Goal: Task Accomplishment & Management: Complete application form

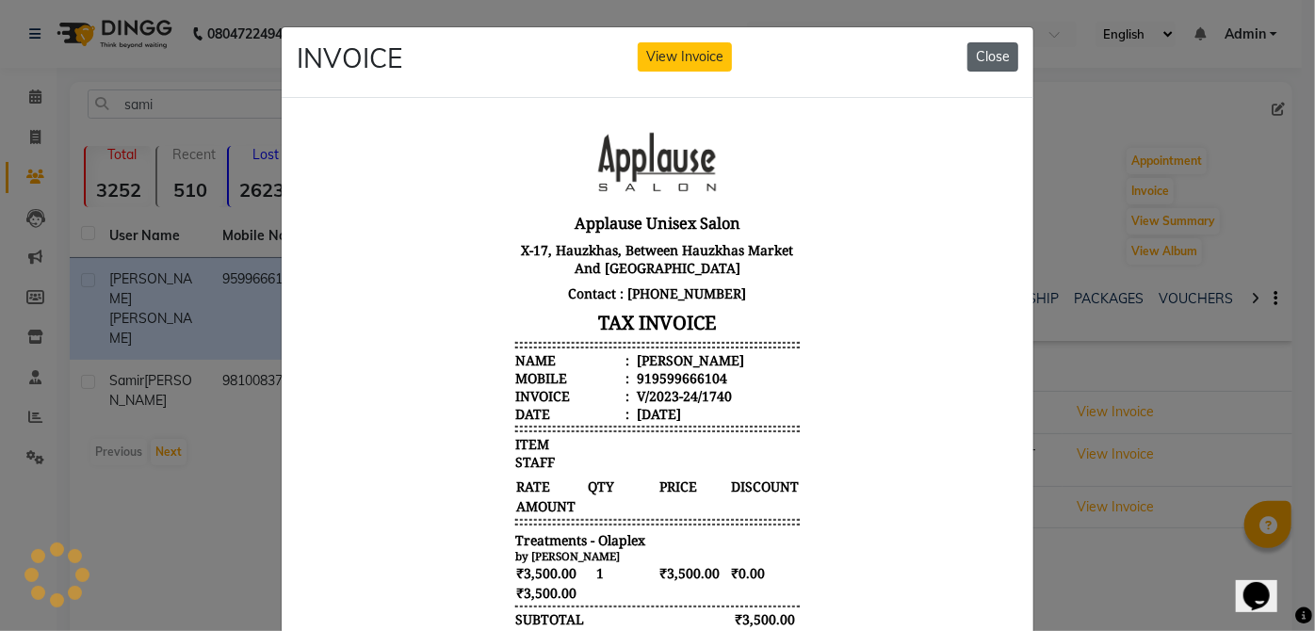
click at [998, 54] on button "Close" at bounding box center [992, 56] width 51 height 29
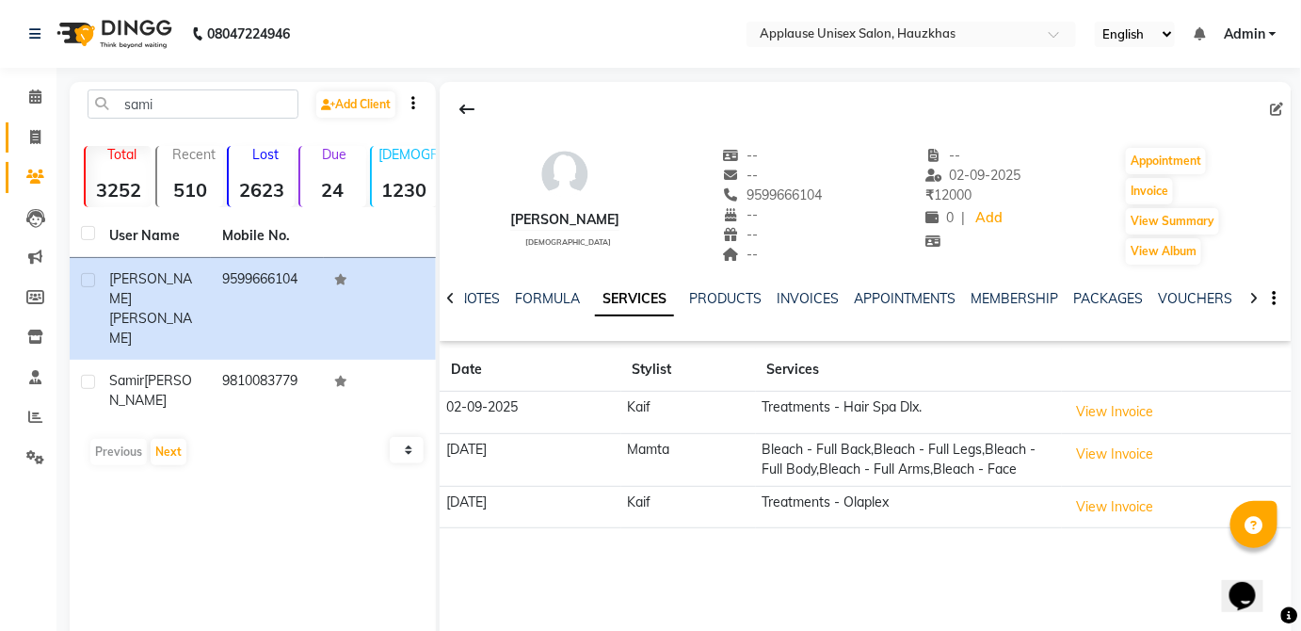
click at [41, 137] on span at bounding box center [35, 138] width 33 height 22
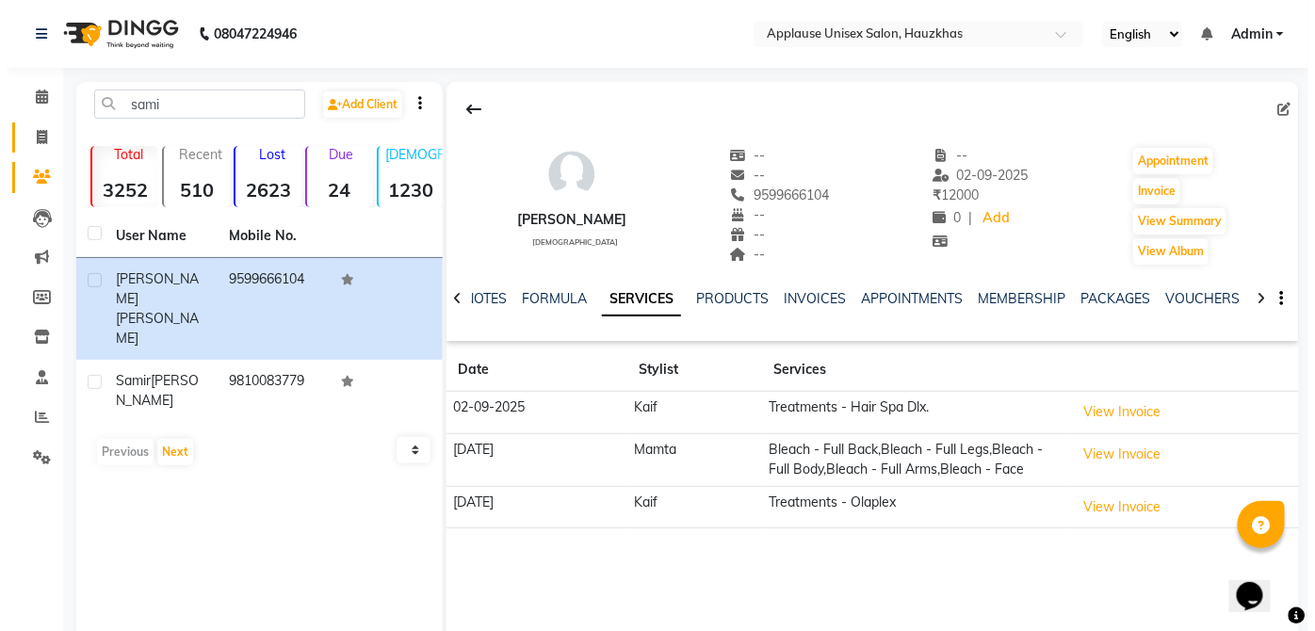
select select "service"
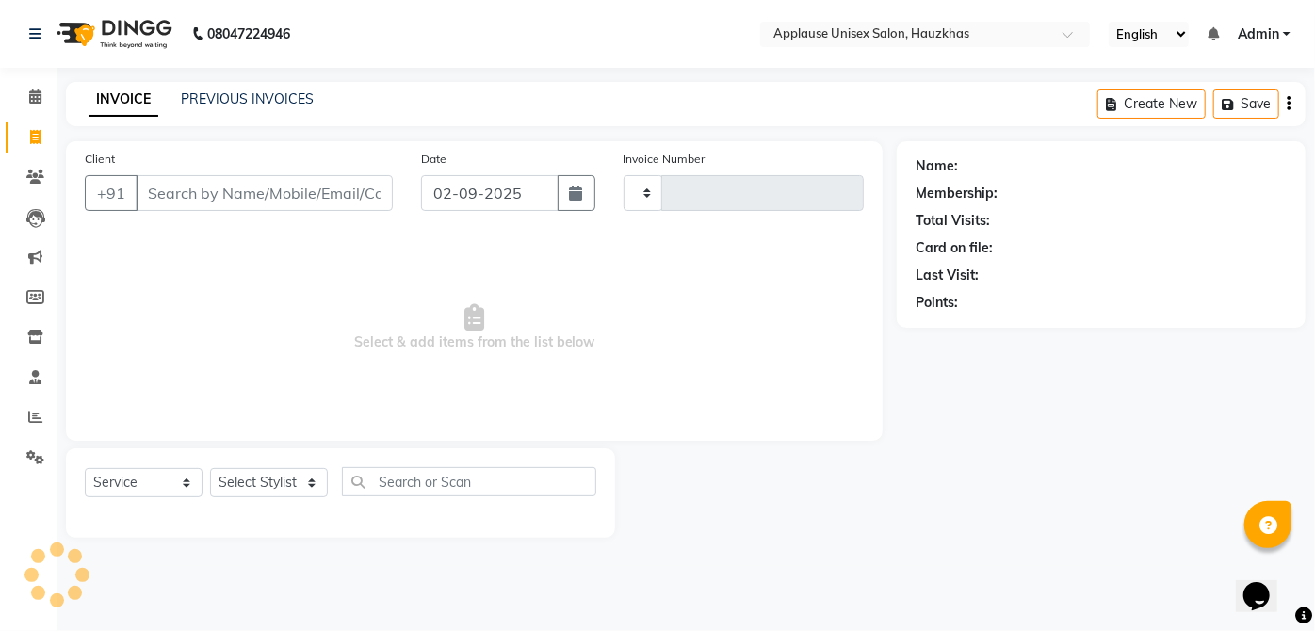
type input "3517"
select select "5082"
click at [255, 472] on select "Select Stylist" at bounding box center [269, 482] width 118 height 29
select select "37821"
click at [210, 468] on select "Select Stylist [PERSON_NAME] [PERSON_NAME] [PERSON_NAME] [PERSON_NAME] [PERSON_…" at bounding box center [269, 482] width 118 height 29
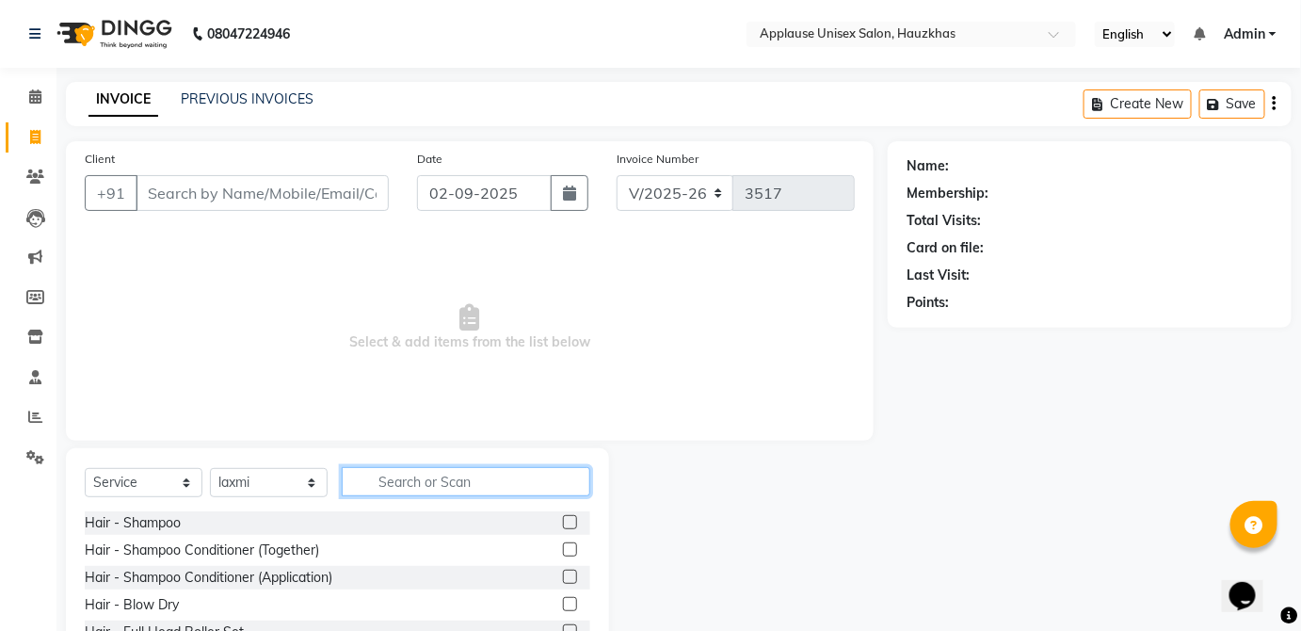
click at [491, 488] on input "text" at bounding box center [466, 481] width 249 height 29
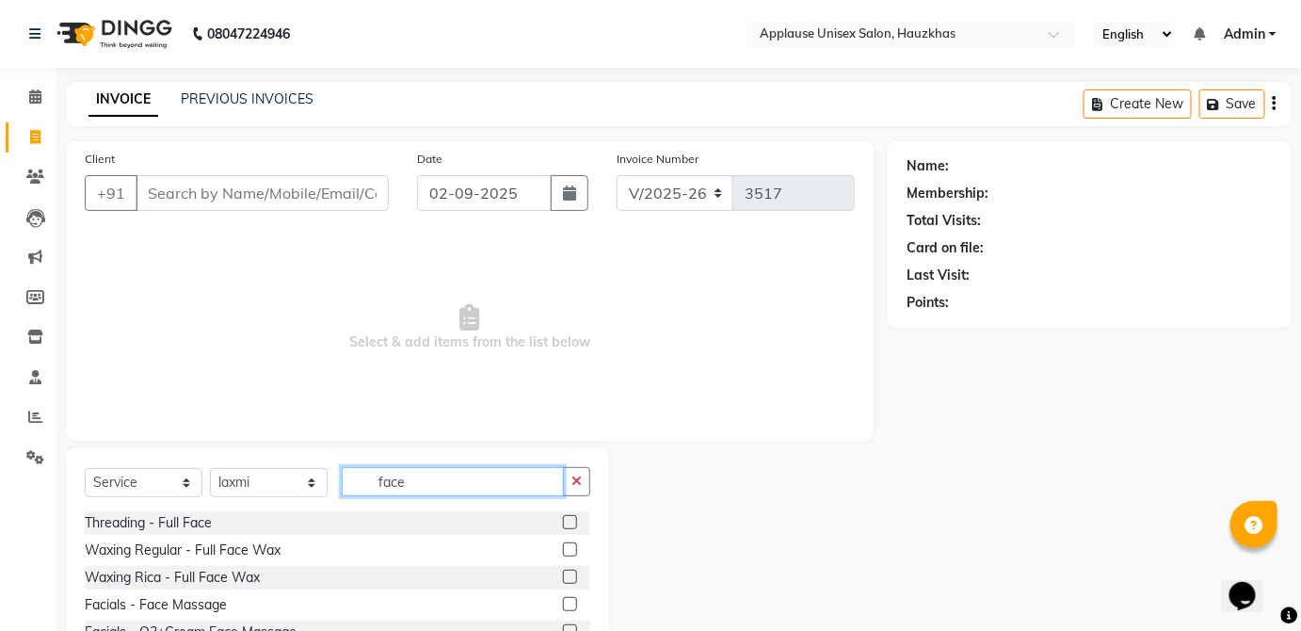
type input "face"
click at [597, 562] on div "Select Service Product Membership Package Voucher Prepaid Gift Card Select Styl…" at bounding box center [337, 574] width 543 height 253
click at [571, 575] on label at bounding box center [570, 577] width 14 height 14
click at [571, 575] on input "checkbox" at bounding box center [569, 578] width 12 height 12
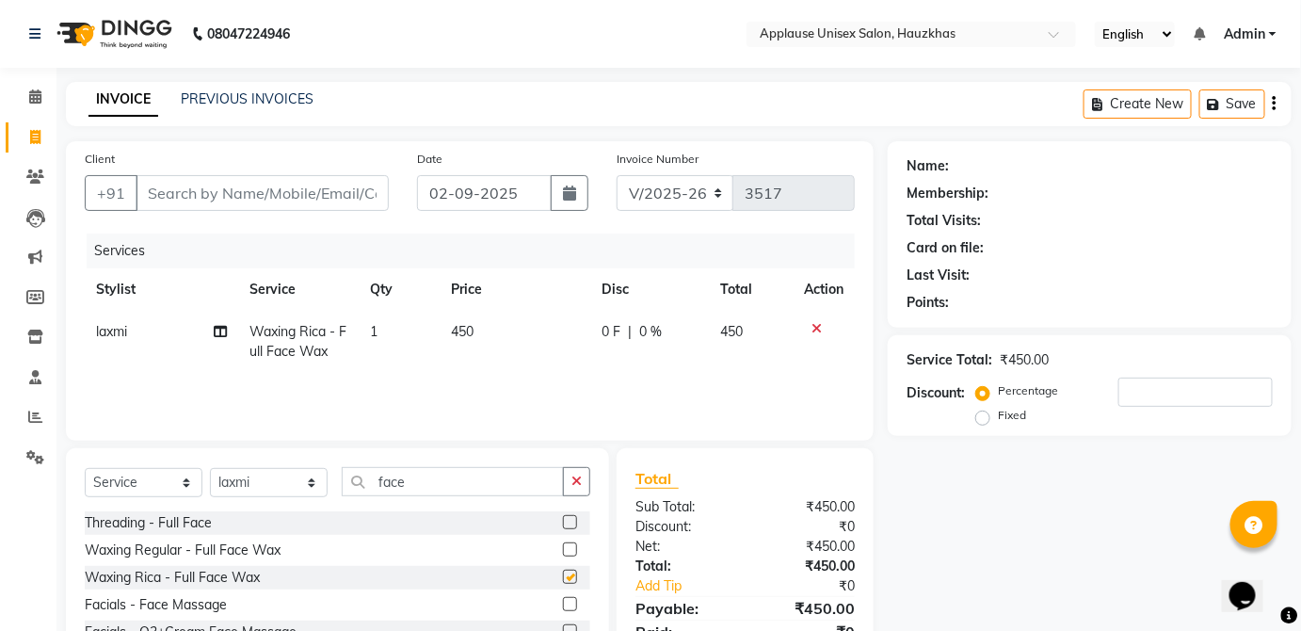
click at [734, 350] on td "450" at bounding box center [751, 342] width 83 height 62
checkbox input "false"
select select "37821"
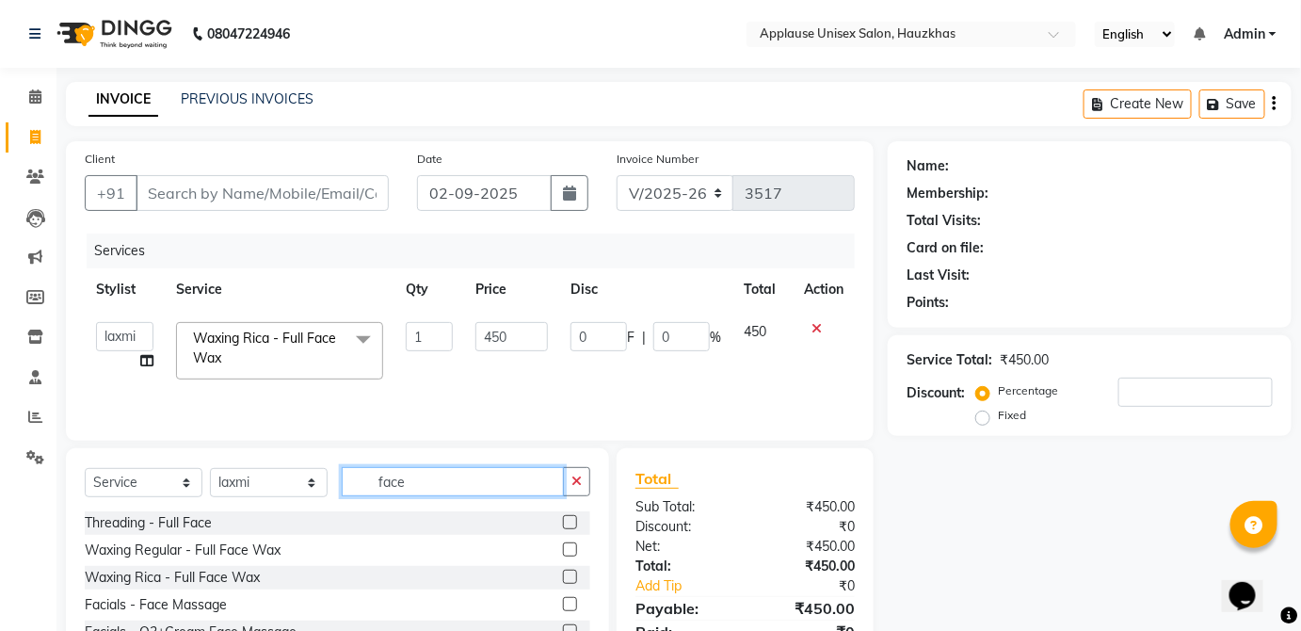
click at [547, 467] on input "face" at bounding box center [453, 481] width 222 height 29
type input "f"
type input "thre"
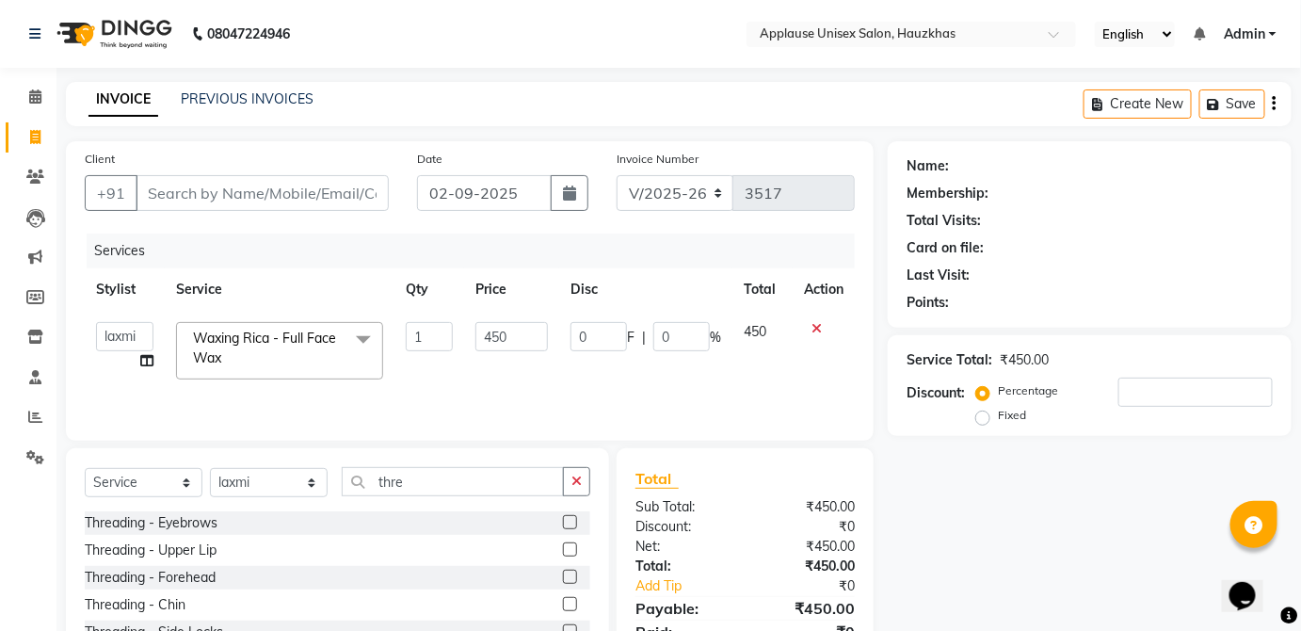
click at [563, 522] on label at bounding box center [570, 522] width 14 height 14
click at [563, 522] on input "checkbox" at bounding box center [569, 523] width 12 height 12
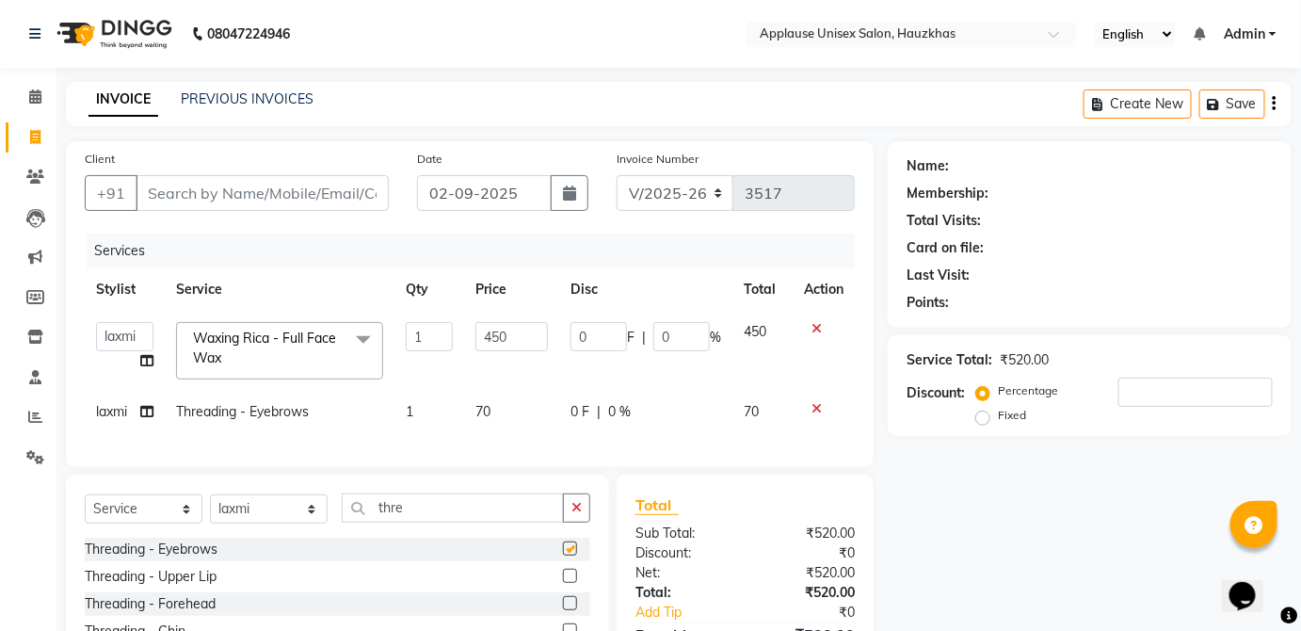
click at [692, 428] on td "0 F | 0 %" at bounding box center [645, 412] width 173 height 42
checkbox input "false"
select select "37821"
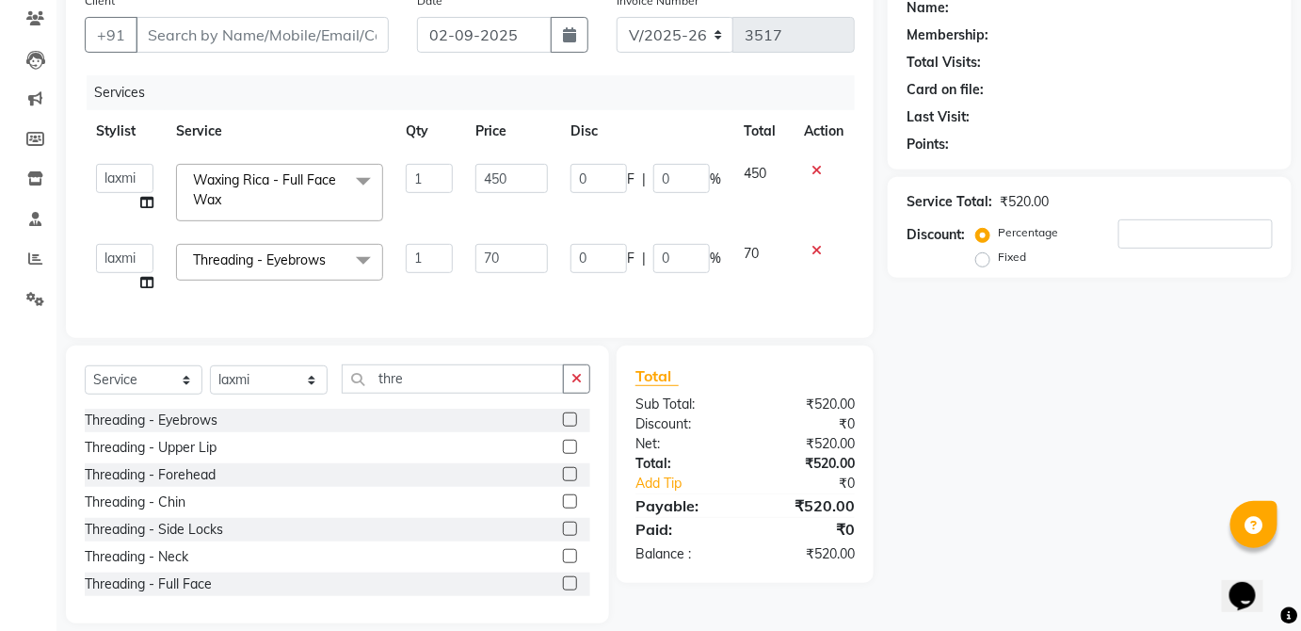
scroll to position [190, 0]
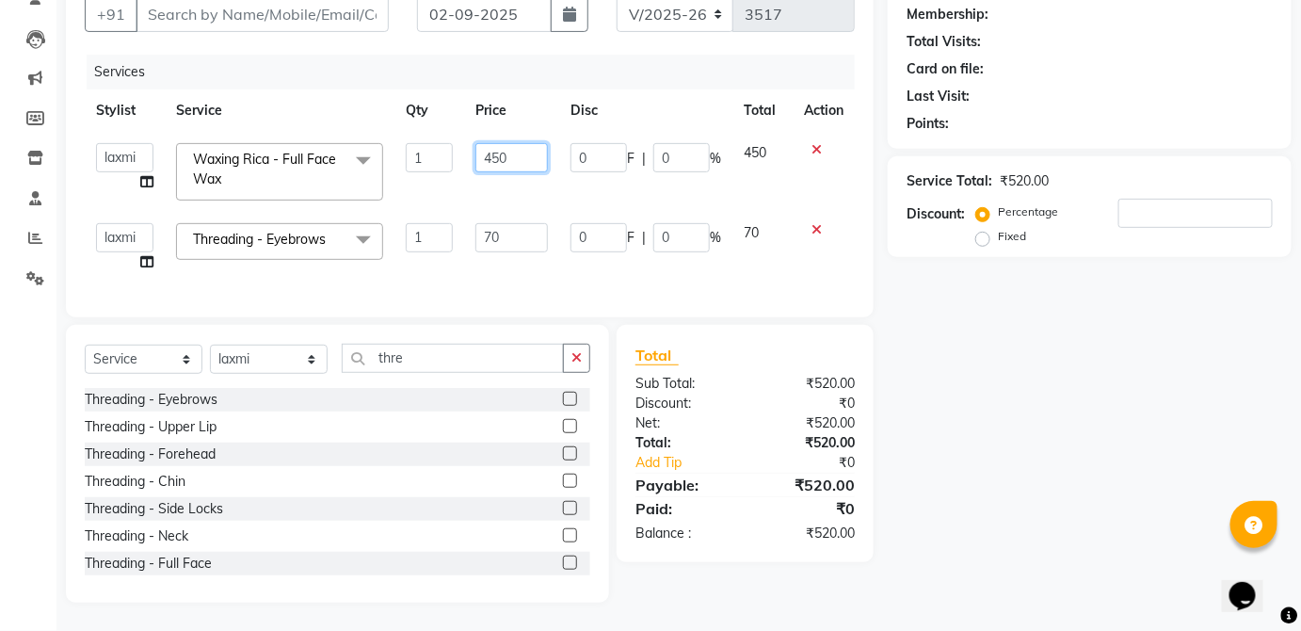
click at [539, 150] on input "450" at bounding box center [512, 157] width 73 height 29
type input "4"
type input "500"
click at [772, 148] on table "Stylist Service Qty Price Disc Total Action [PERSON_NAME] [PERSON_NAME] [PERSON…" at bounding box center [470, 186] width 770 height 194
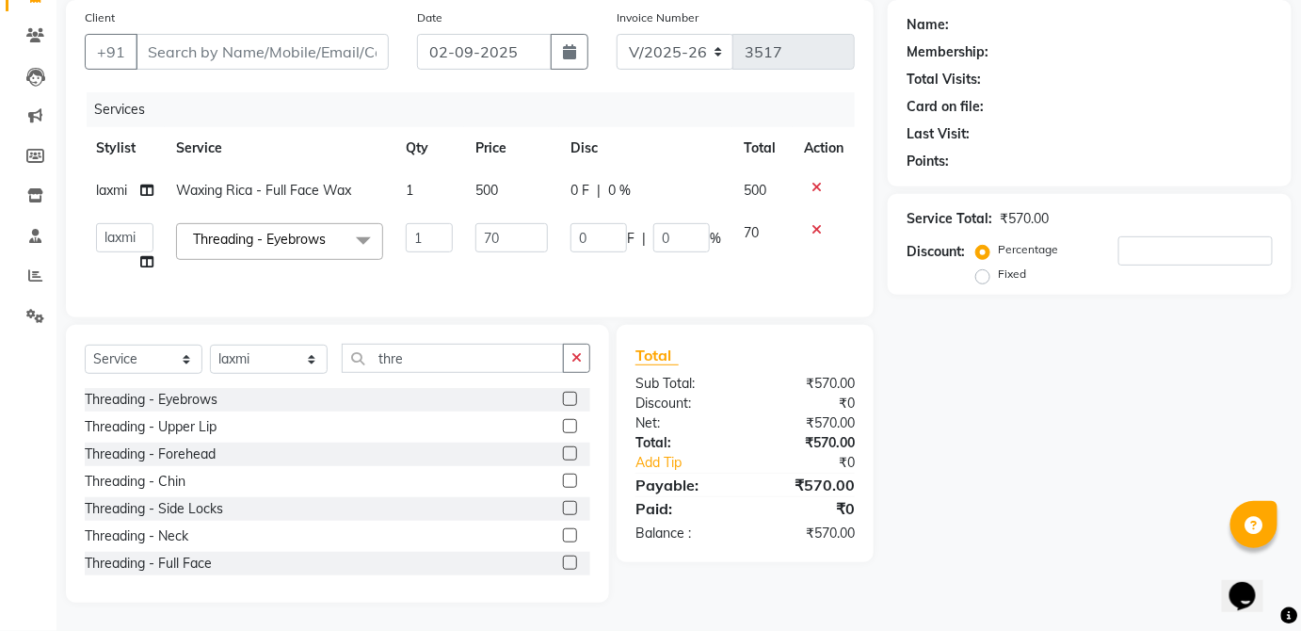
click at [729, 170] on td "0 F | 0 %" at bounding box center [645, 191] width 173 height 42
select select "37821"
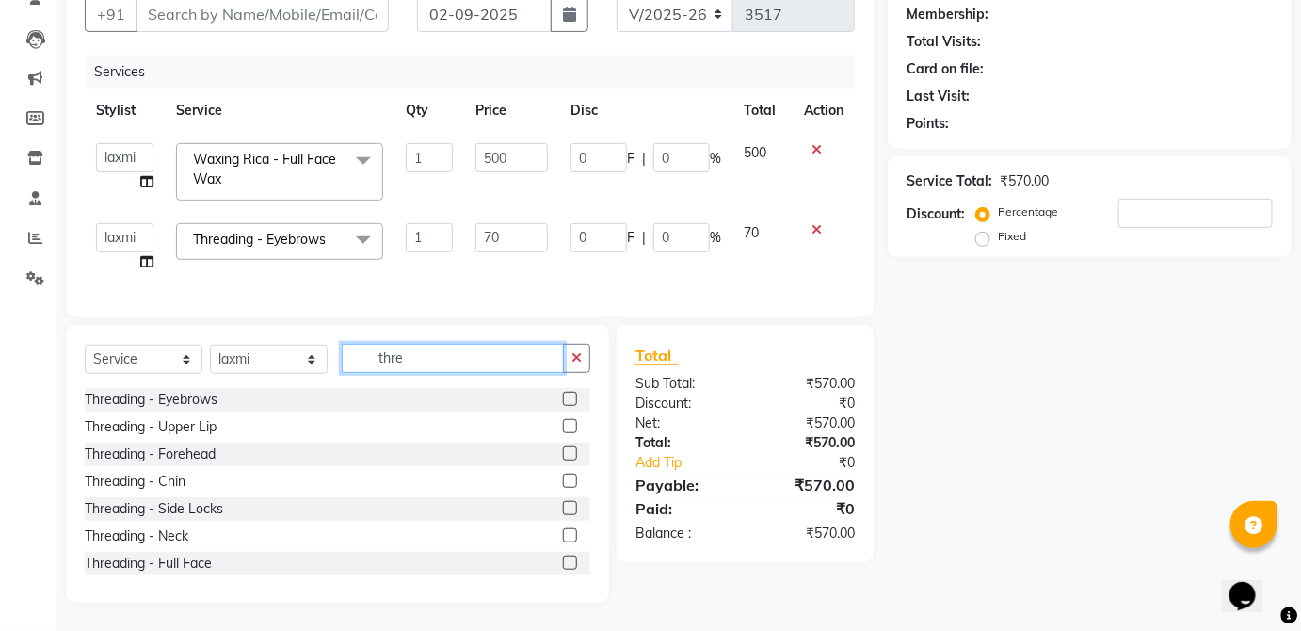
click at [531, 364] on input "thre" at bounding box center [453, 358] width 222 height 29
type input "t"
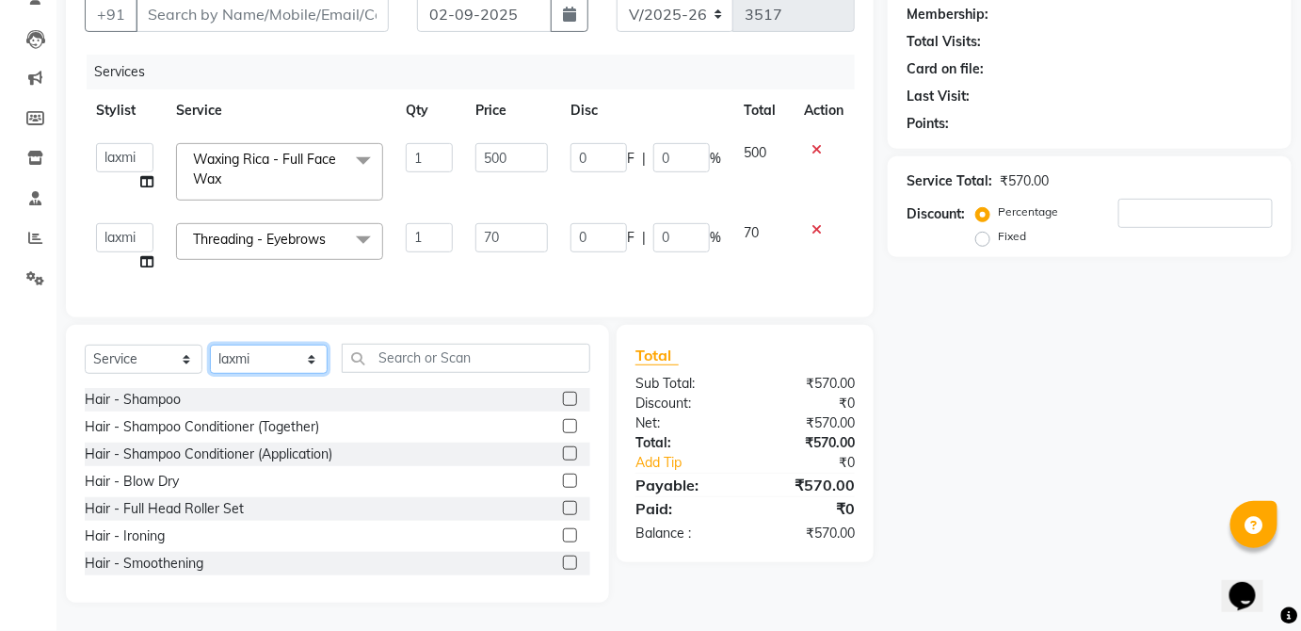
click at [288, 356] on select "Select Stylist [PERSON_NAME] [PERSON_NAME] [PERSON_NAME] [PERSON_NAME] [PERSON_…" at bounding box center [269, 359] width 118 height 29
select select "32125"
click at [210, 346] on select "Select Stylist [PERSON_NAME] [PERSON_NAME] [PERSON_NAME] [PERSON_NAME] [PERSON_…" at bounding box center [269, 359] width 118 height 29
click at [449, 357] on input "text" at bounding box center [466, 358] width 249 height 29
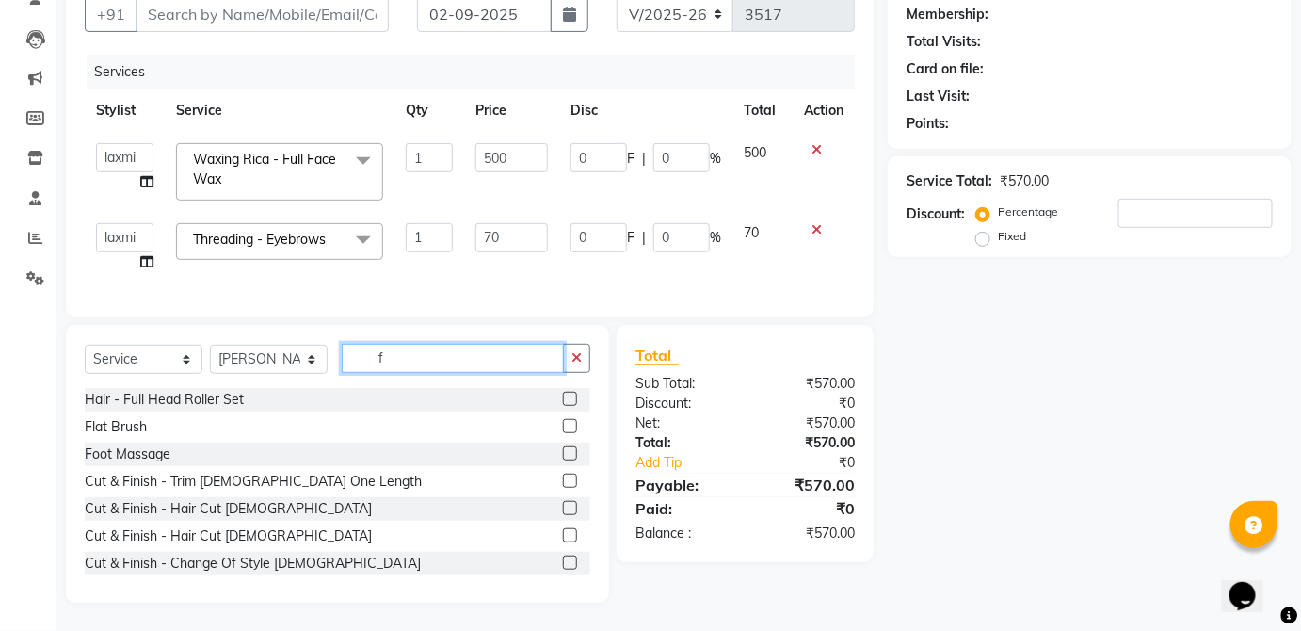
type input "f"
click at [563, 427] on label at bounding box center [570, 426] width 14 height 14
click at [563, 427] on input "checkbox" at bounding box center [569, 427] width 12 height 12
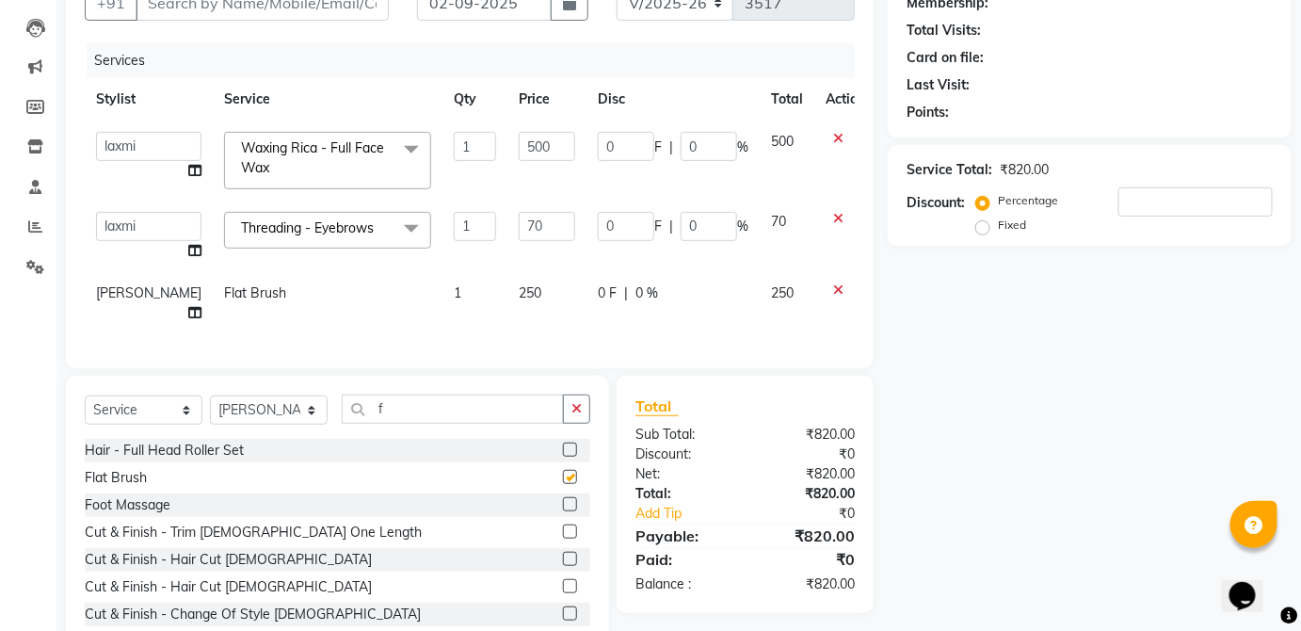
checkbox input "false"
click at [526, 310] on td "250" at bounding box center [547, 303] width 79 height 62
select select "32125"
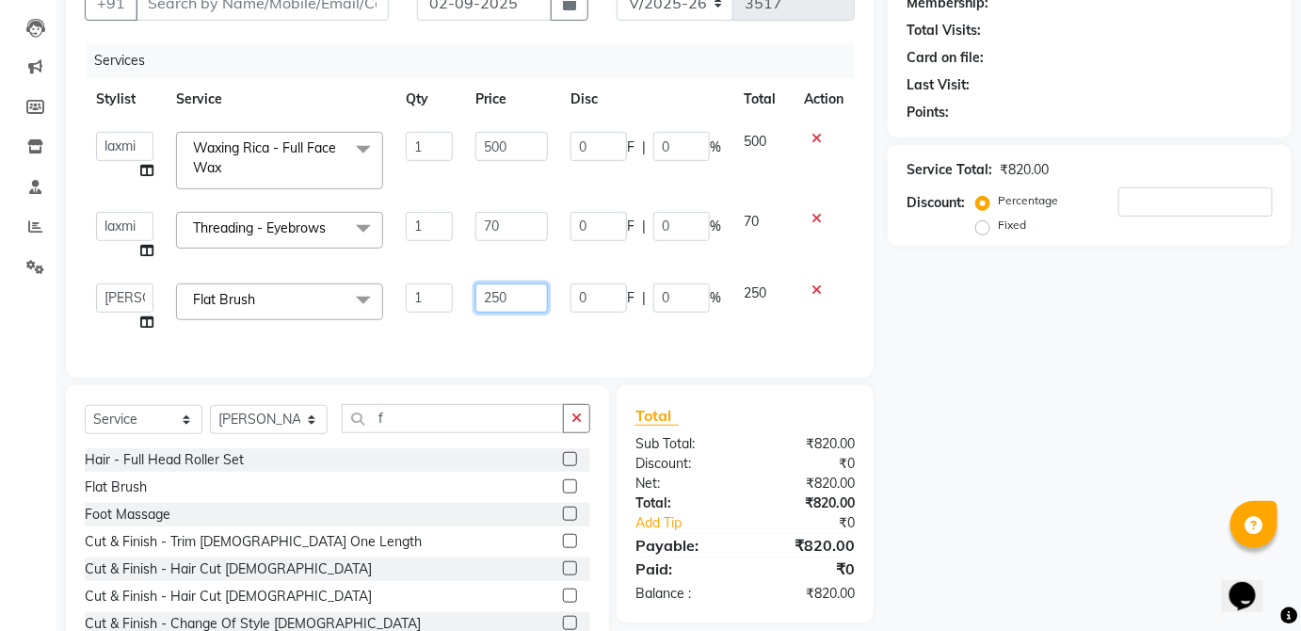
click at [524, 301] on input "250" at bounding box center [512, 297] width 73 height 29
type input "2"
type input "300"
click at [758, 288] on span "250" at bounding box center [755, 292] width 23 height 17
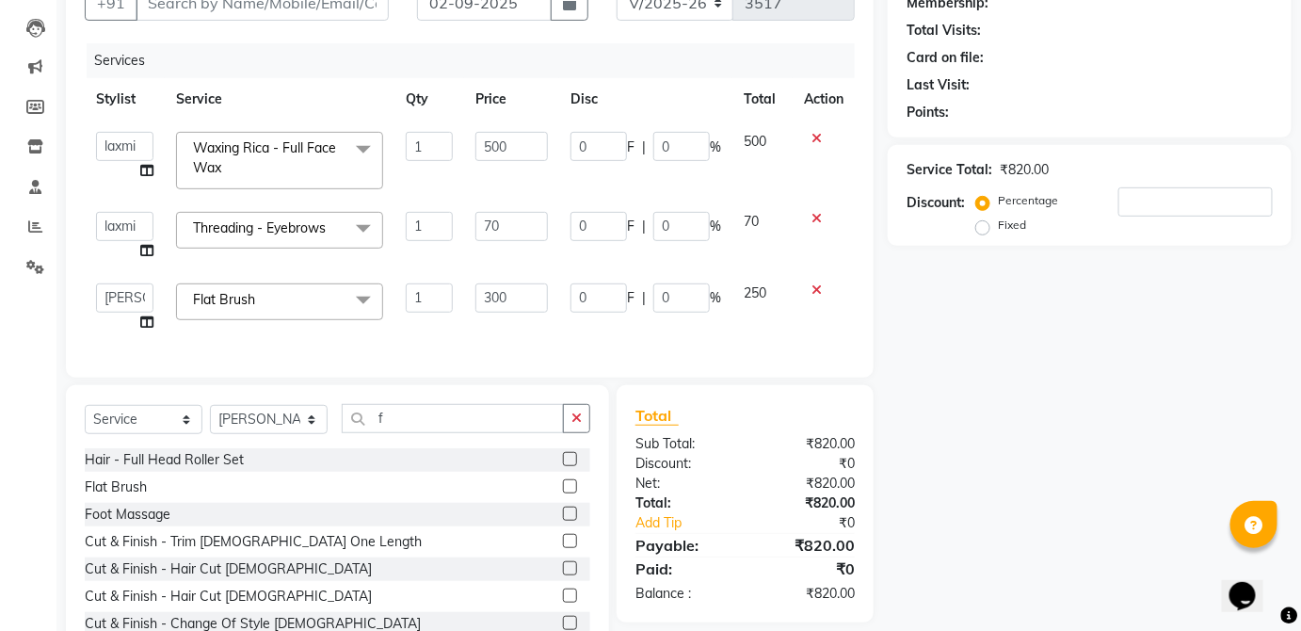
select select "32125"
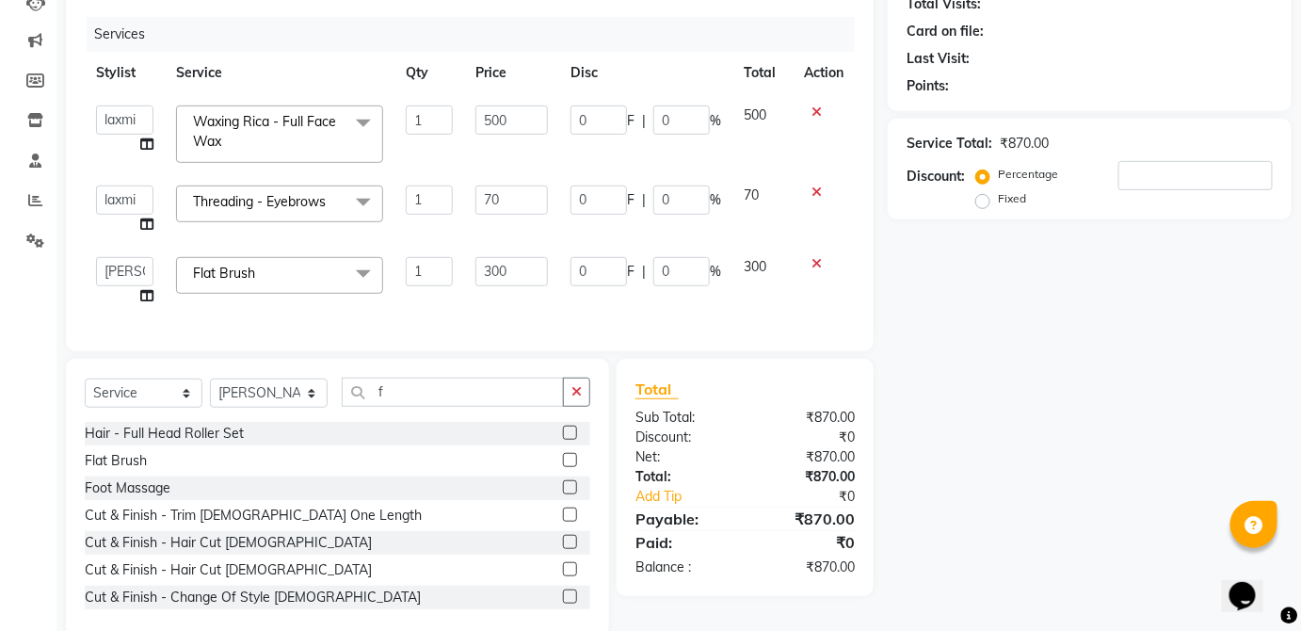
scroll to position [226, 0]
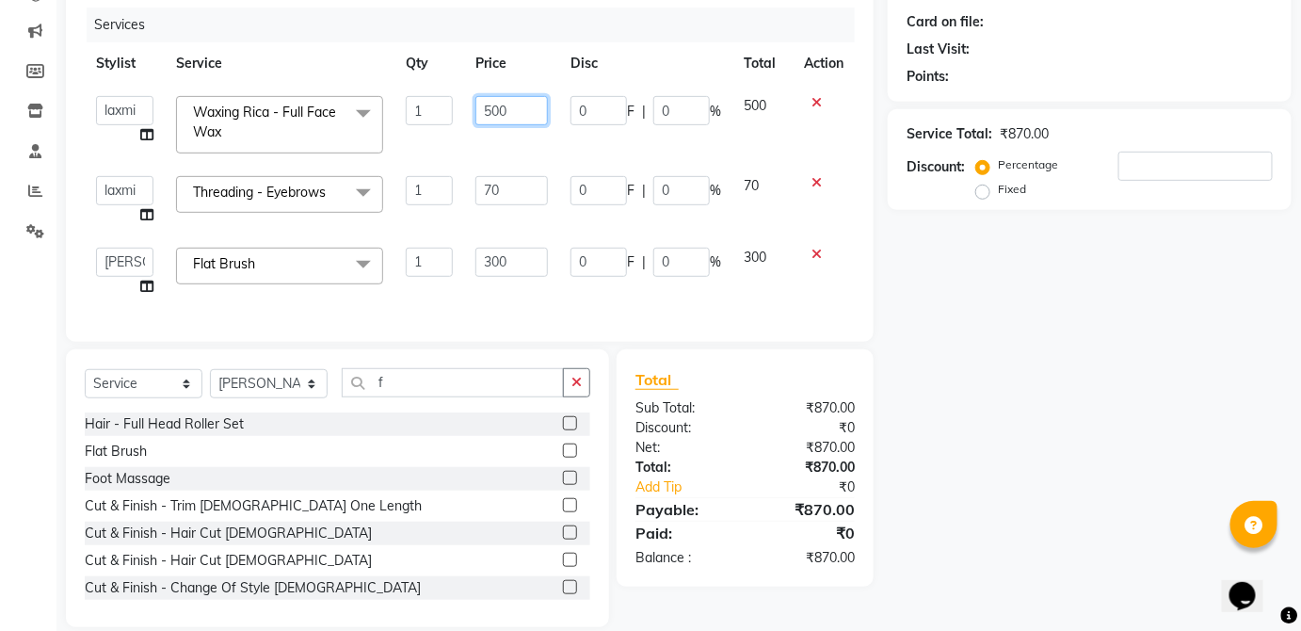
click at [522, 98] on input "500" at bounding box center [512, 110] width 73 height 29
type input "5"
type input "500"
click at [763, 103] on span "500" at bounding box center [755, 105] width 23 height 17
select select "37821"
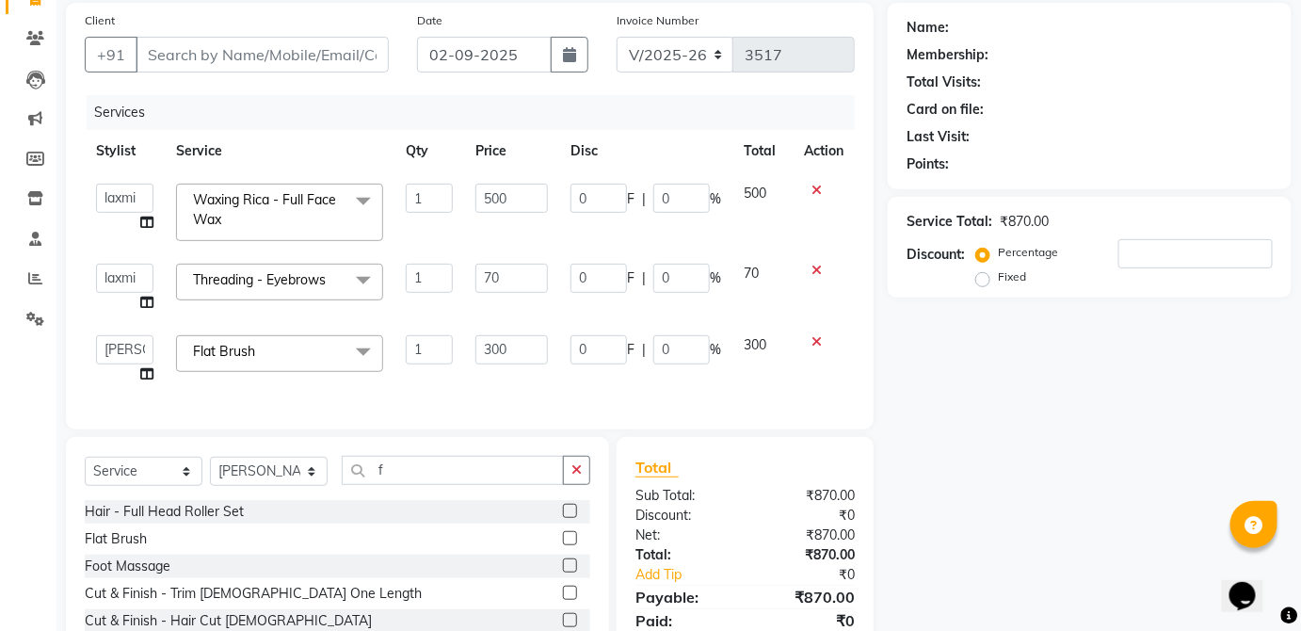
scroll to position [137, 0]
click at [364, 50] on input "Client" at bounding box center [262, 56] width 253 height 36
type input "a"
type input "0"
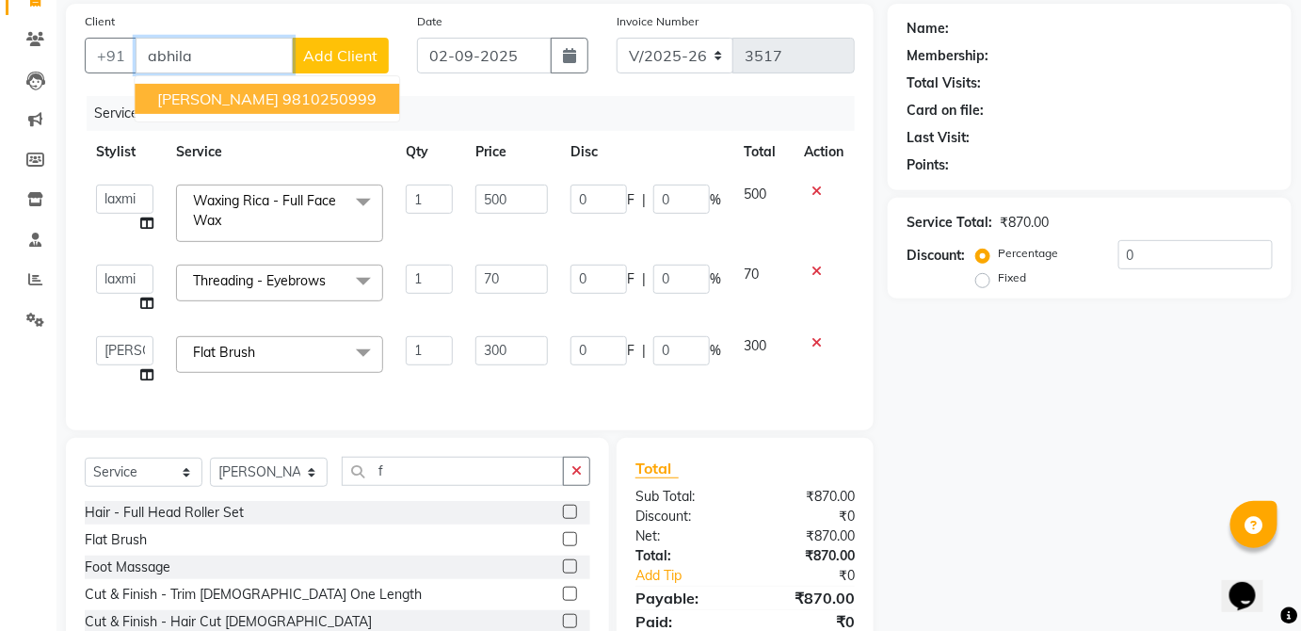
click at [358, 99] on ngb-highlight "9810250999" at bounding box center [330, 98] width 94 height 19
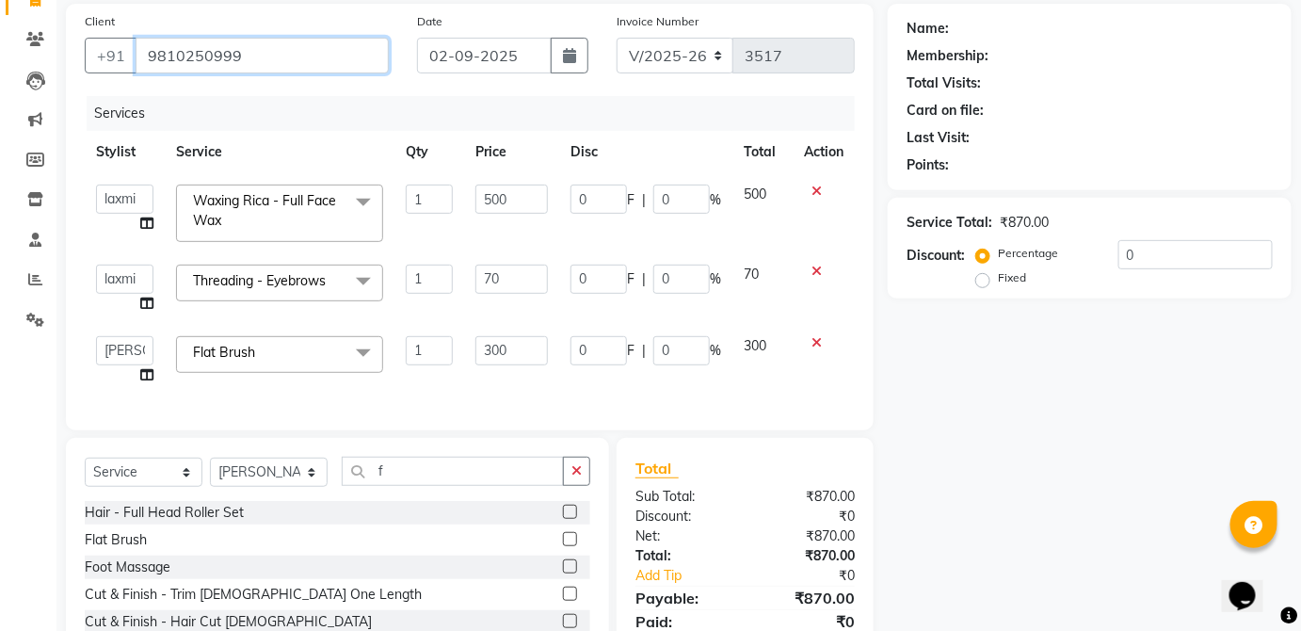
type input "9810250999"
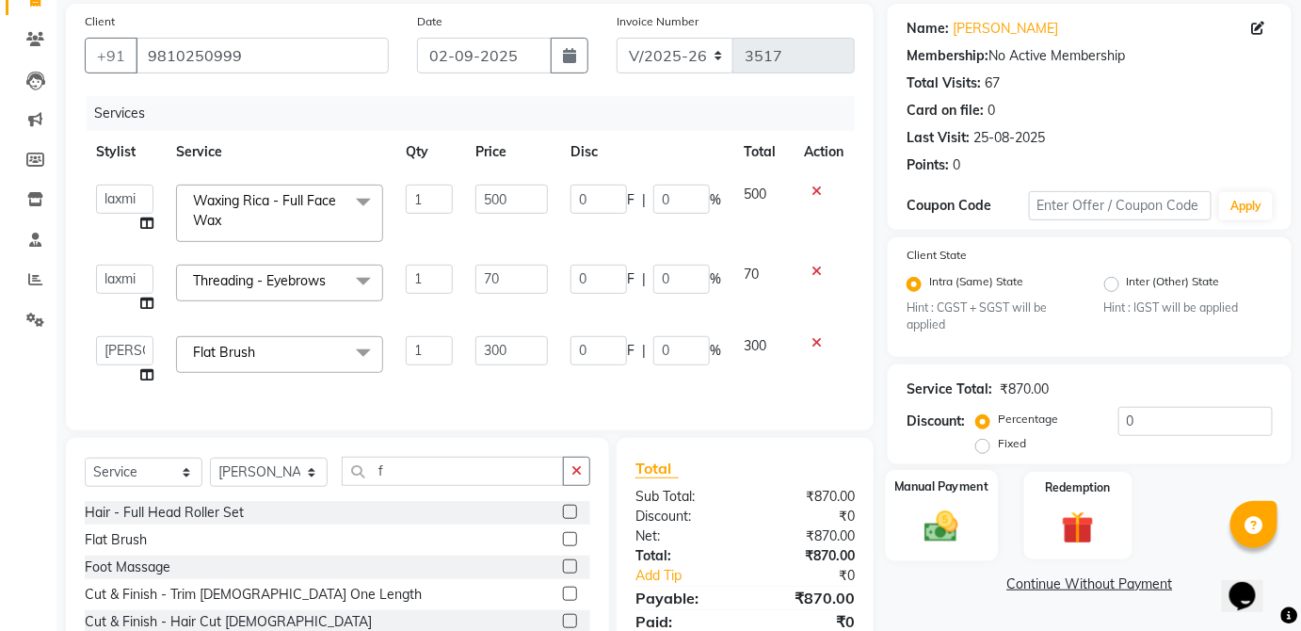
click at [961, 512] on img at bounding box center [941, 527] width 55 height 39
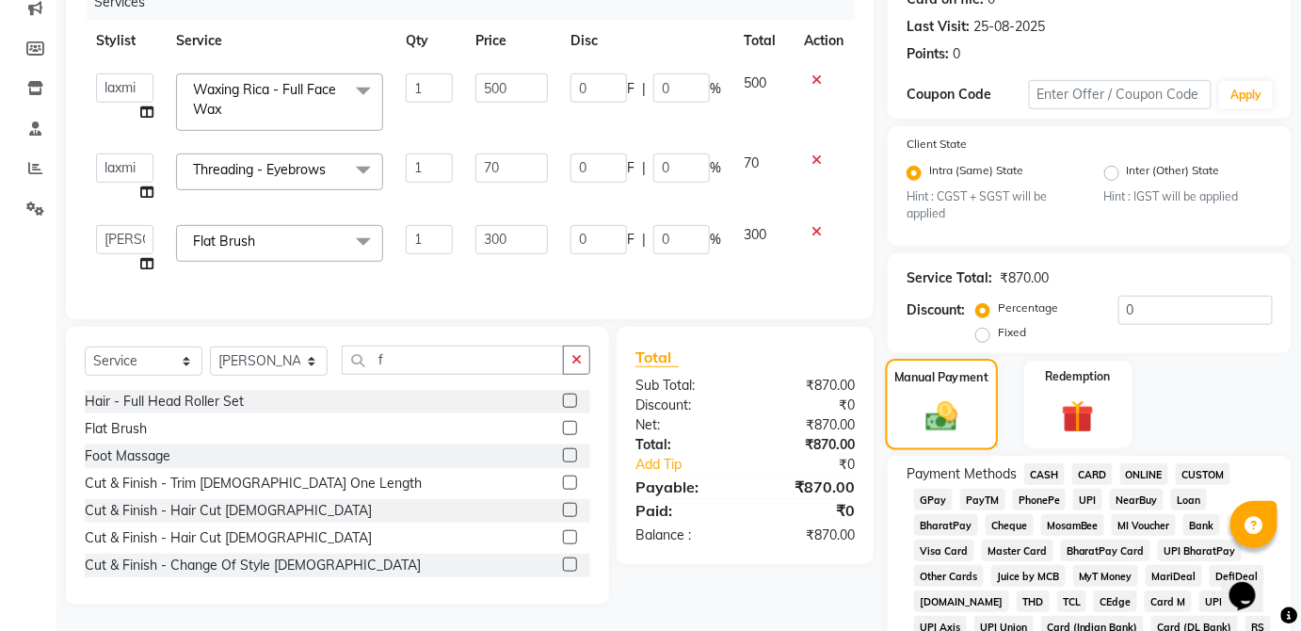
scroll to position [283, 0]
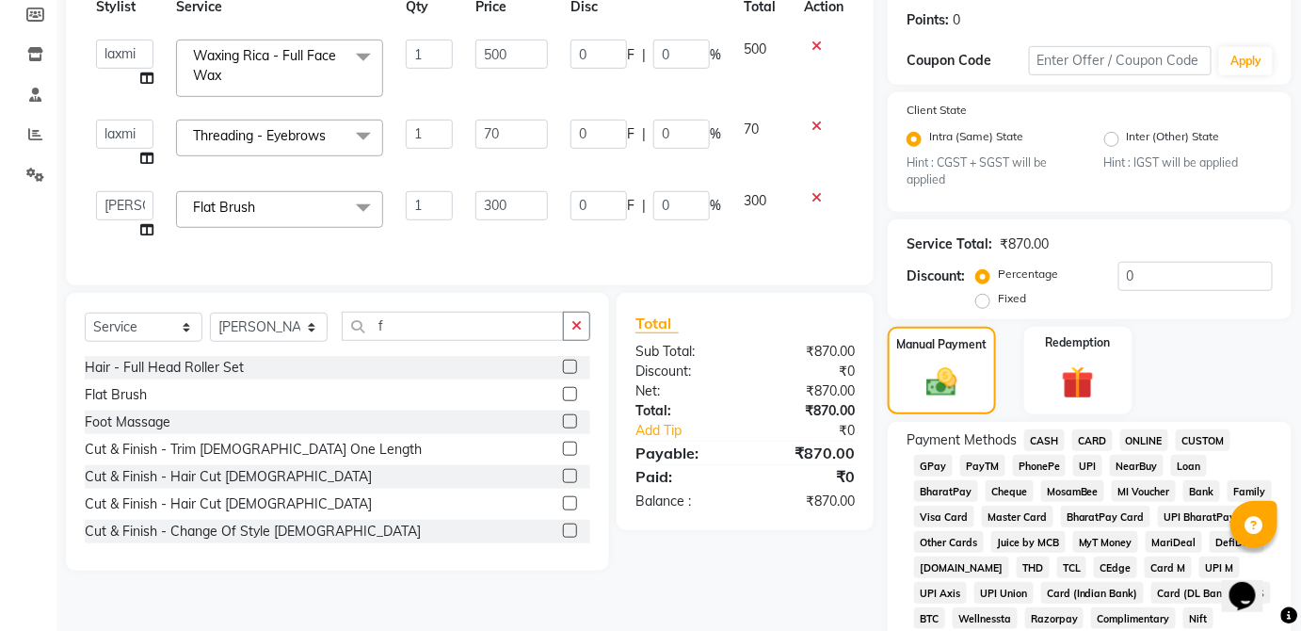
click at [1048, 430] on span "CASH" at bounding box center [1045, 440] width 40 height 22
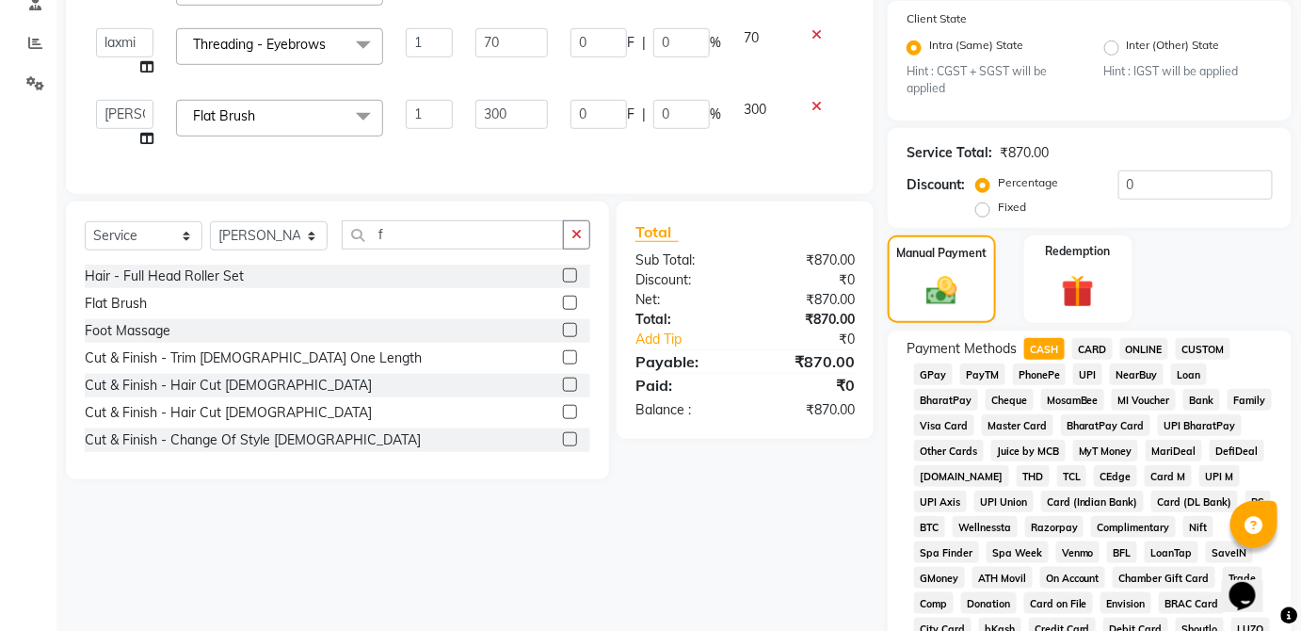
scroll to position [375, 0]
click at [1098, 367] on span "UPI" at bounding box center [1088, 374] width 29 height 22
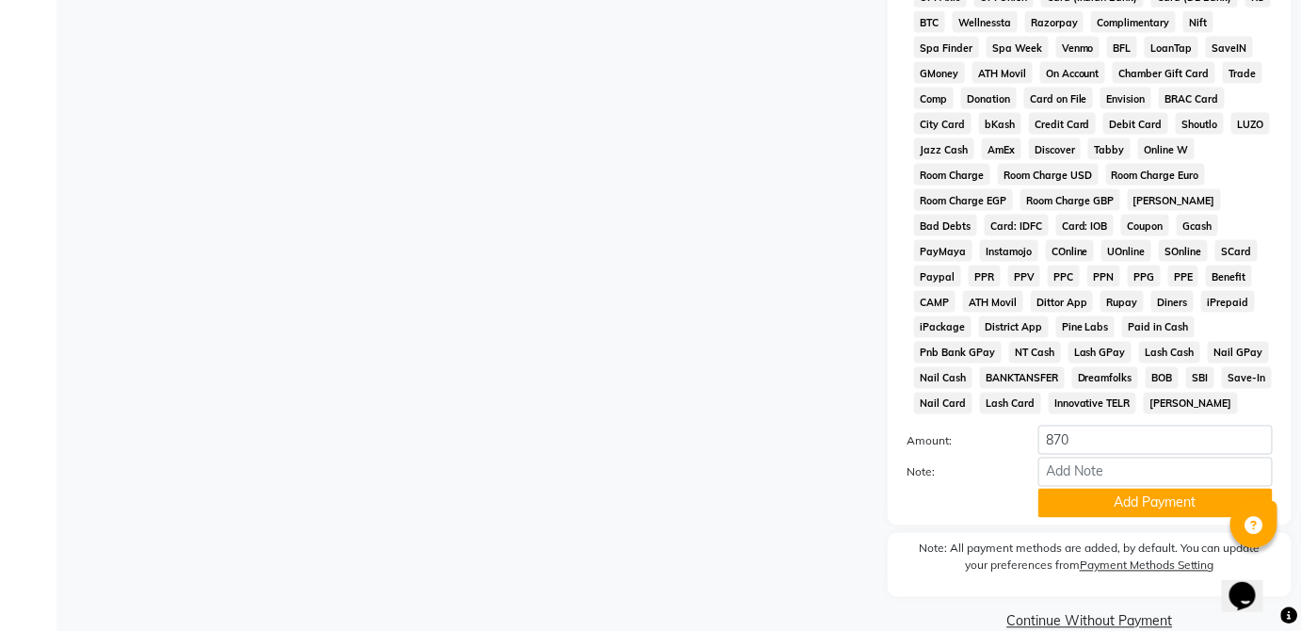
scroll to position [913, 0]
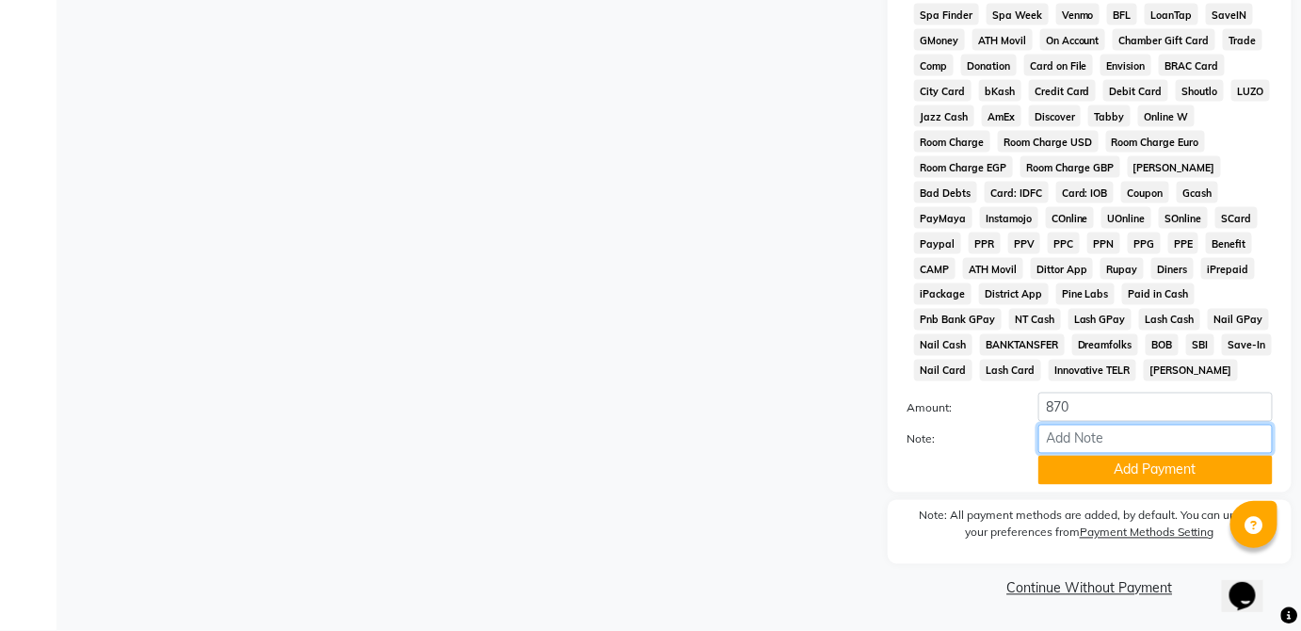
click at [1138, 428] on input "Note:" at bounding box center [1156, 439] width 234 height 29
click at [1155, 412] on input "870" at bounding box center [1156, 407] width 234 height 29
type input "8"
type input "200"
click at [1177, 480] on button "Add Payment" at bounding box center [1156, 470] width 234 height 29
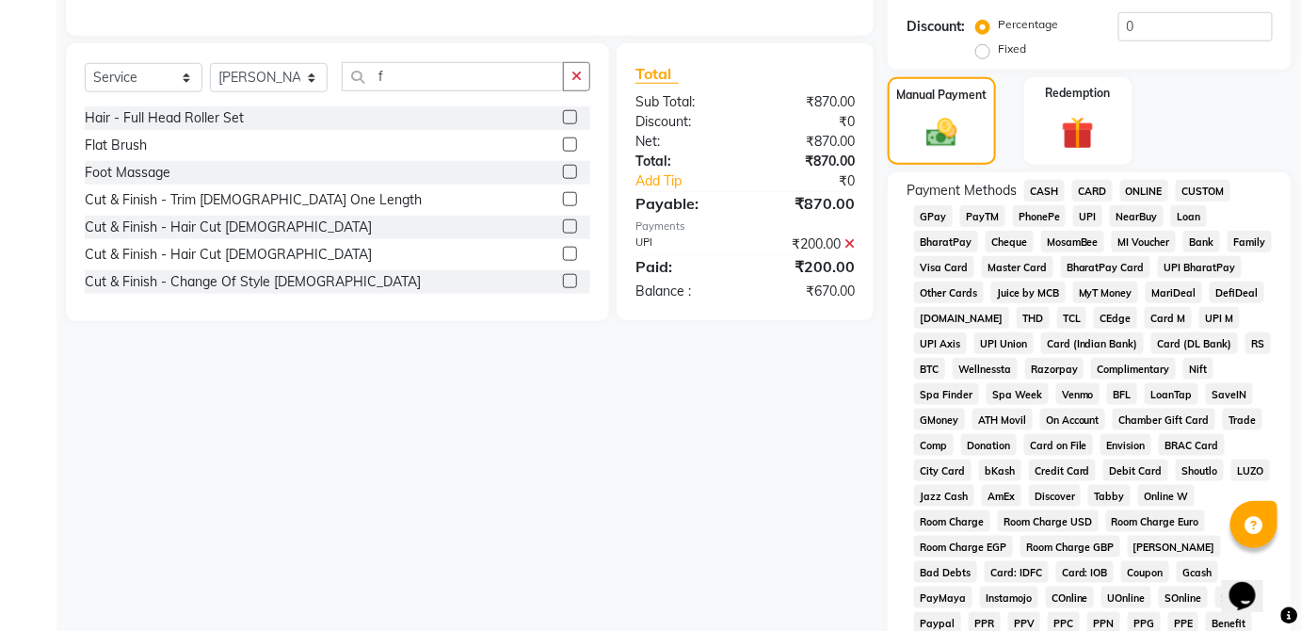
scroll to position [531, 0]
click at [1047, 189] on span "CASH" at bounding box center [1045, 192] width 40 height 22
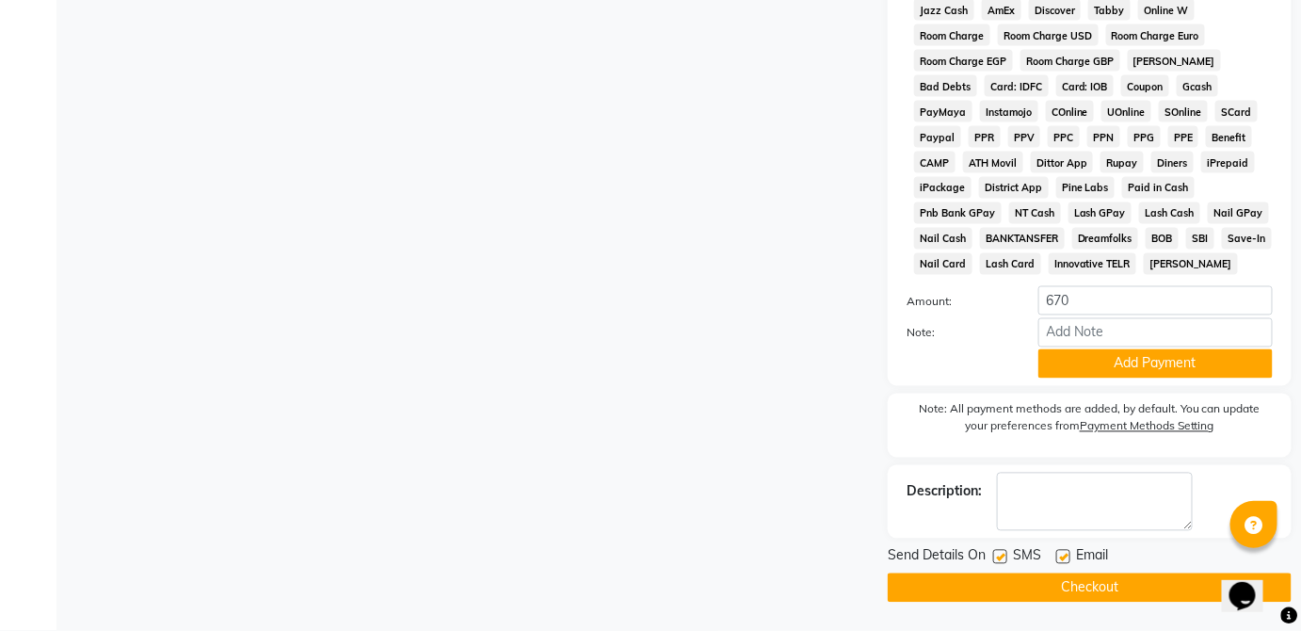
click at [1230, 364] on button "Add Payment" at bounding box center [1156, 363] width 234 height 29
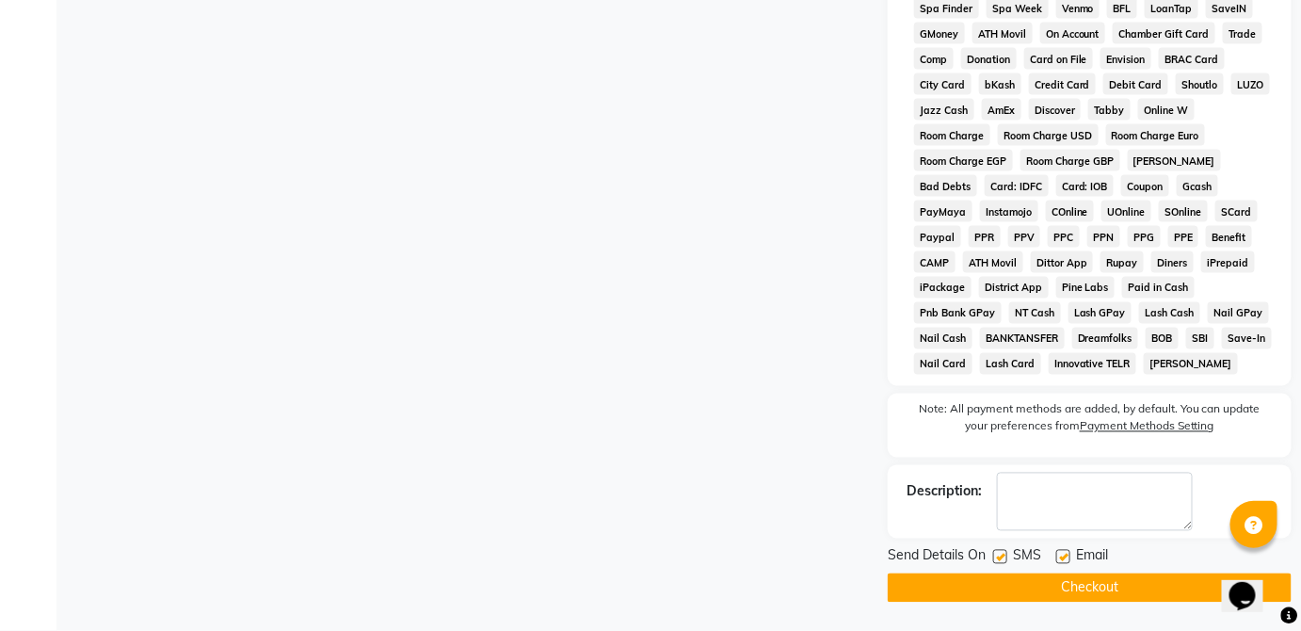
click at [1192, 596] on button "Checkout" at bounding box center [1090, 588] width 404 height 29
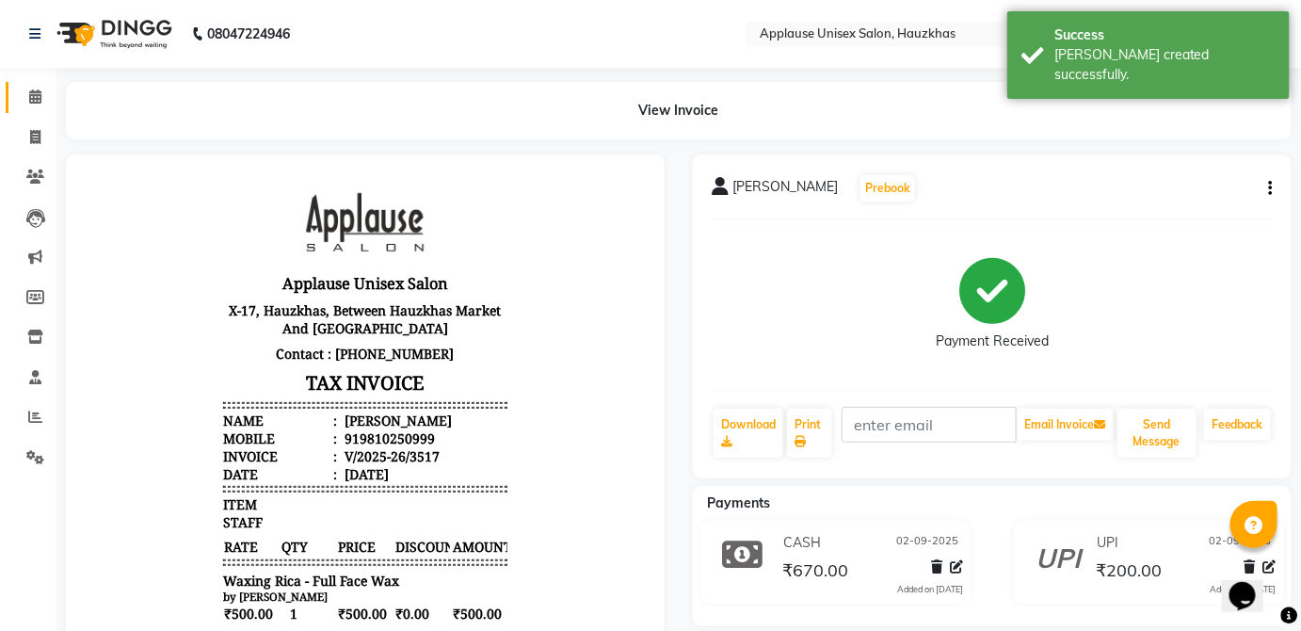
click at [19, 97] on span at bounding box center [35, 98] width 33 height 22
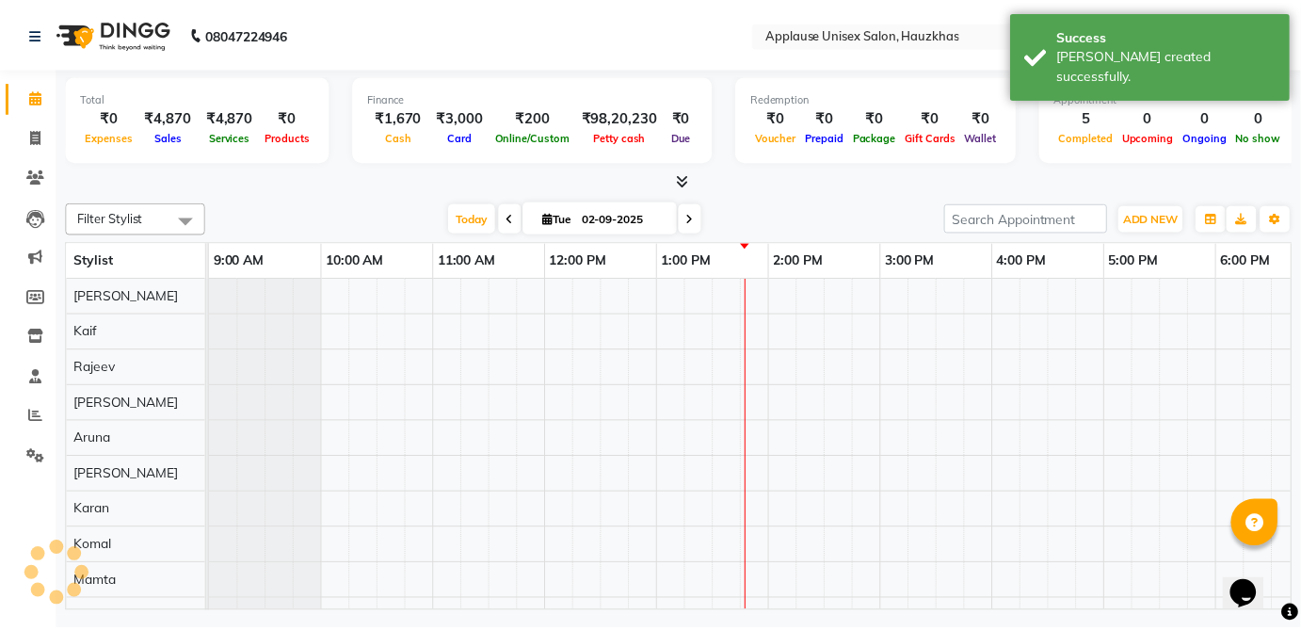
scroll to position [0, 374]
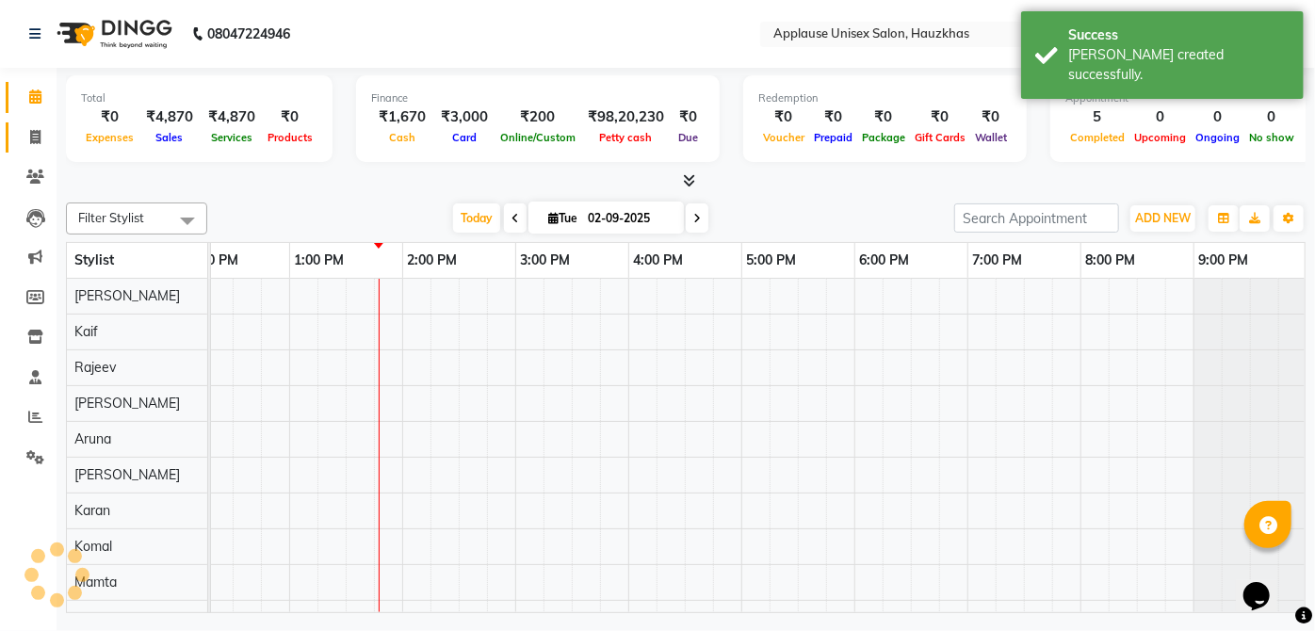
click at [48, 143] on span at bounding box center [35, 138] width 33 height 22
select select "service"
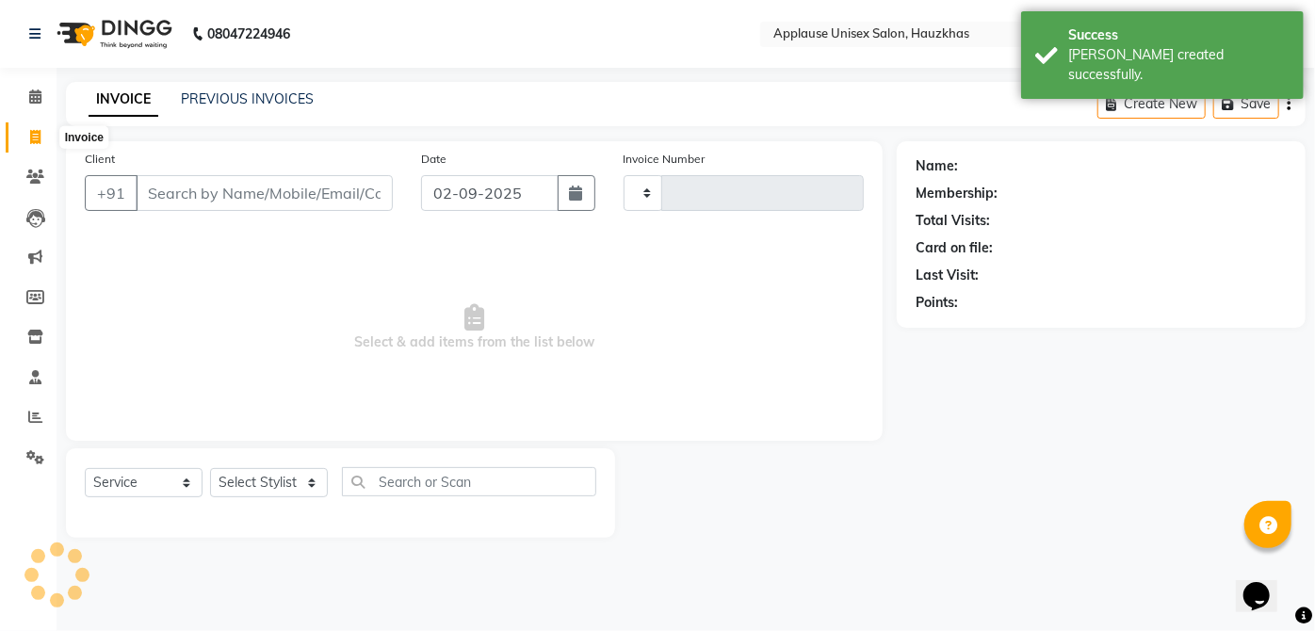
type input "3518"
select select "5082"
click at [47, 137] on span at bounding box center [35, 138] width 33 height 22
select select "service"
type input "3518"
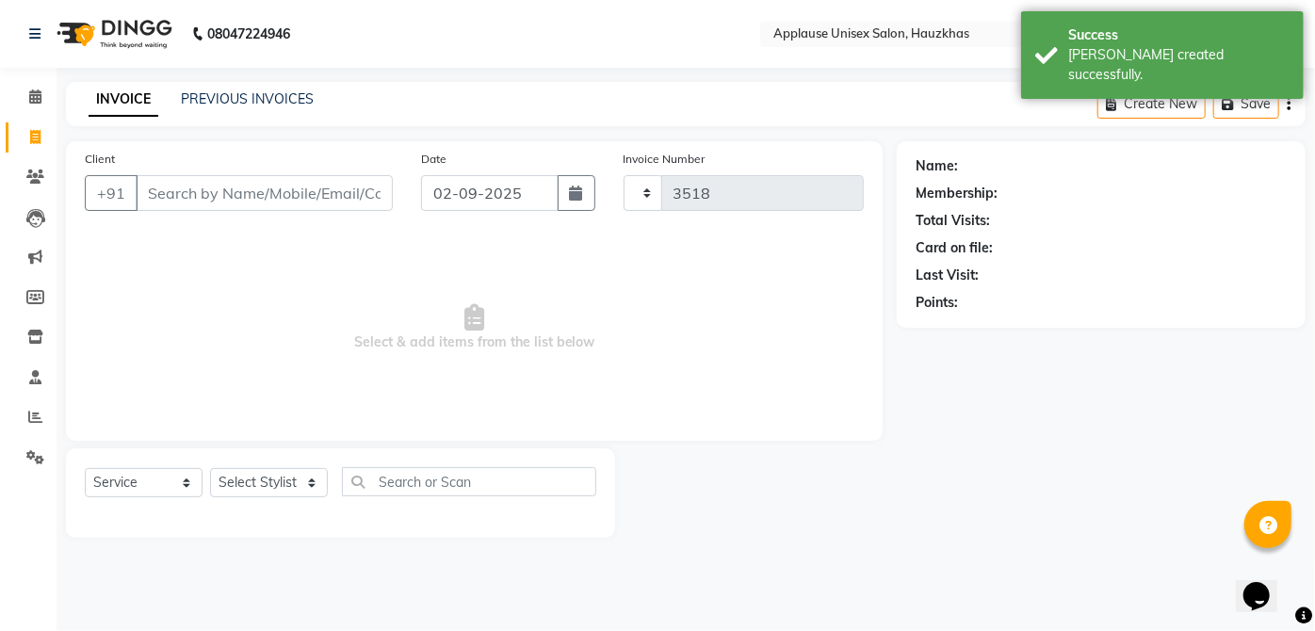
select select "5082"
click at [267, 489] on select "Select Stylist [PERSON_NAME] [PERSON_NAME] [PERSON_NAME] [PERSON_NAME] [PERSON_…" at bounding box center [269, 482] width 118 height 29
select select "32125"
click at [210, 468] on select "Select Stylist [PERSON_NAME] [PERSON_NAME] [PERSON_NAME] [PERSON_NAME] [PERSON_…" at bounding box center [269, 482] width 118 height 29
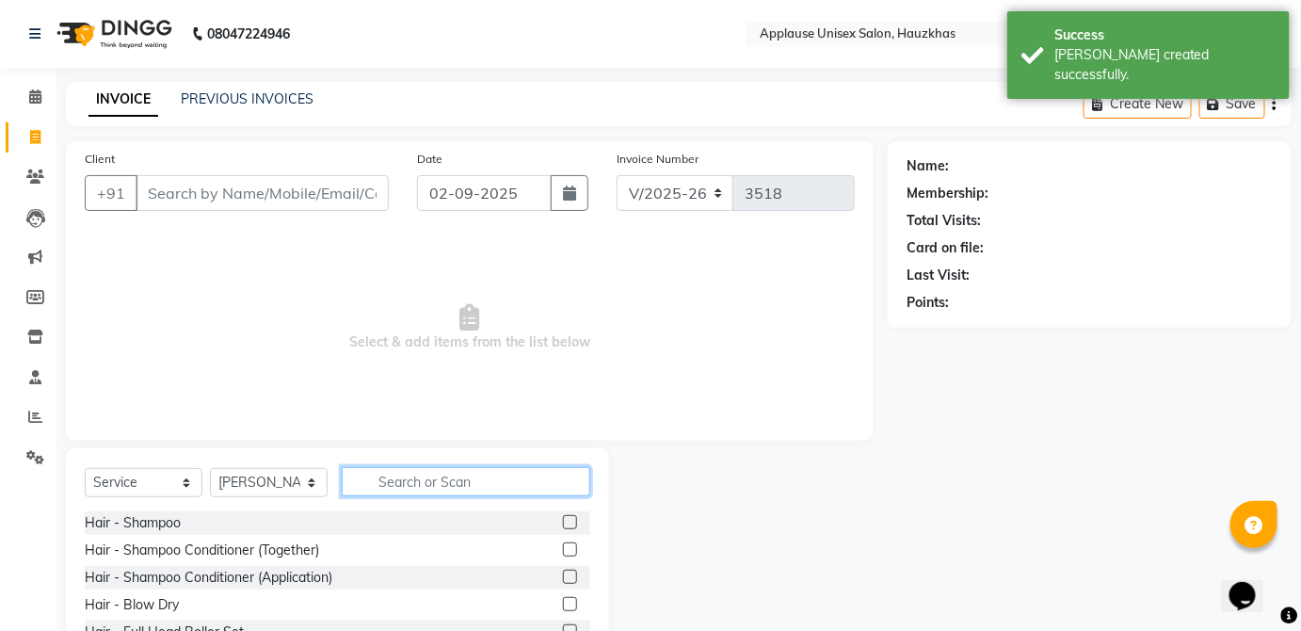
click at [449, 487] on input "text" at bounding box center [466, 481] width 249 height 29
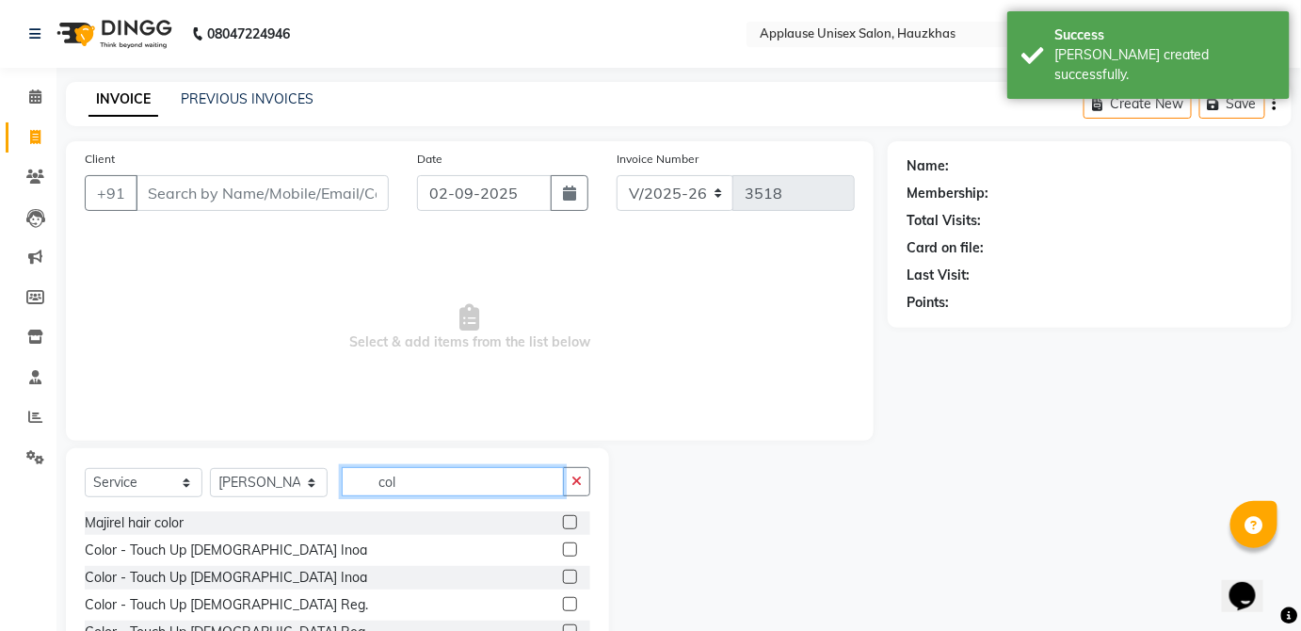
type input "col"
click at [563, 550] on label at bounding box center [570, 549] width 14 height 14
click at [563, 550] on input "checkbox" at bounding box center [569, 550] width 12 height 12
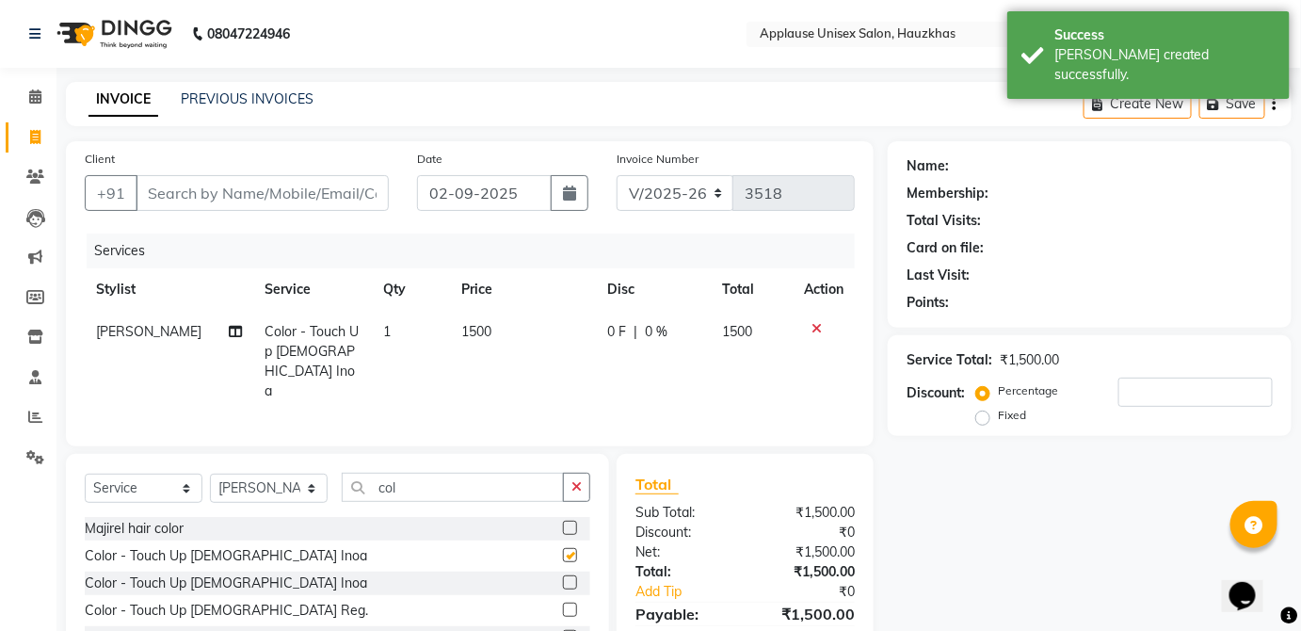
checkbox input "false"
click at [538, 343] on td "1500" at bounding box center [522, 362] width 145 height 102
select select "32125"
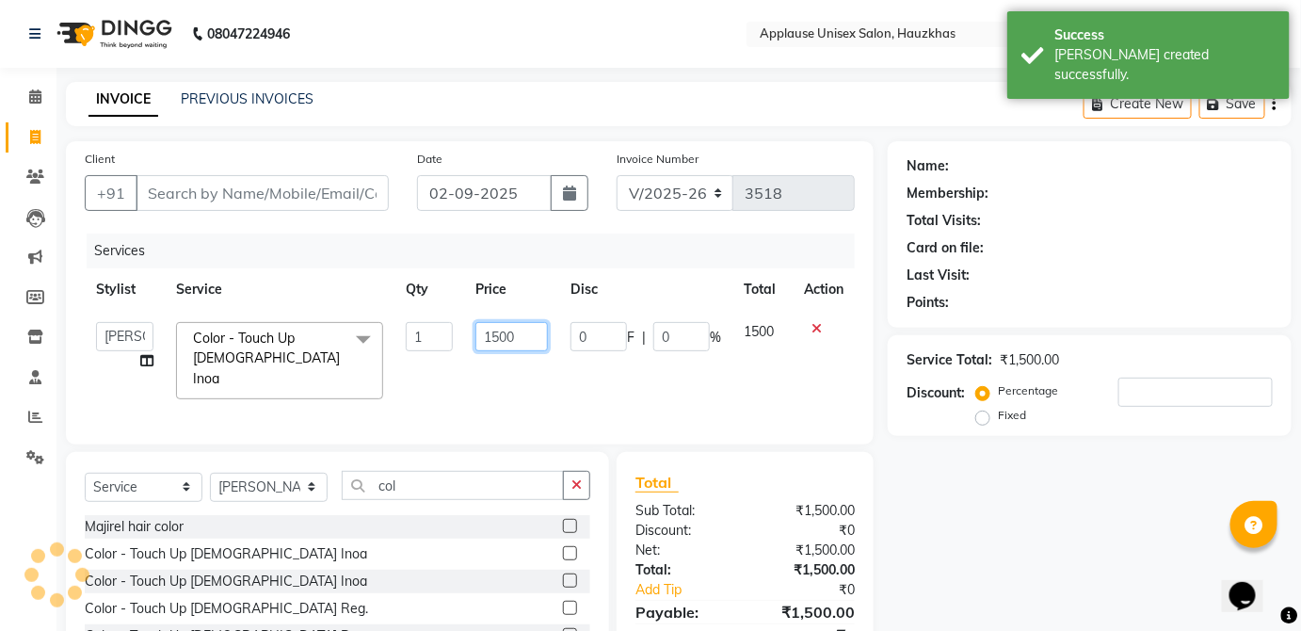
click at [537, 337] on input "1500" at bounding box center [512, 336] width 73 height 29
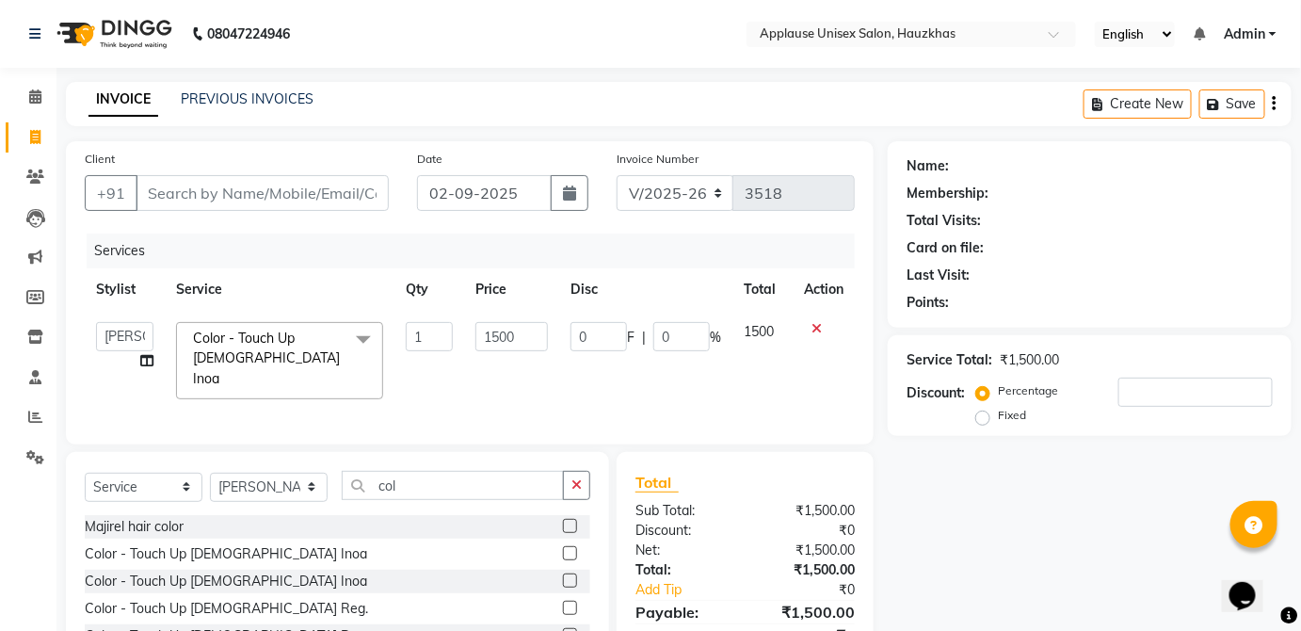
click at [769, 331] on td "1500" at bounding box center [763, 361] width 60 height 100
select select "32125"
click at [389, 190] on input "Client" at bounding box center [262, 193] width 253 height 36
type input "a"
type input "0"
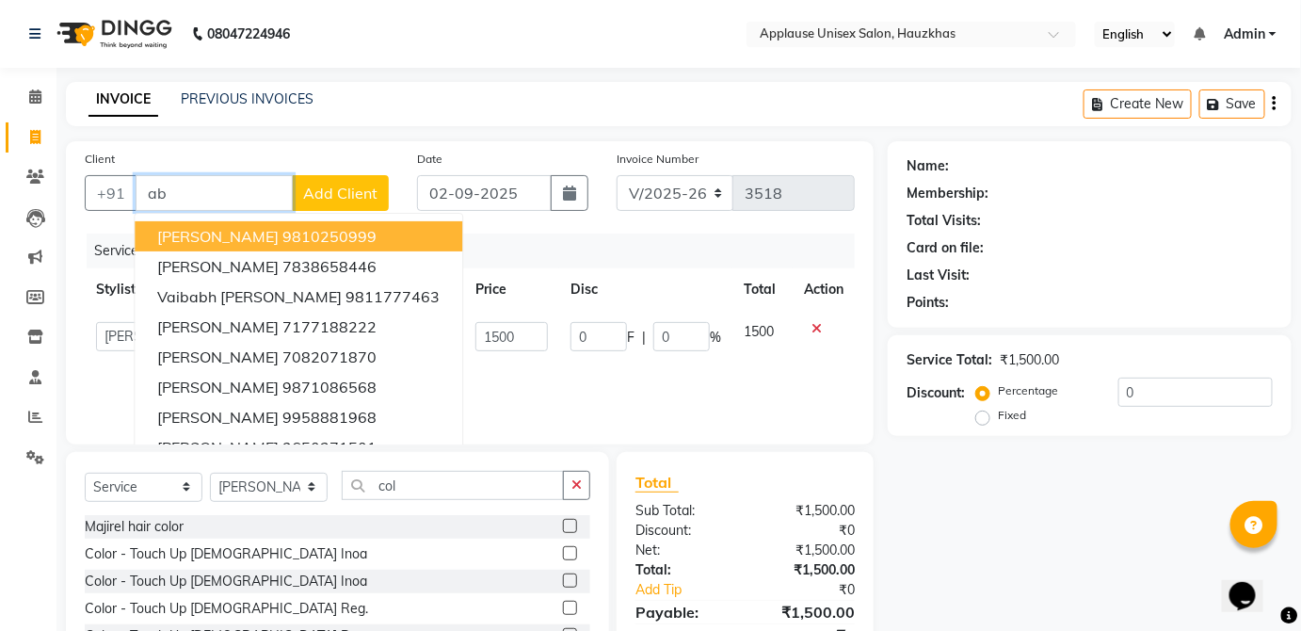
type input "a"
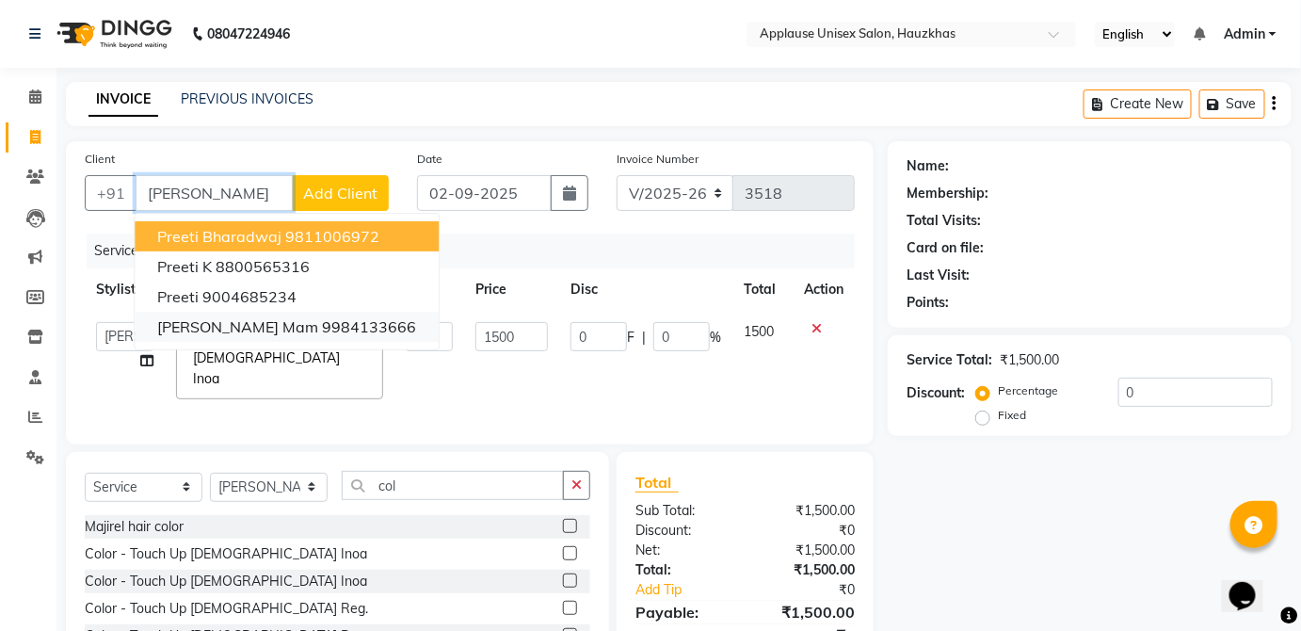
click at [329, 337] on button "[PERSON_NAME] mam 9984133666" at bounding box center [287, 327] width 304 height 30
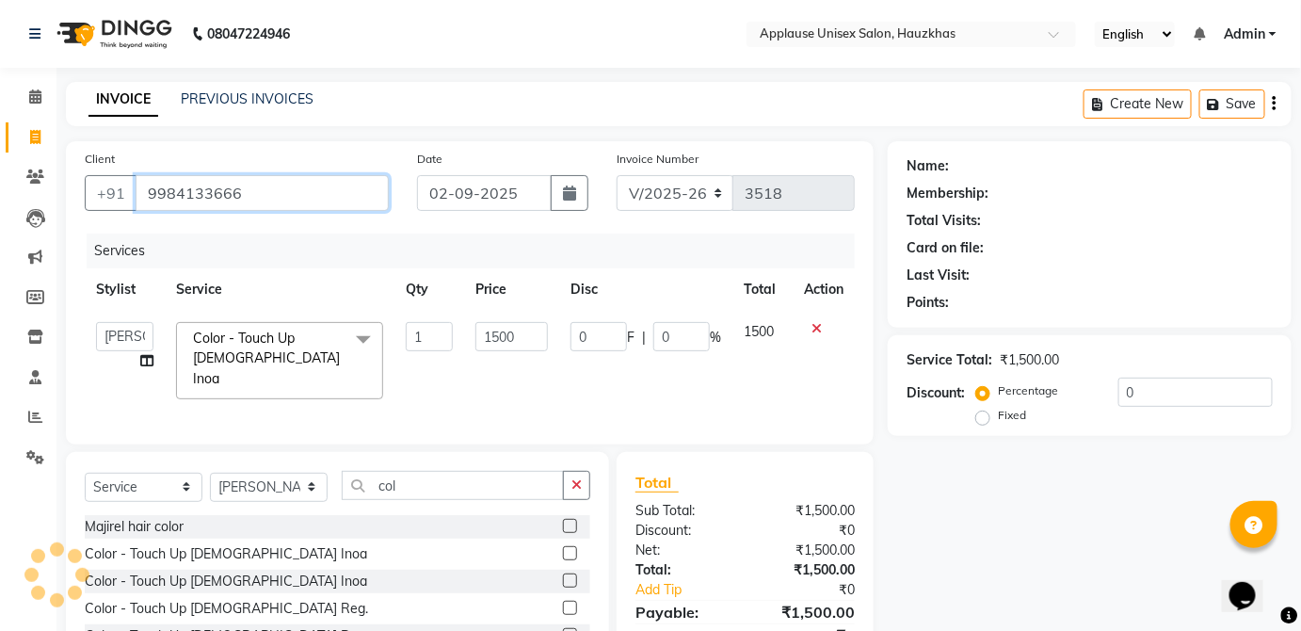
type input "9984133666"
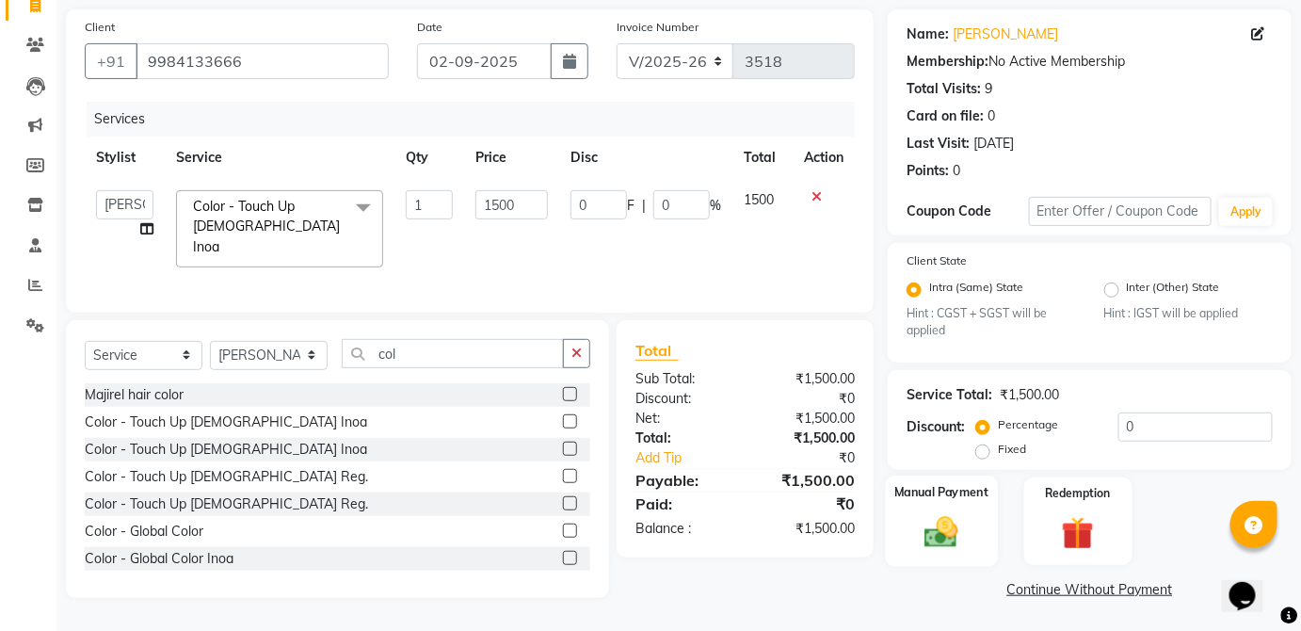
click at [961, 510] on div "Manual Payment" at bounding box center [942, 521] width 112 height 91
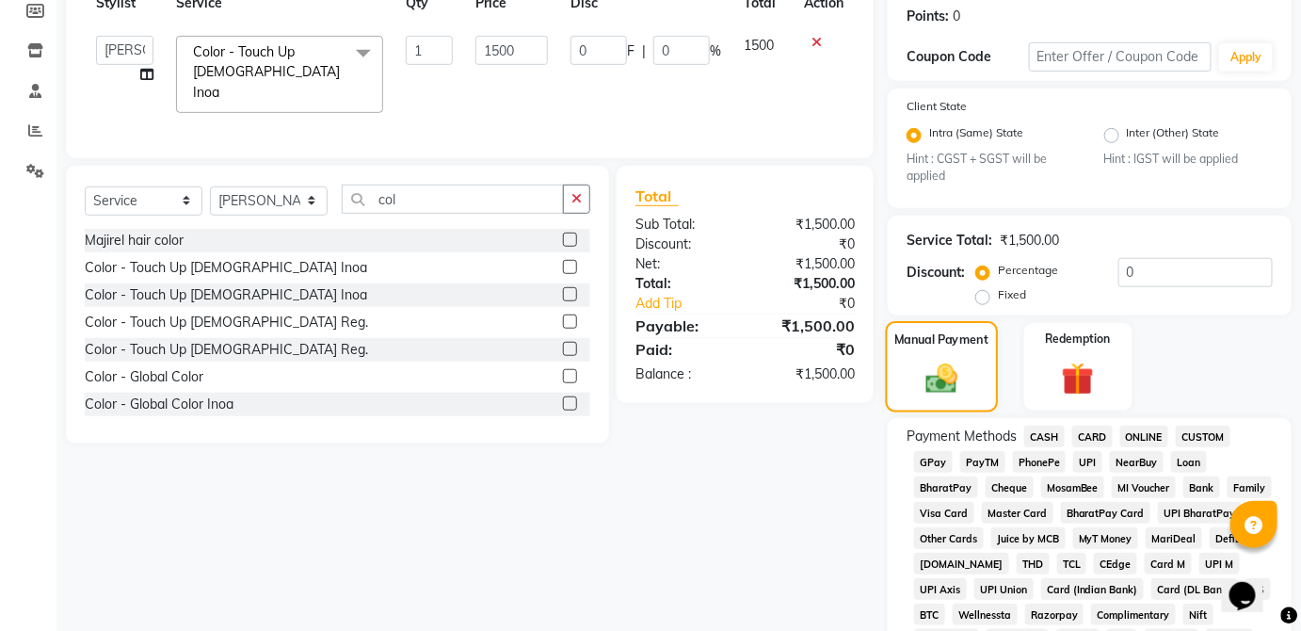
scroll to position [289, 0]
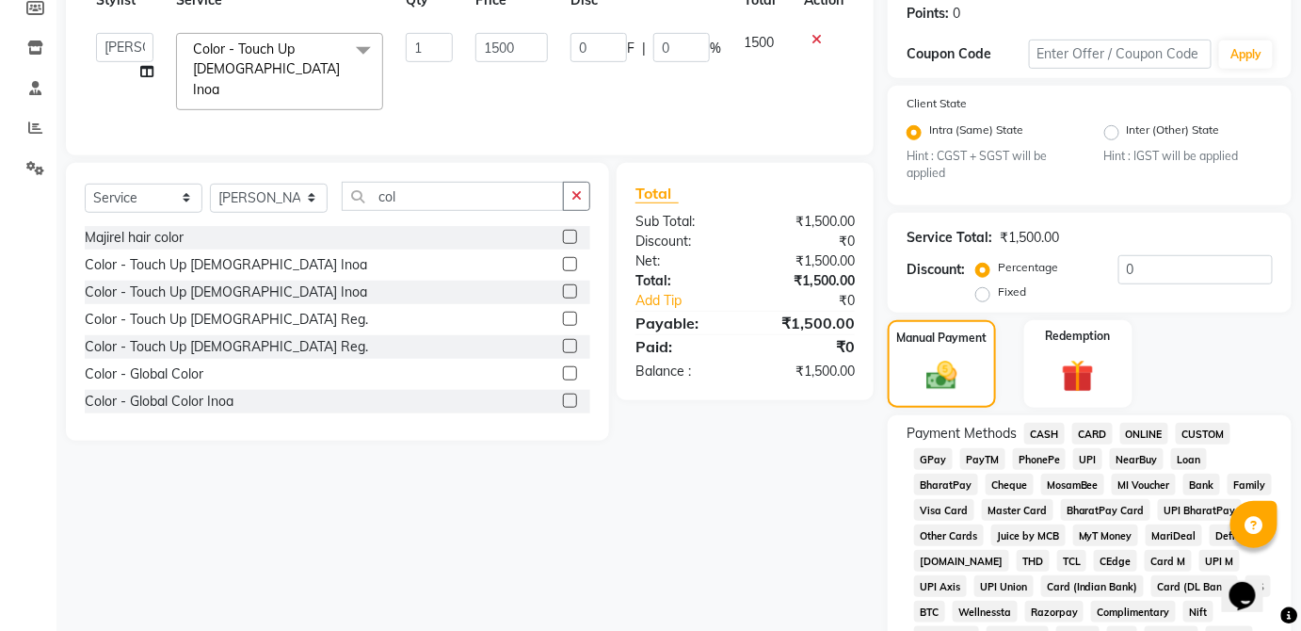
click at [1073, 438] on span "CARD" at bounding box center [1093, 434] width 40 height 22
click at [1064, 429] on span "CASH" at bounding box center [1045, 434] width 40 height 22
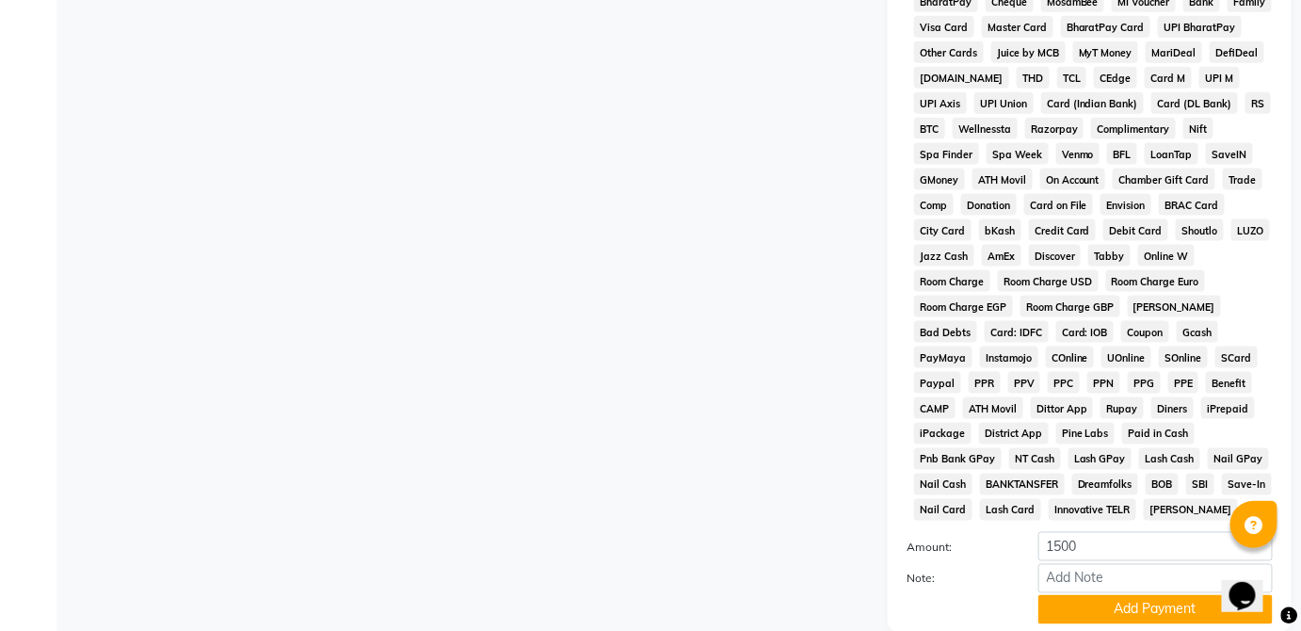
scroll to position [913, 0]
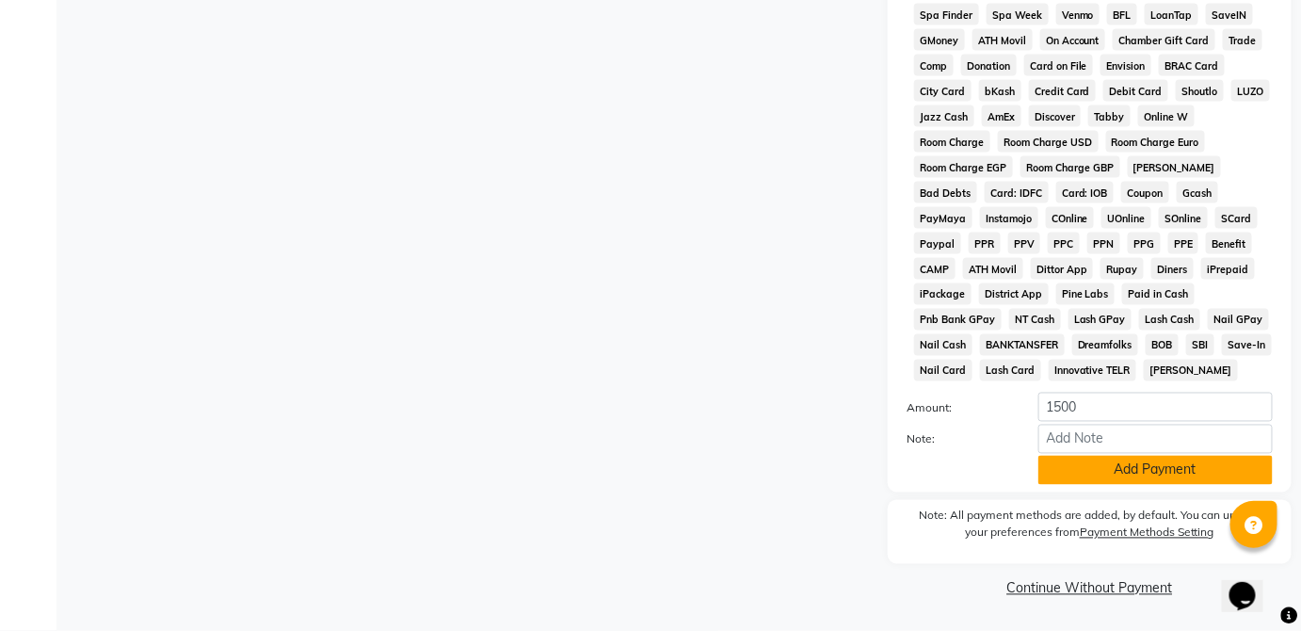
click at [1200, 480] on button "Add Payment" at bounding box center [1156, 470] width 234 height 29
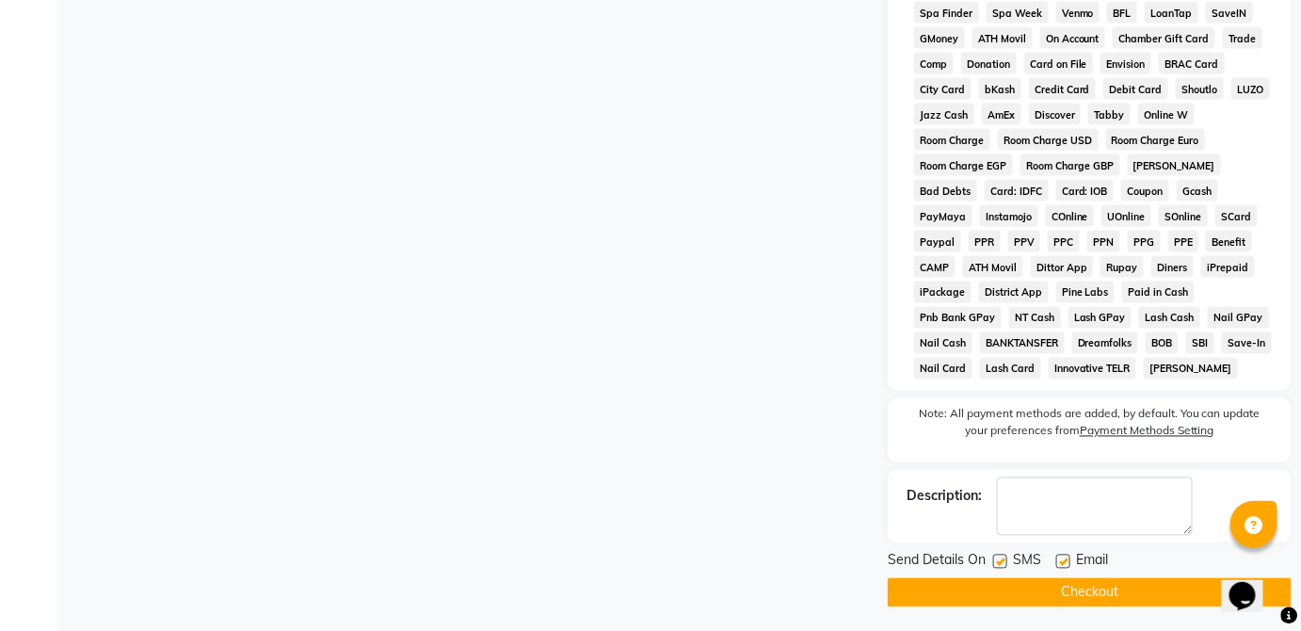
click at [1172, 599] on button "Checkout" at bounding box center [1090, 592] width 404 height 29
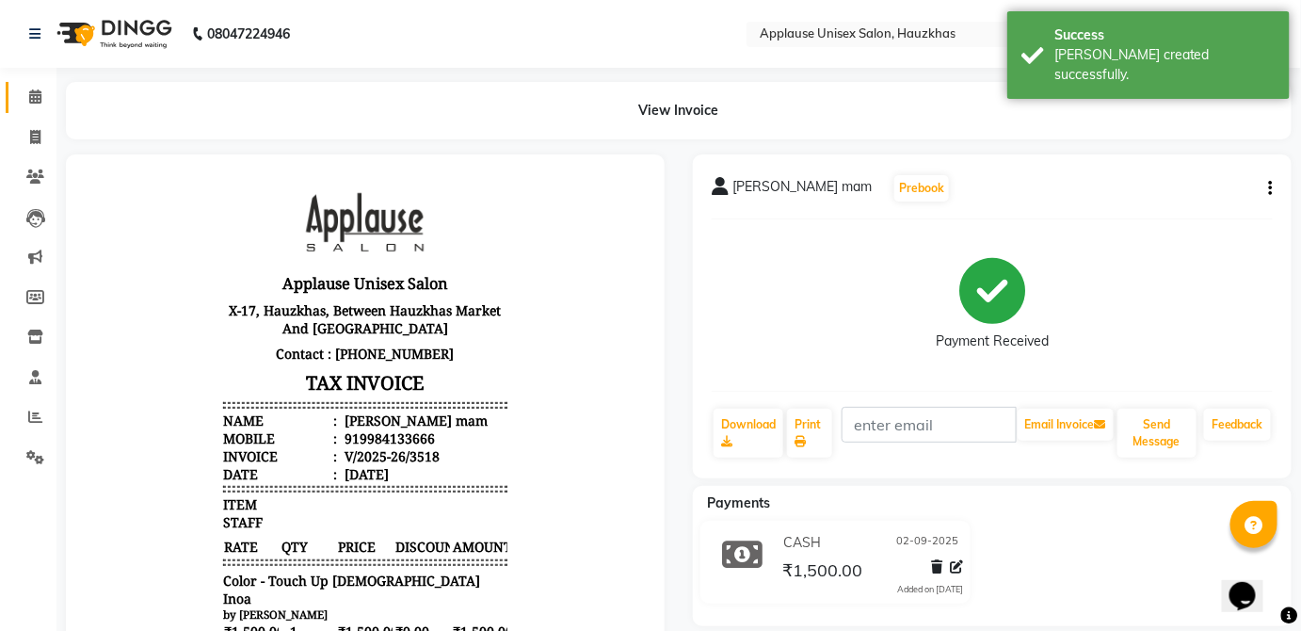
click at [24, 89] on span at bounding box center [35, 98] width 33 height 22
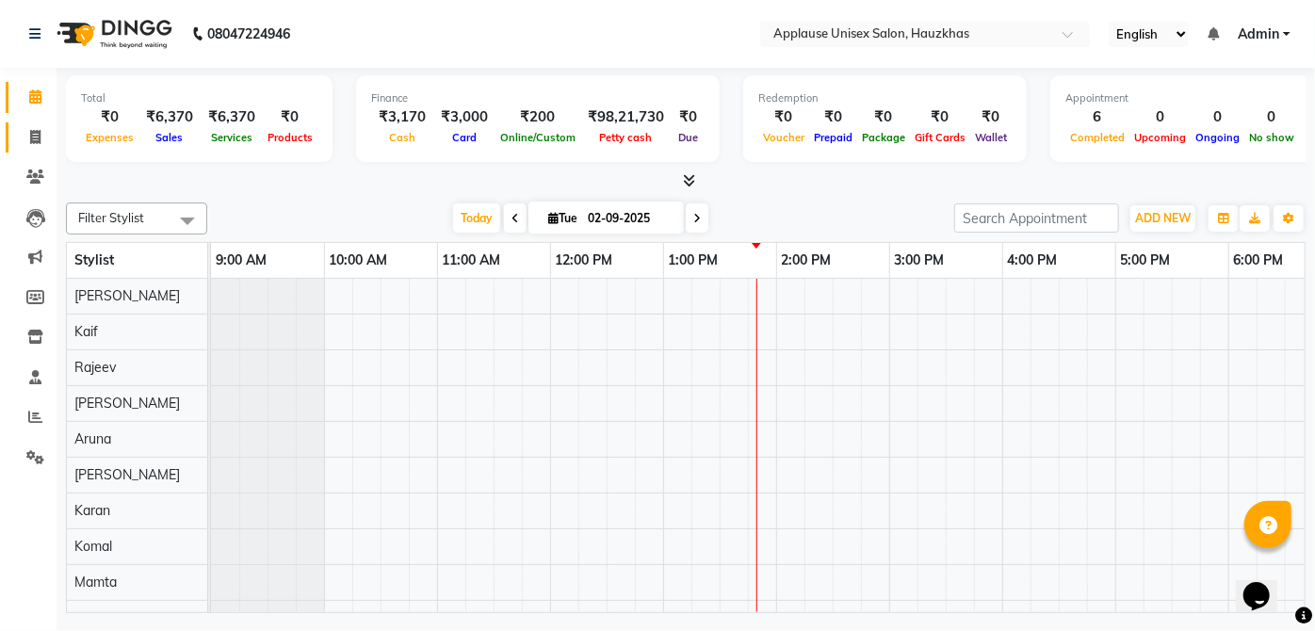
click at [32, 131] on icon at bounding box center [35, 137] width 10 height 14
select select "service"
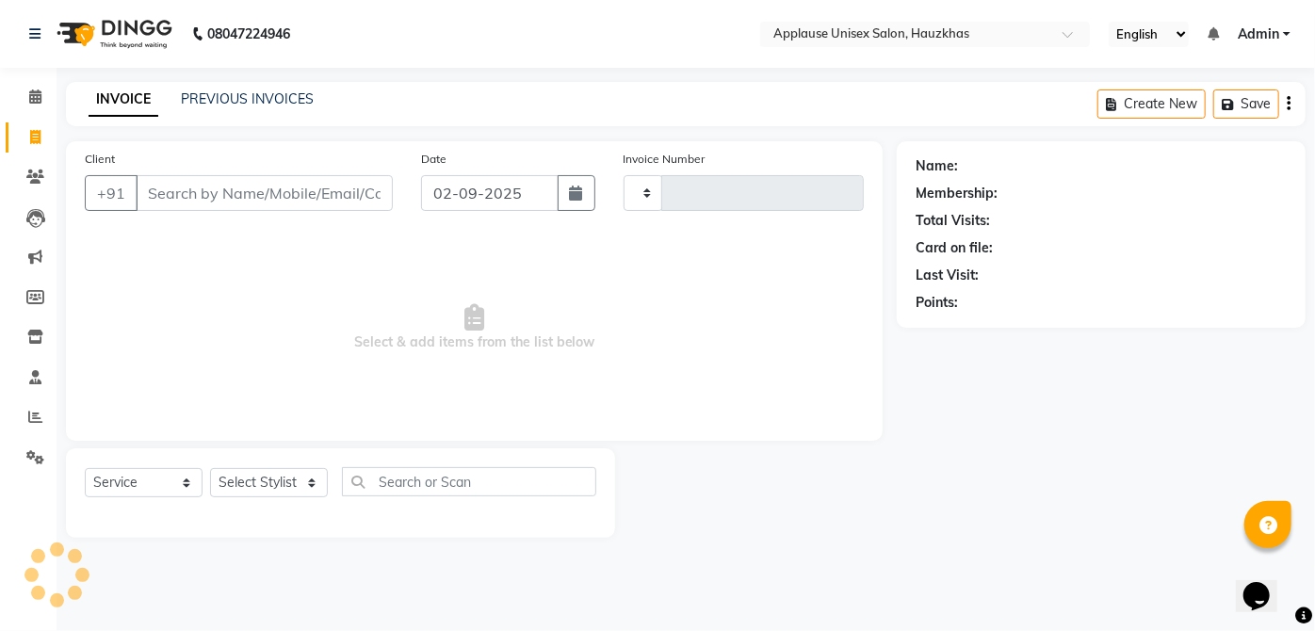
type input "3519"
click at [216, 97] on link "PREVIOUS INVOICES" at bounding box center [247, 98] width 133 height 17
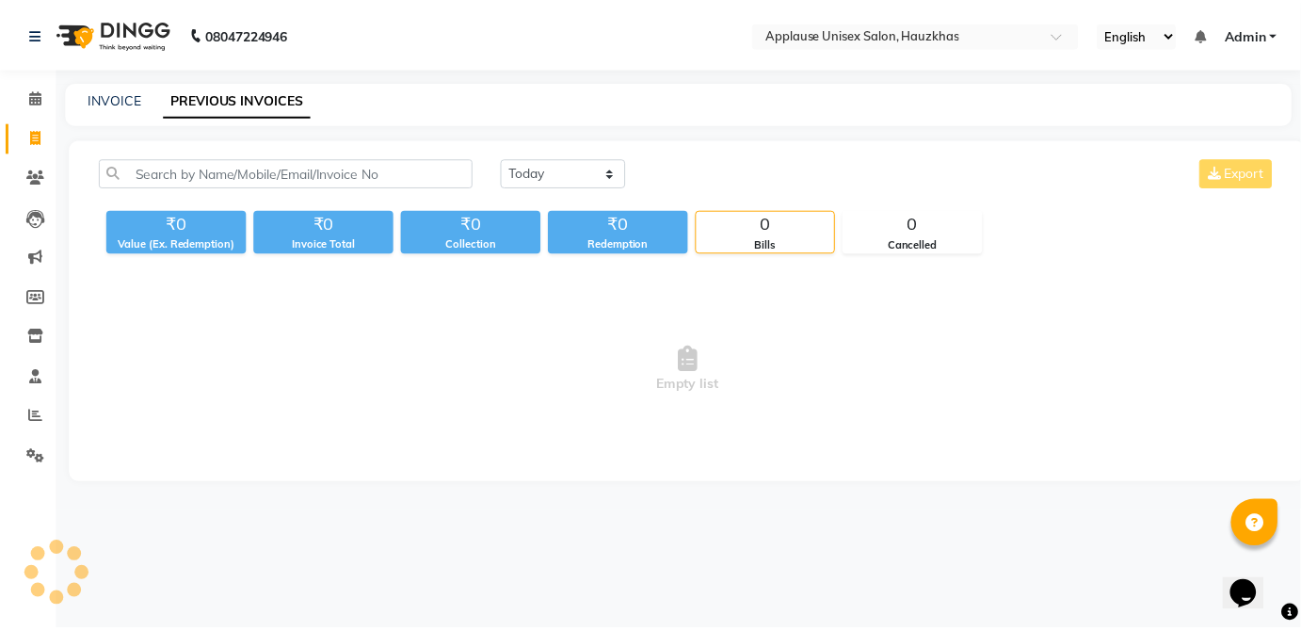
scroll to position [63, 0]
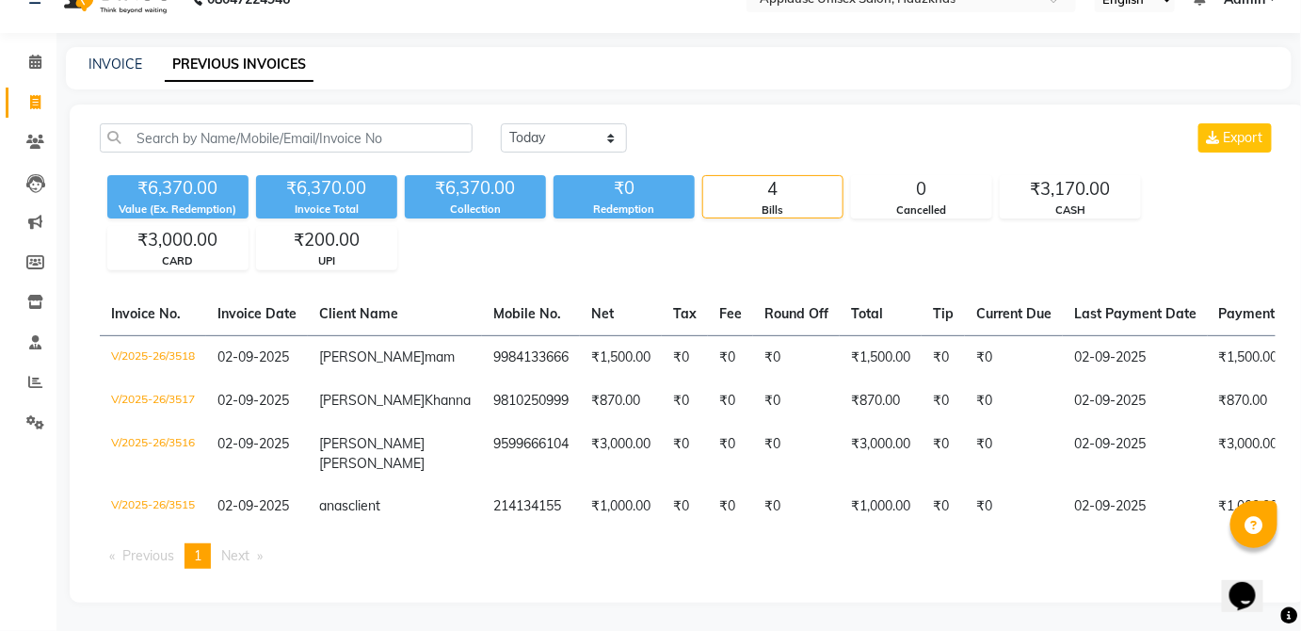
drag, startPoint x: 216, startPoint y: 97, endPoint x: 793, endPoint y: 203, distance: 587.0
click at [130, 56] on link "INVOICE" at bounding box center [116, 64] width 54 height 17
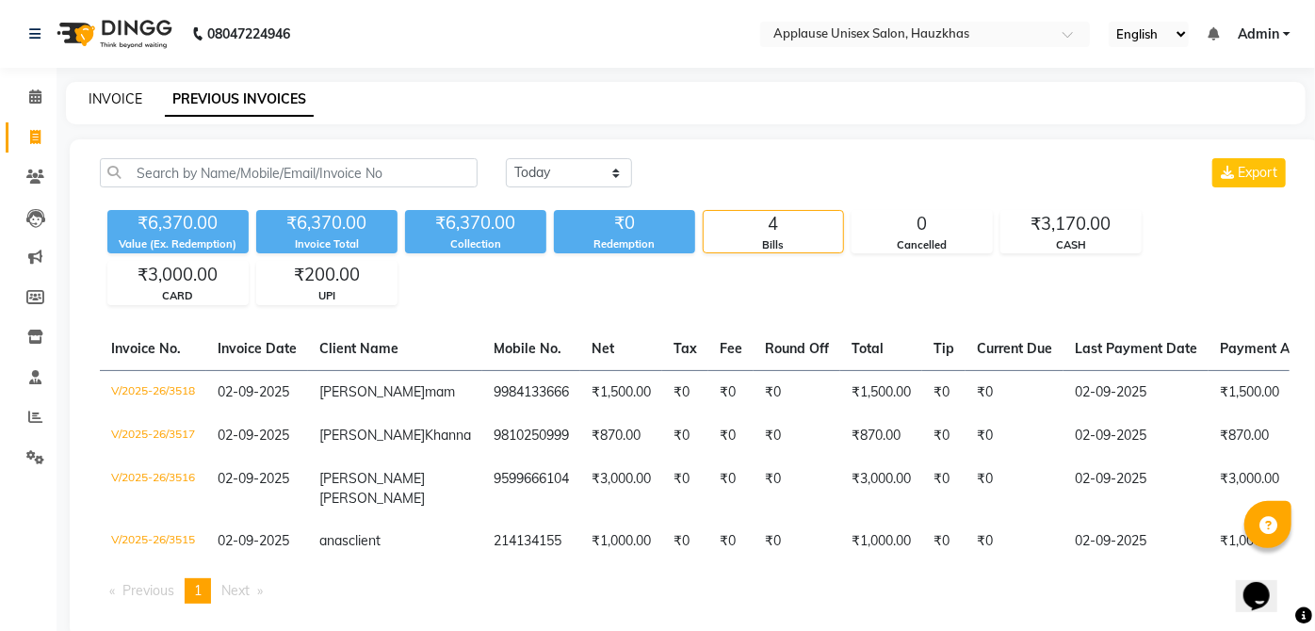
select select "5082"
select select "service"
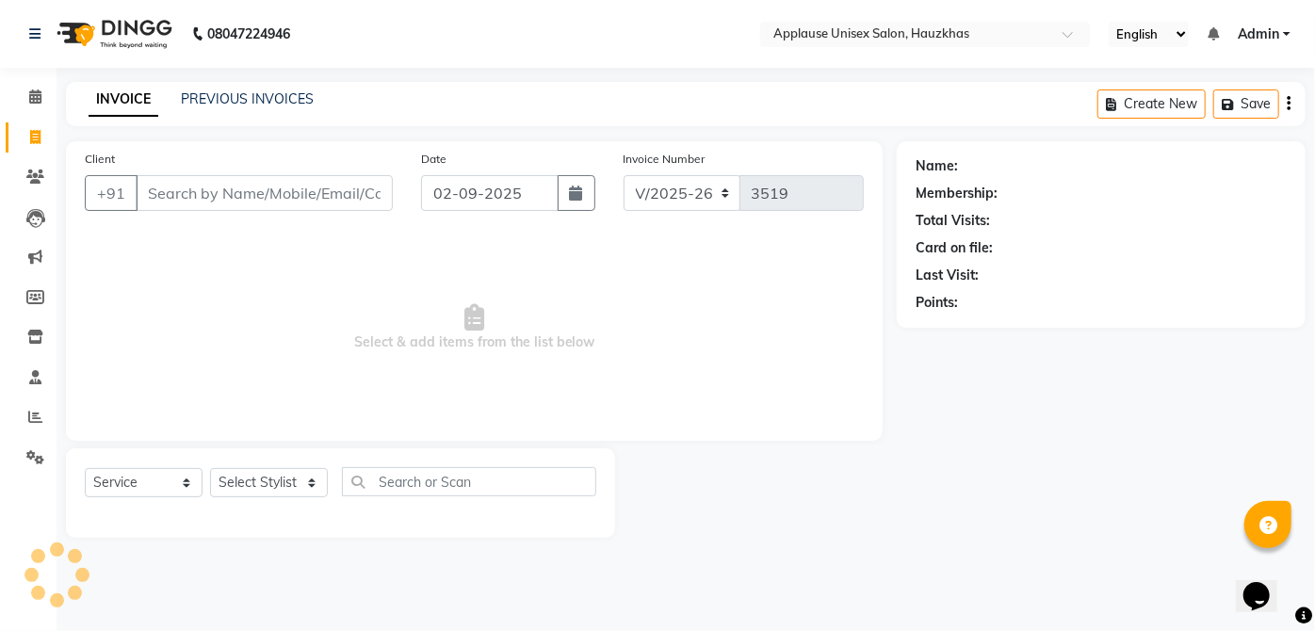
click at [49, 28] on img at bounding box center [112, 34] width 129 height 53
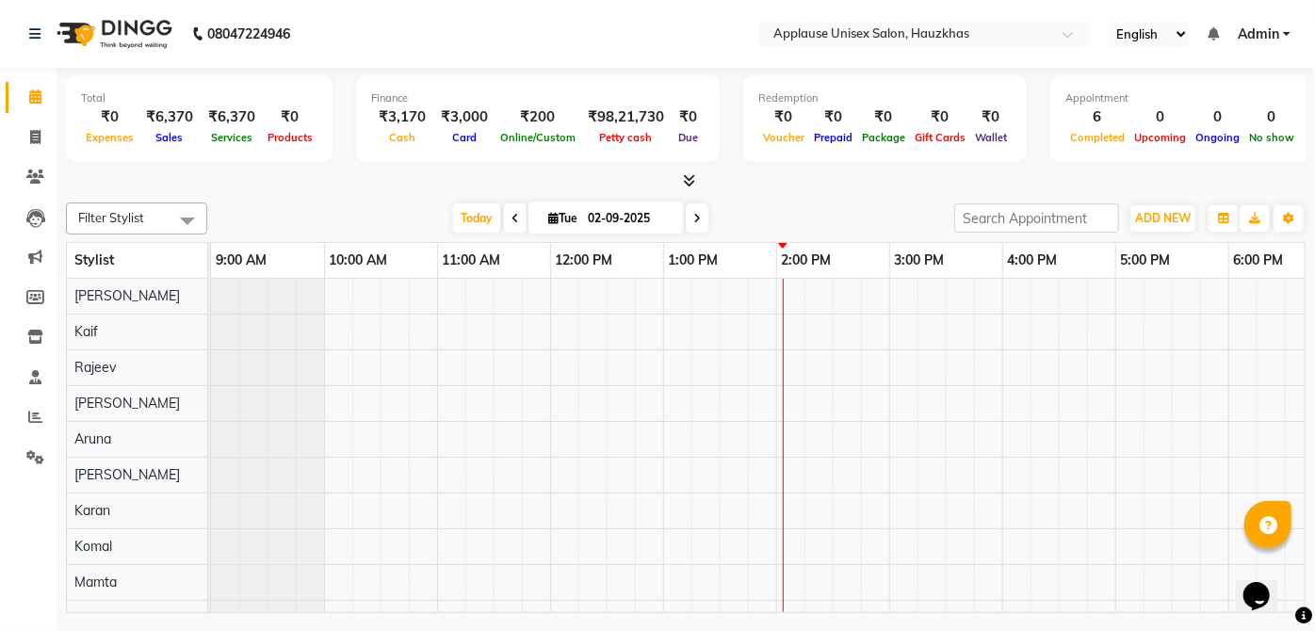
click at [793, 204] on div "[DATE] [DATE]" at bounding box center [581, 218] width 728 height 28
click at [32, 140] on icon at bounding box center [35, 137] width 10 height 14
select select "service"
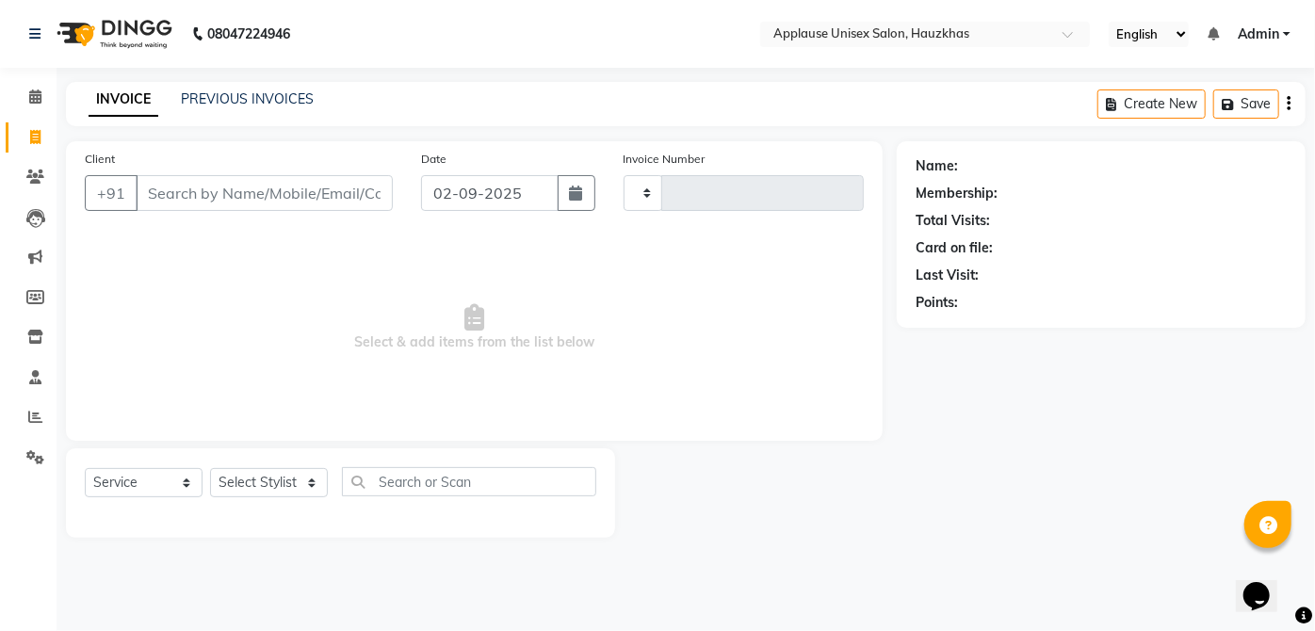
type input "3519"
select select "5082"
click at [264, 495] on select "Select Stylist [PERSON_NAME] [PERSON_NAME] [PERSON_NAME] [PERSON_NAME] [PERSON_…" at bounding box center [269, 482] width 118 height 29
select select "32126"
click at [210, 468] on select "Select Stylist [PERSON_NAME] [PERSON_NAME] [PERSON_NAME] [PERSON_NAME] [PERSON_…" at bounding box center [269, 482] width 118 height 29
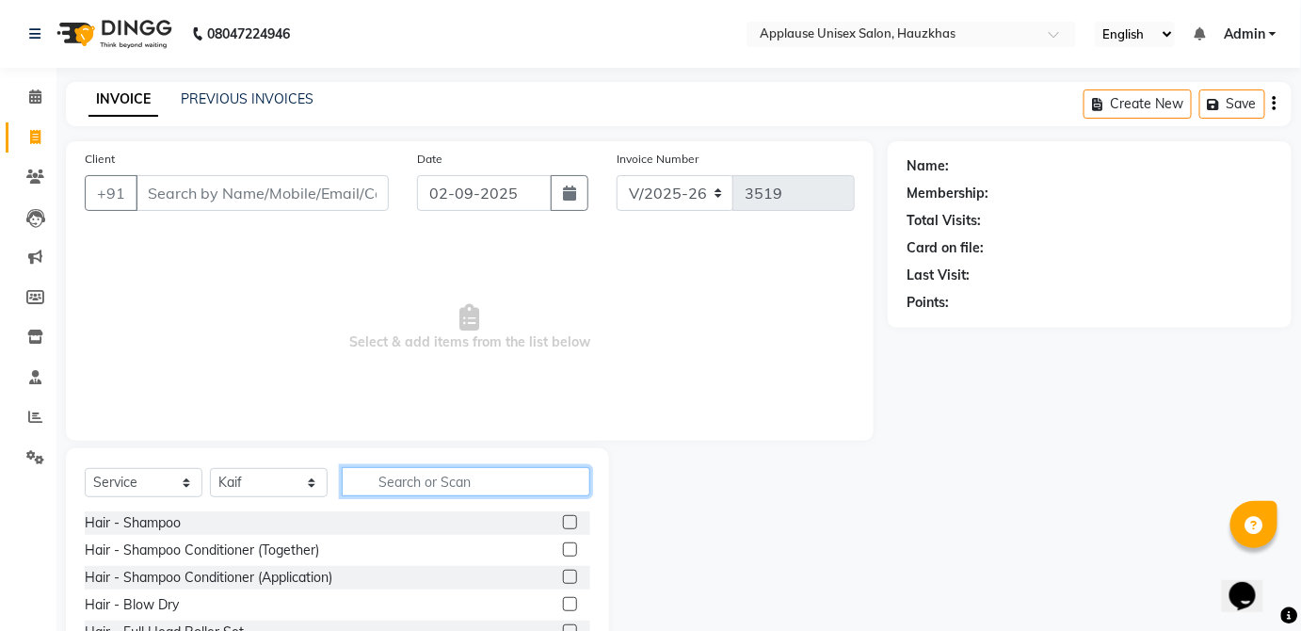
click at [417, 486] on input "text" at bounding box center [466, 481] width 249 height 29
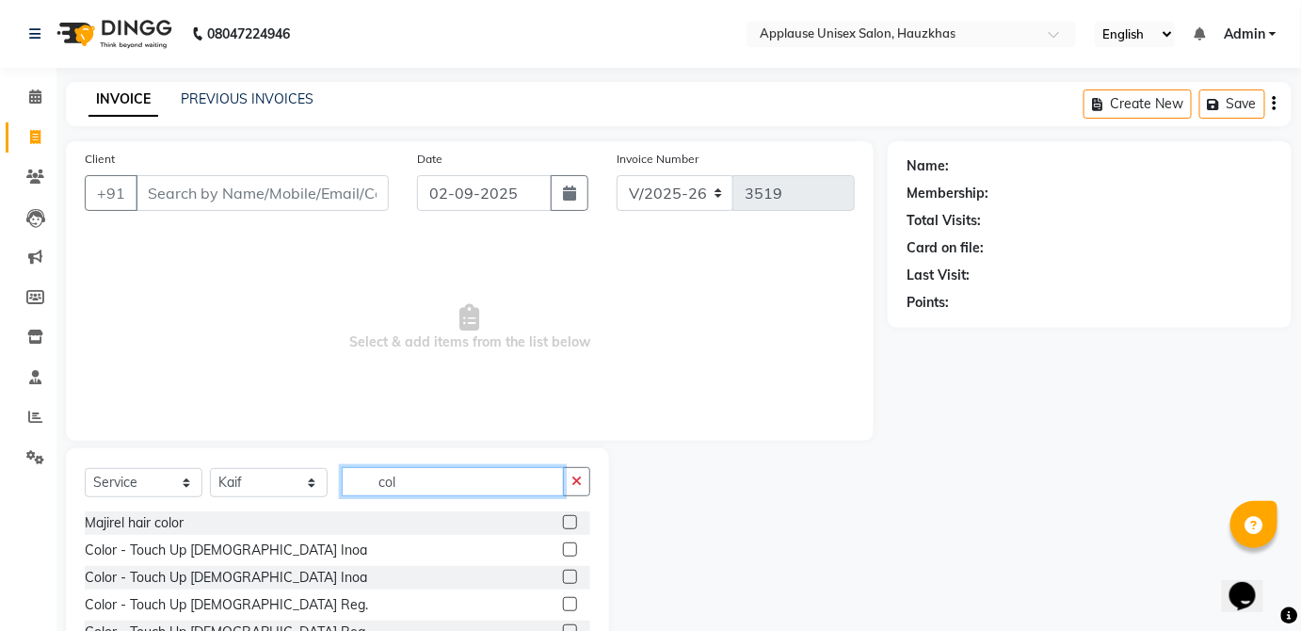
type input "col"
click at [767, 76] on div "08047224946 Select Location × Applause Unisex Salon, Hauzkhas English ENGLISH E…" at bounding box center [650, 377] width 1301 height 754
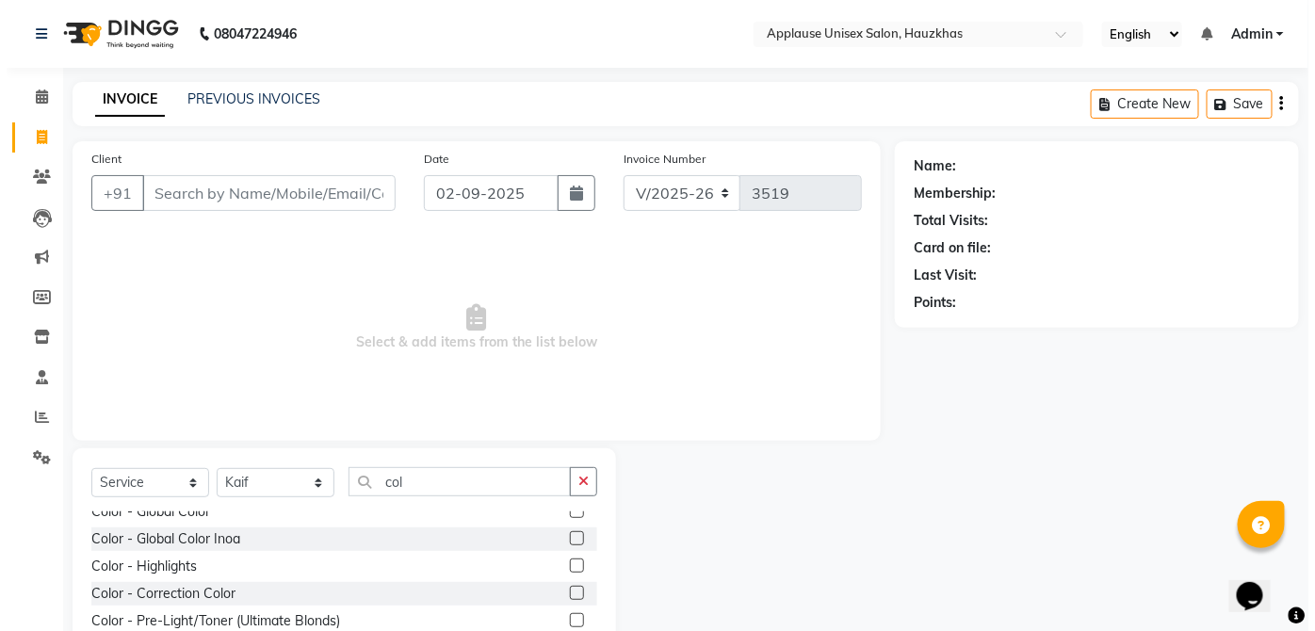
scroll to position [220, 0]
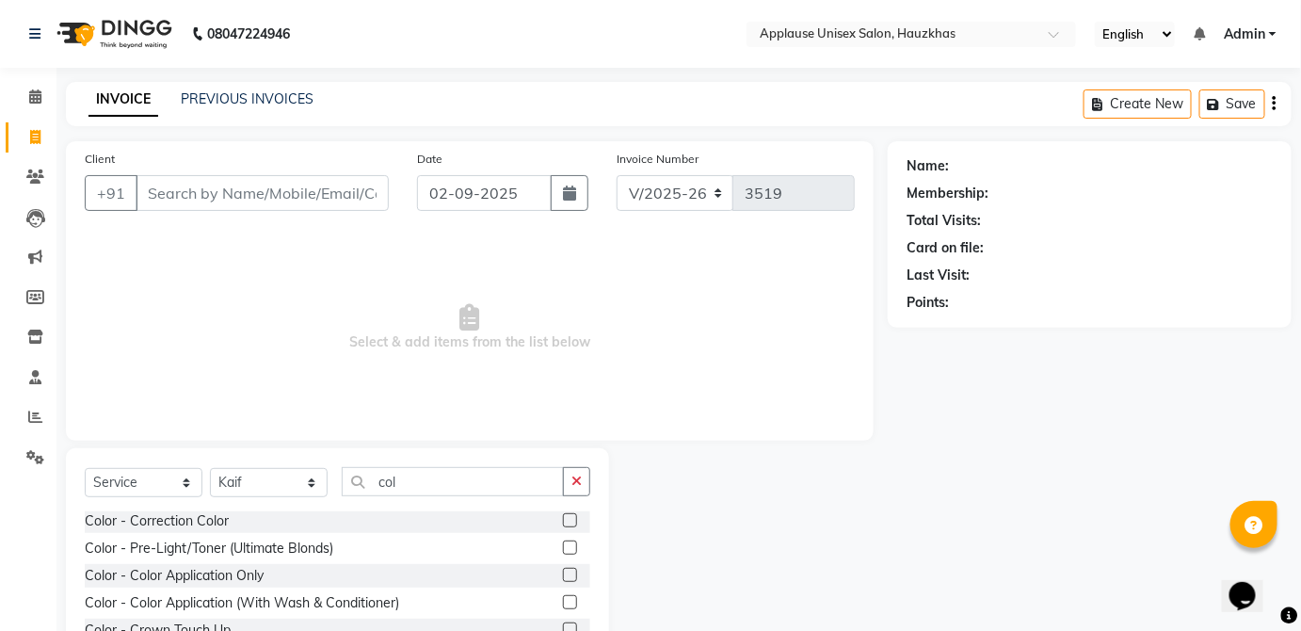
click at [563, 601] on label at bounding box center [570, 602] width 14 height 14
click at [563, 601] on input "checkbox" at bounding box center [569, 603] width 12 height 12
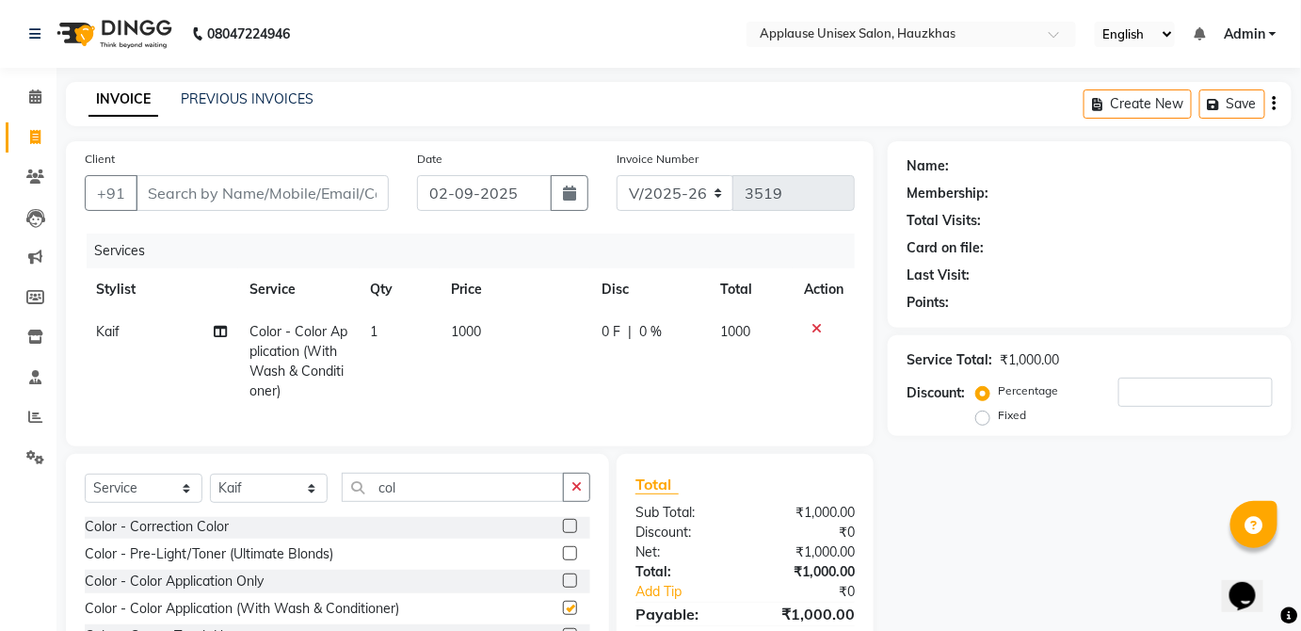
checkbox input "false"
click at [661, 335] on div "0 F | 0 %" at bounding box center [650, 332] width 96 height 20
select select "32126"
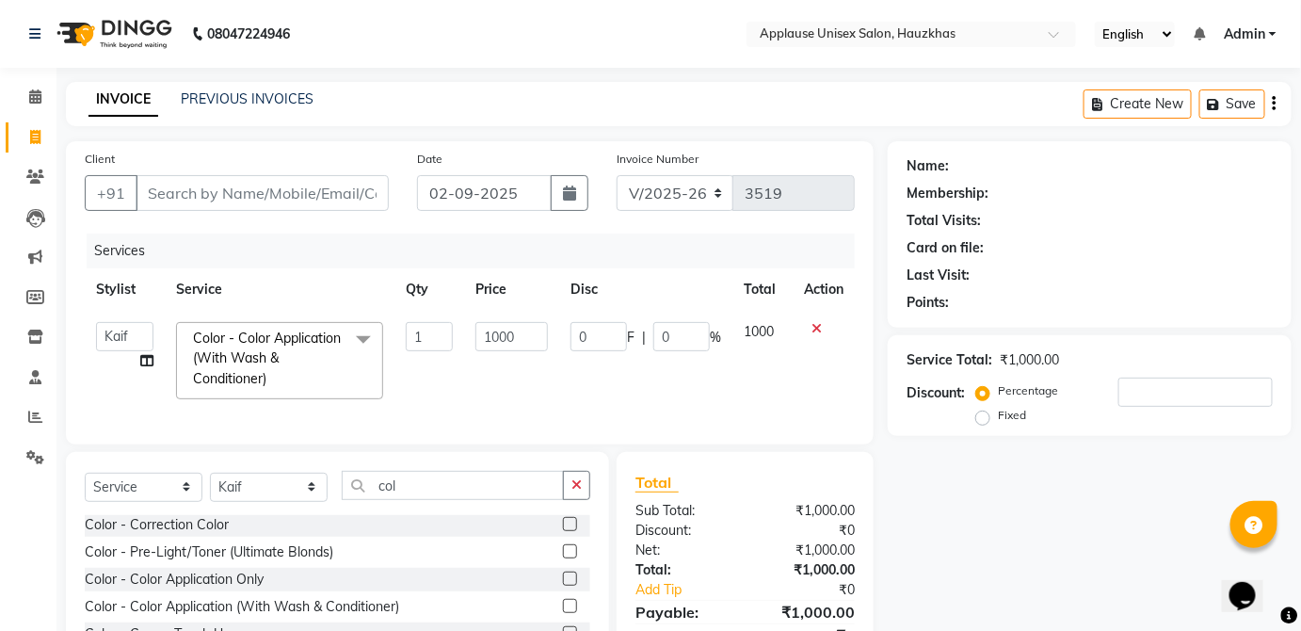
click at [274, 120] on div "INVOICE PREVIOUS INVOICES Create New Save" at bounding box center [679, 104] width 1226 height 44
click at [296, 100] on link "PREVIOUS INVOICES" at bounding box center [247, 98] width 133 height 17
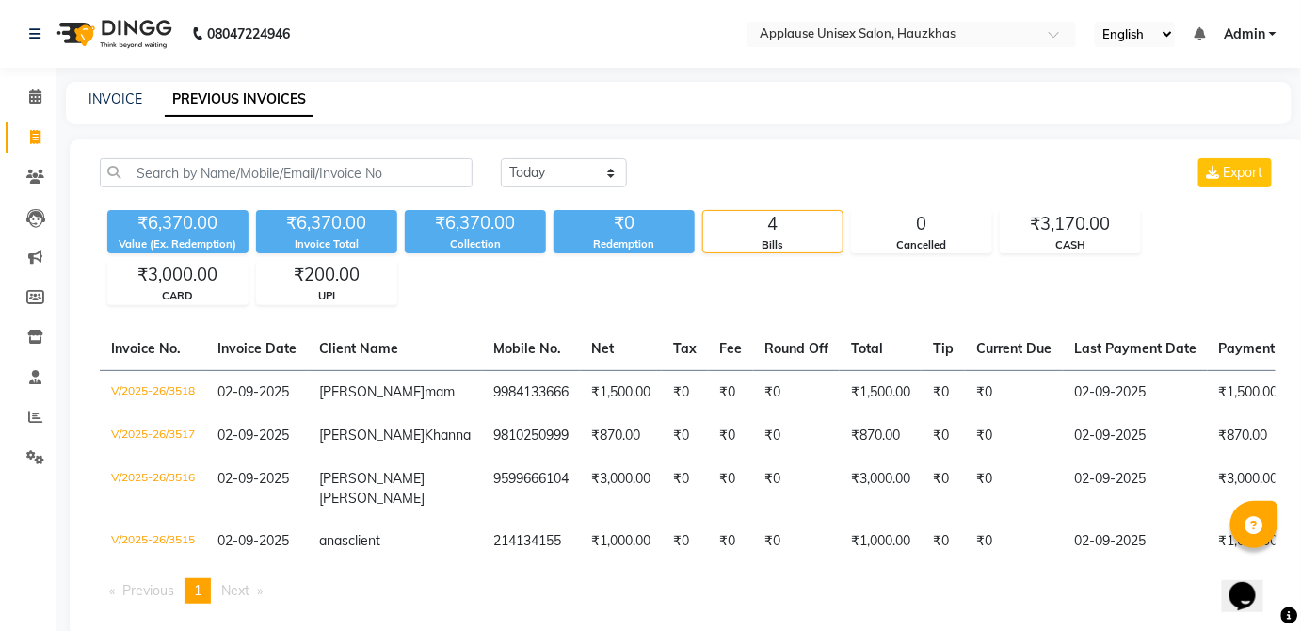
click at [78, 102] on div "INVOICE PREVIOUS INVOICES" at bounding box center [668, 99] width 1204 height 20
click at [16, 98] on link "Calendar" at bounding box center [28, 97] width 45 height 31
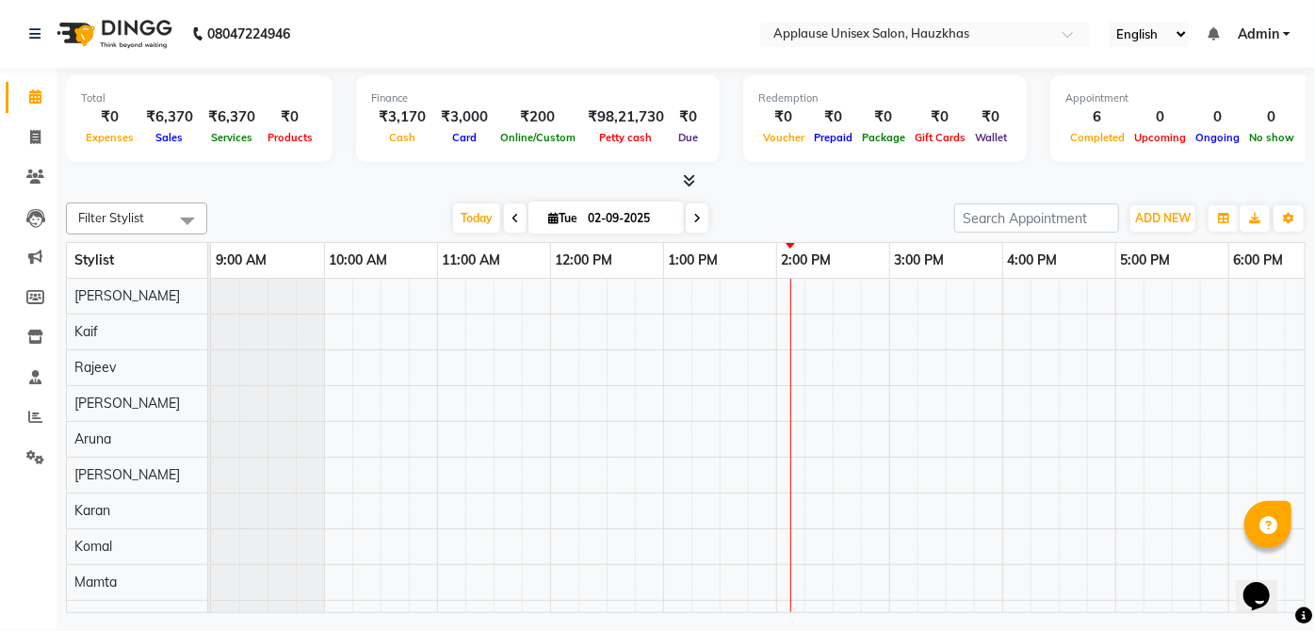
drag, startPoint x: 16, startPoint y: 98, endPoint x: 755, endPoint y: 119, distance: 739.5
click at [21, 143] on span at bounding box center [35, 138] width 33 height 22
select select "service"
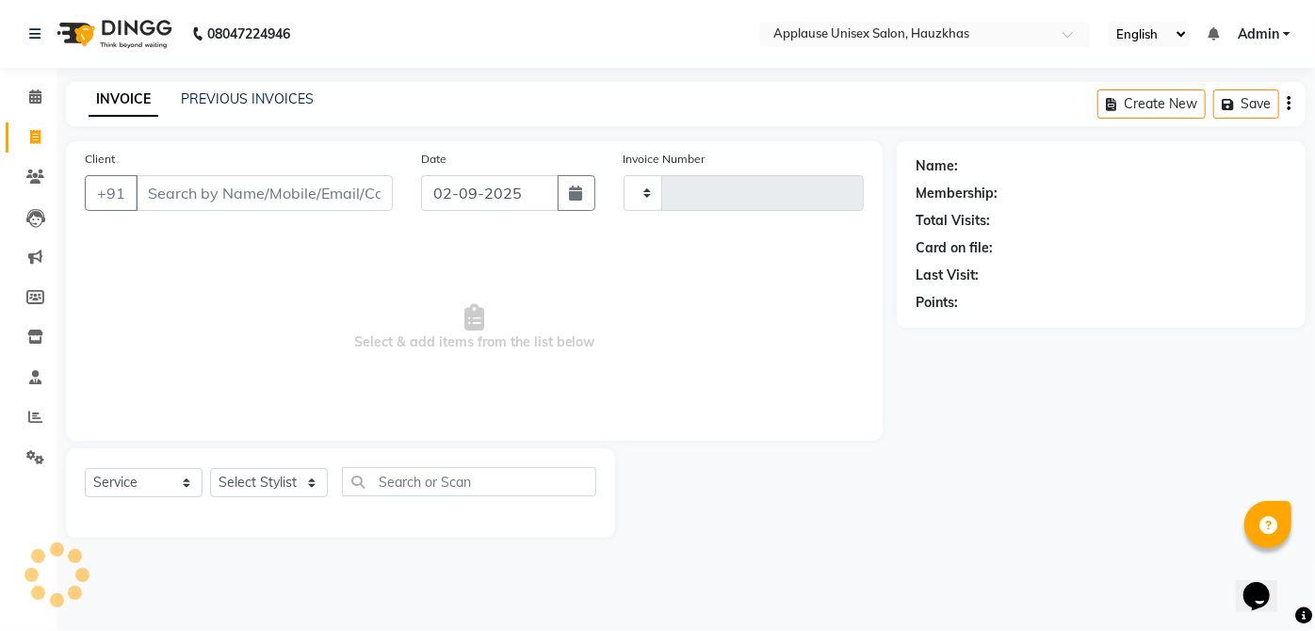
type input "3519"
select select "5082"
click at [275, 494] on select "Select Stylist [PERSON_NAME] [PERSON_NAME] [PERSON_NAME] [PERSON_NAME] [PERSON_…" at bounding box center [269, 482] width 118 height 29
select select "32126"
click at [210, 468] on select "Select Stylist [PERSON_NAME] [PERSON_NAME] [PERSON_NAME] [PERSON_NAME] [PERSON_…" at bounding box center [269, 482] width 118 height 29
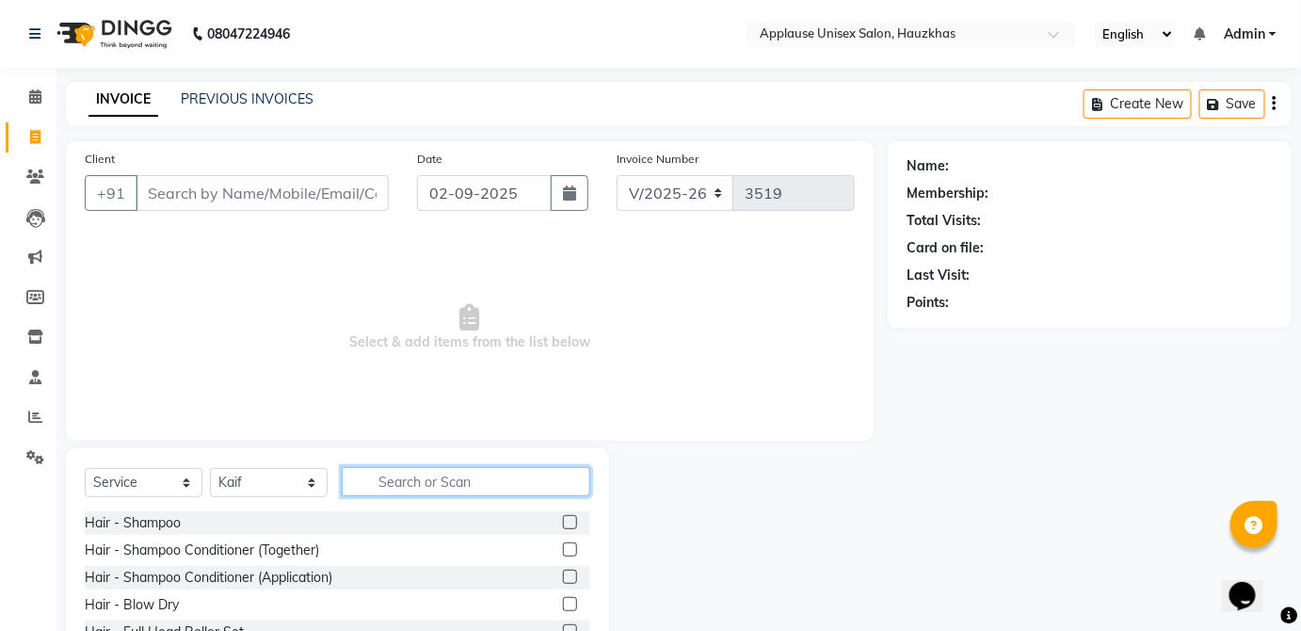
click at [542, 474] on input "text" at bounding box center [466, 481] width 249 height 29
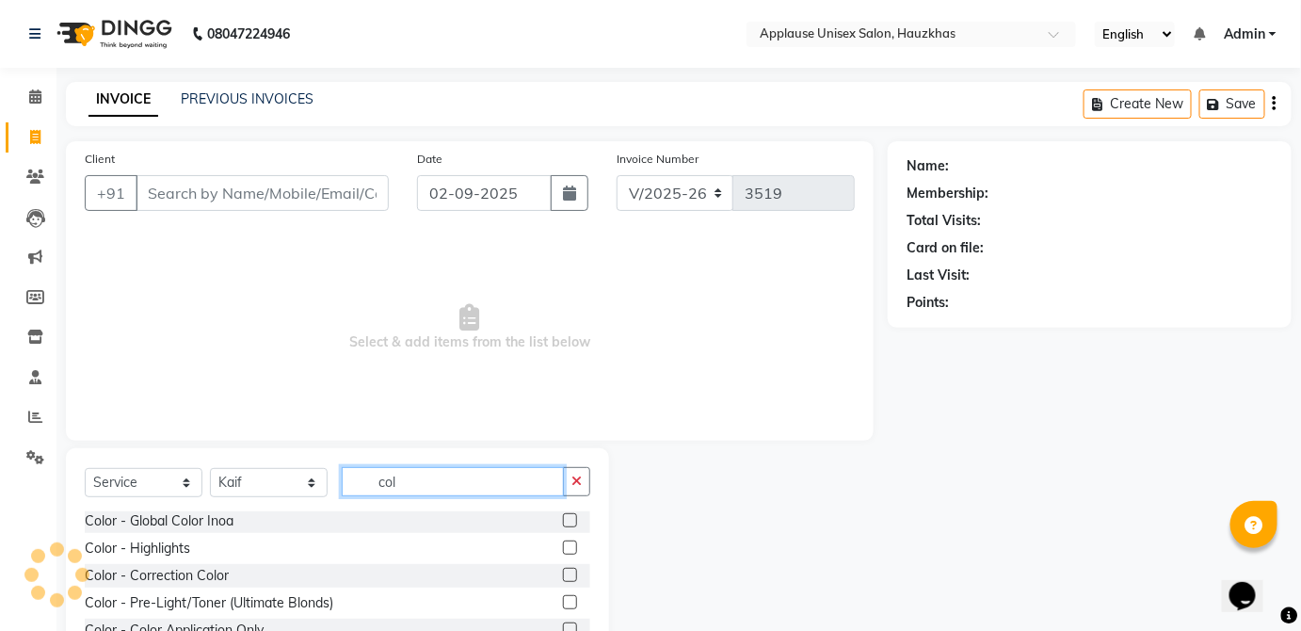
scroll to position [220, 0]
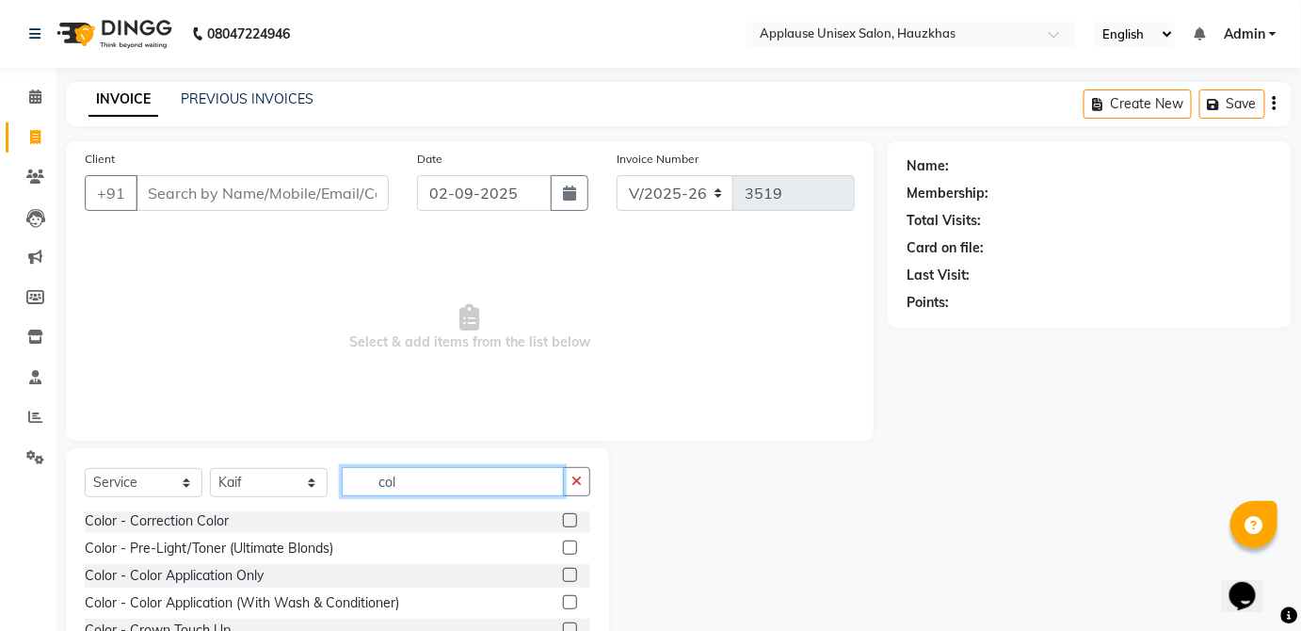
type input "col"
click at [563, 600] on label at bounding box center [570, 602] width 14 height 14
click at [563, 600] on input "checkbox" at bounding box center [569, 603] width 12 height 12
checkbox input "true"
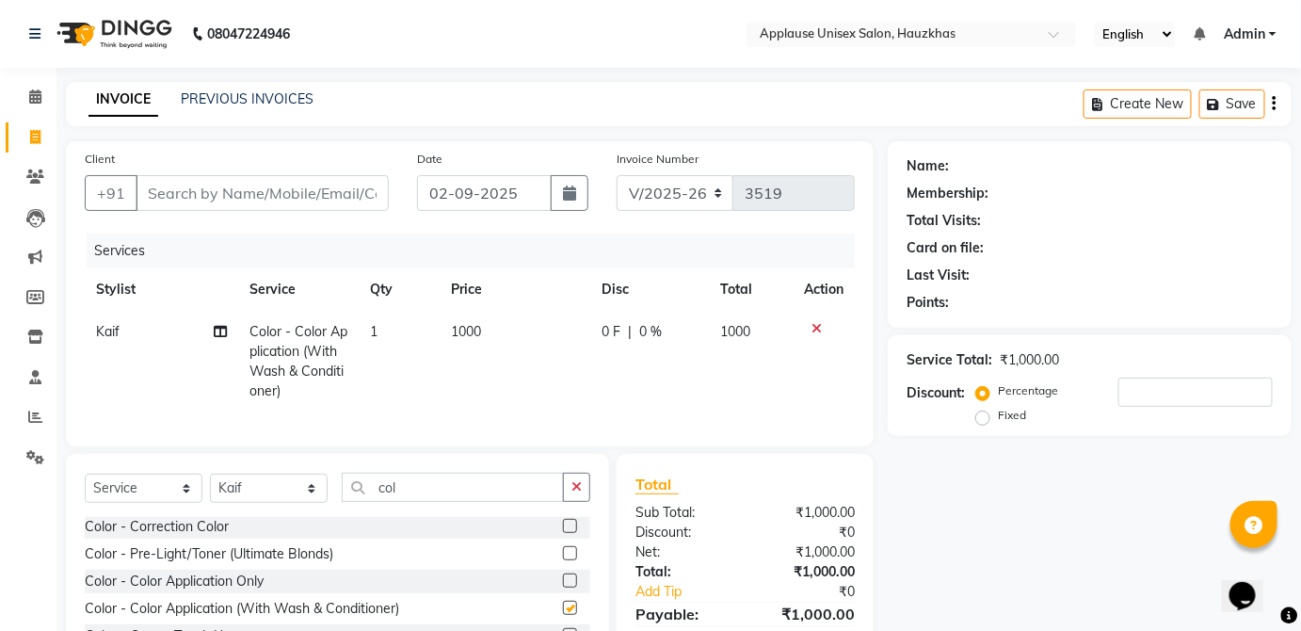
click at [747, 316] on td "1000" at bounding box center [751, 362] width 83 height 102
select select "32126"
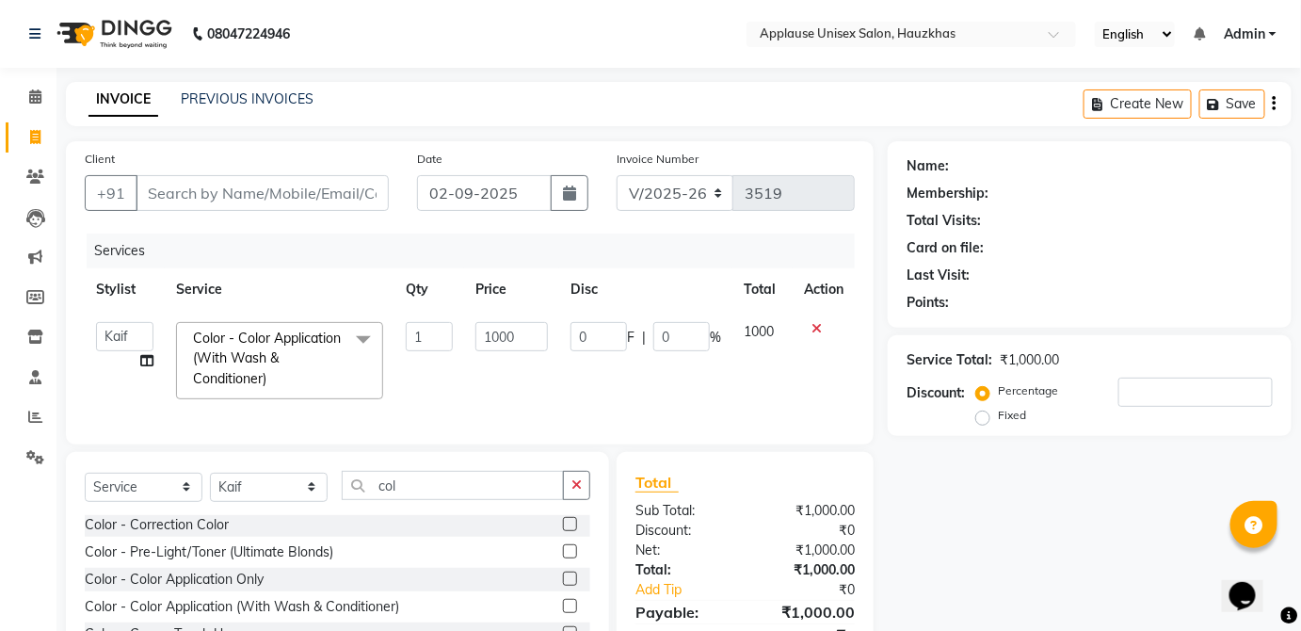
checkbox input "false"
click at [506, 492] on input "col" at bounding box center [453, 485] width 222 height 29
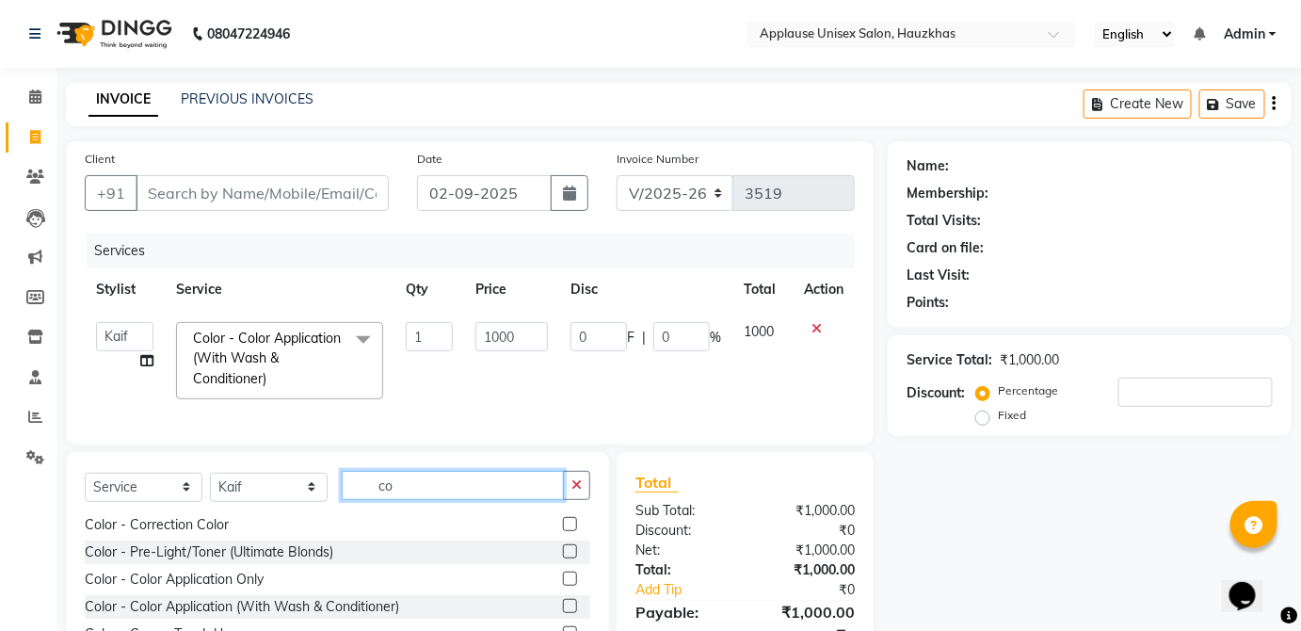
type input "c"
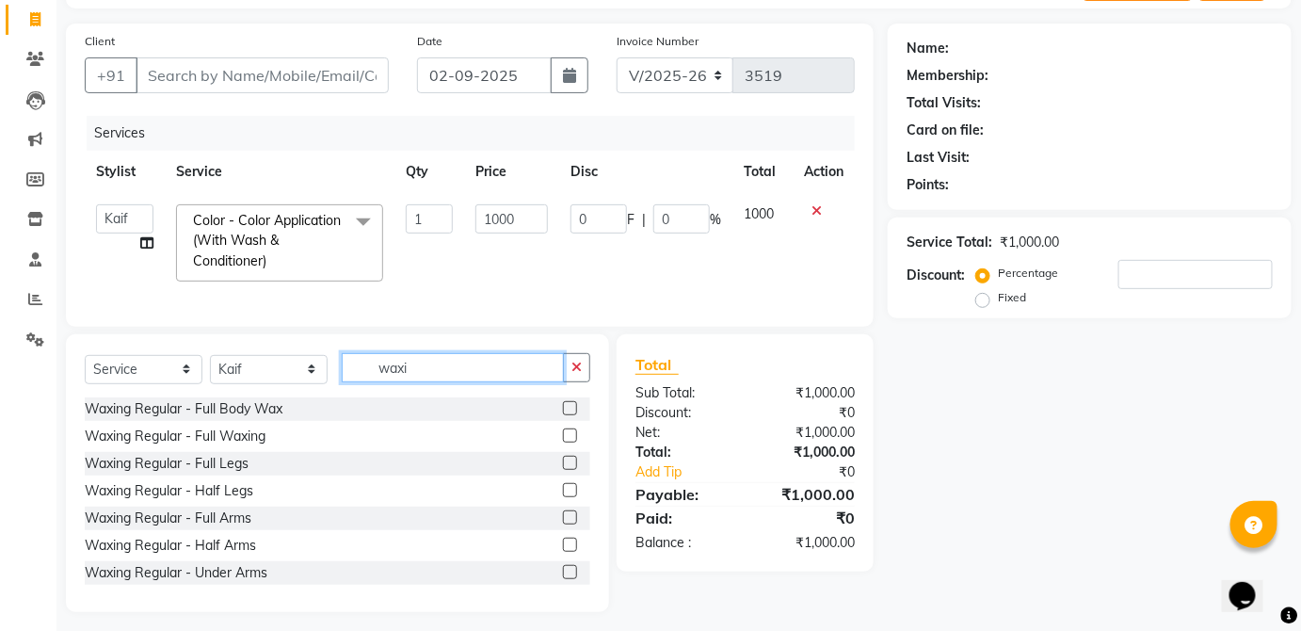
scroll to position [138, 0]
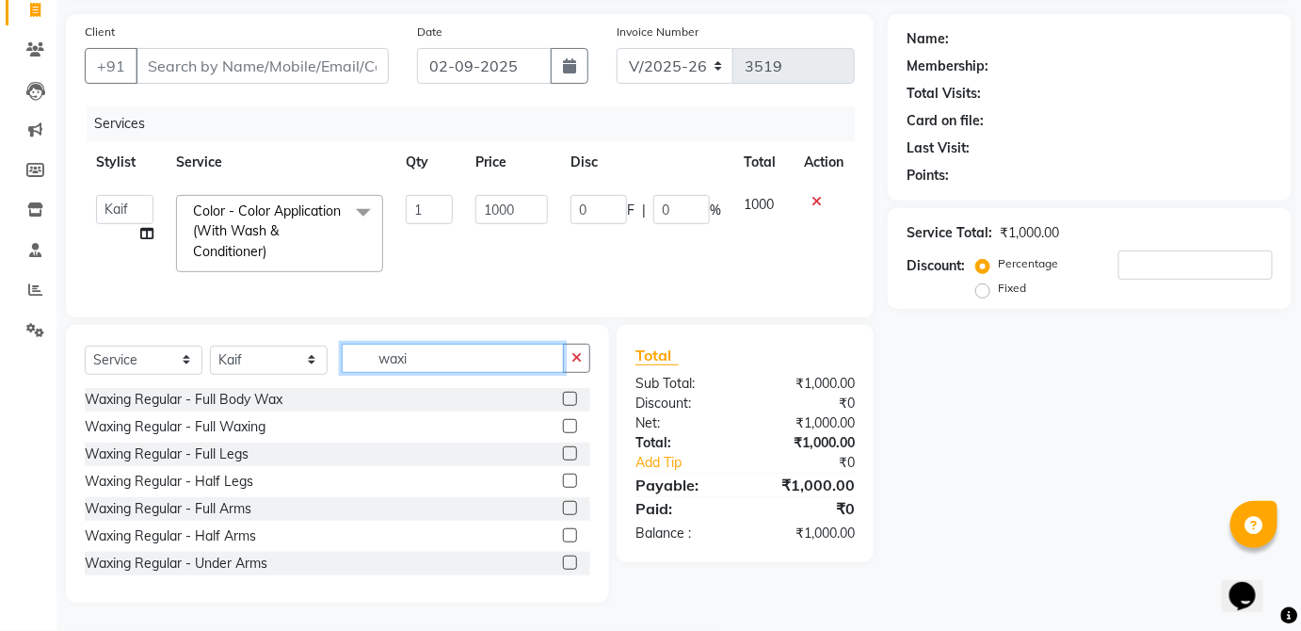
type input "waxi"
click at [563, 453] on label at bounding box center [570, 453] width 14 height 14
click at [563, 453] on input "checkbox" at bounding box center [569, 454] width 12 height 12
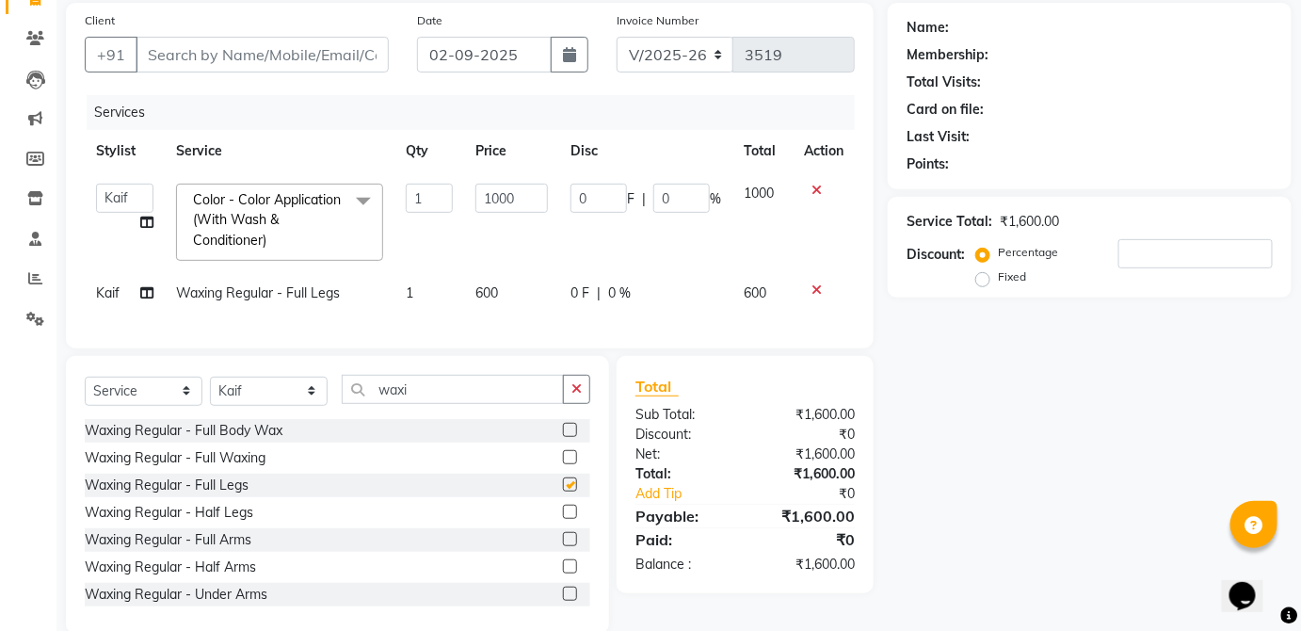
checkbox input "false"
click at [820, 292] on icon at bounding box center [817, 289] width 10 height 13
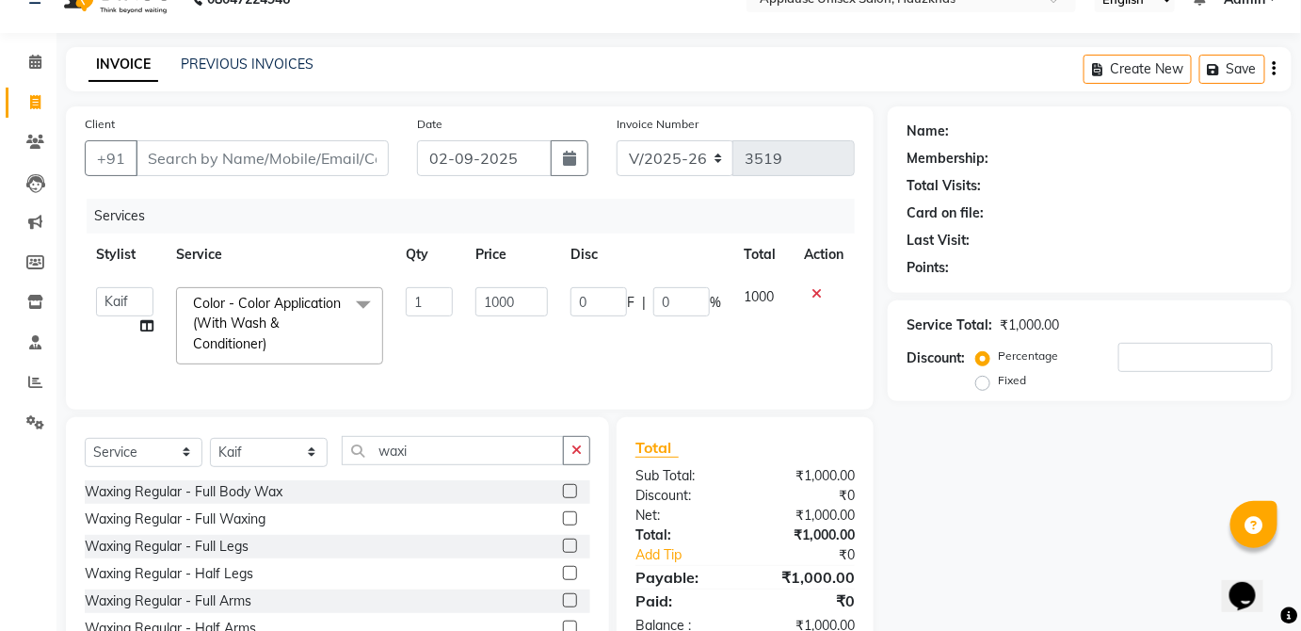
scroll to position [0, 0]
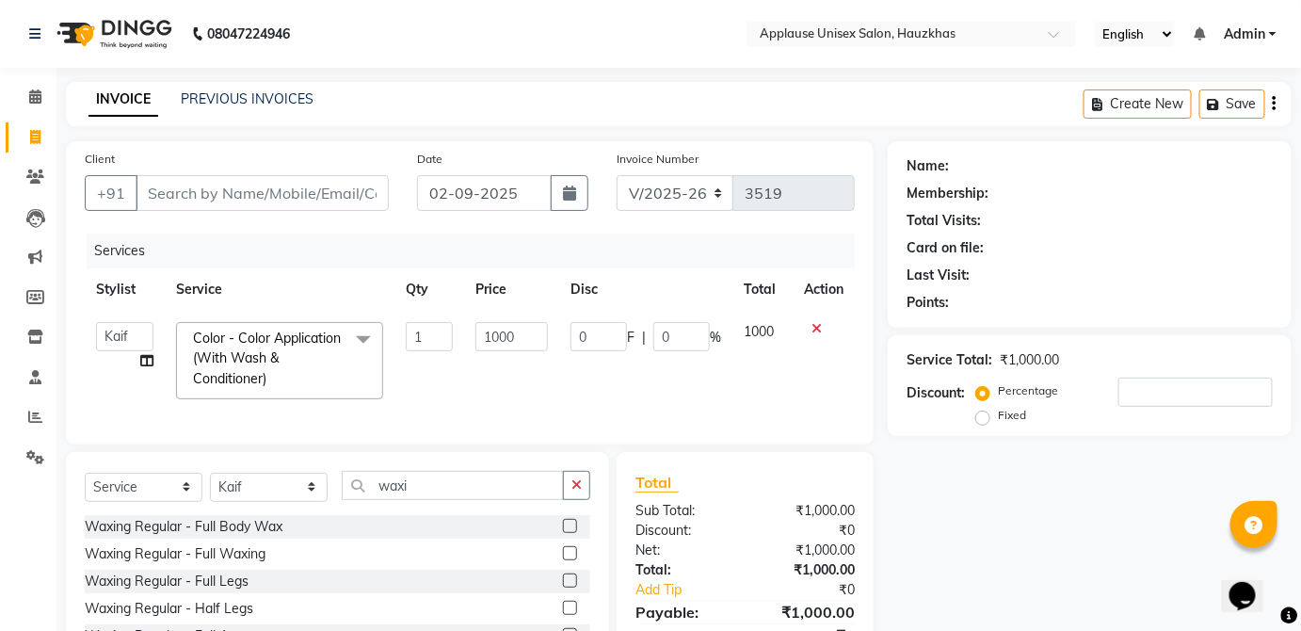
click at [467, 386] on td "1000" at bounding box center [511, 361] width 95 height 100
click at [477, 499] on input "waxi" at bounding box center [453, 485] width 222 height 29
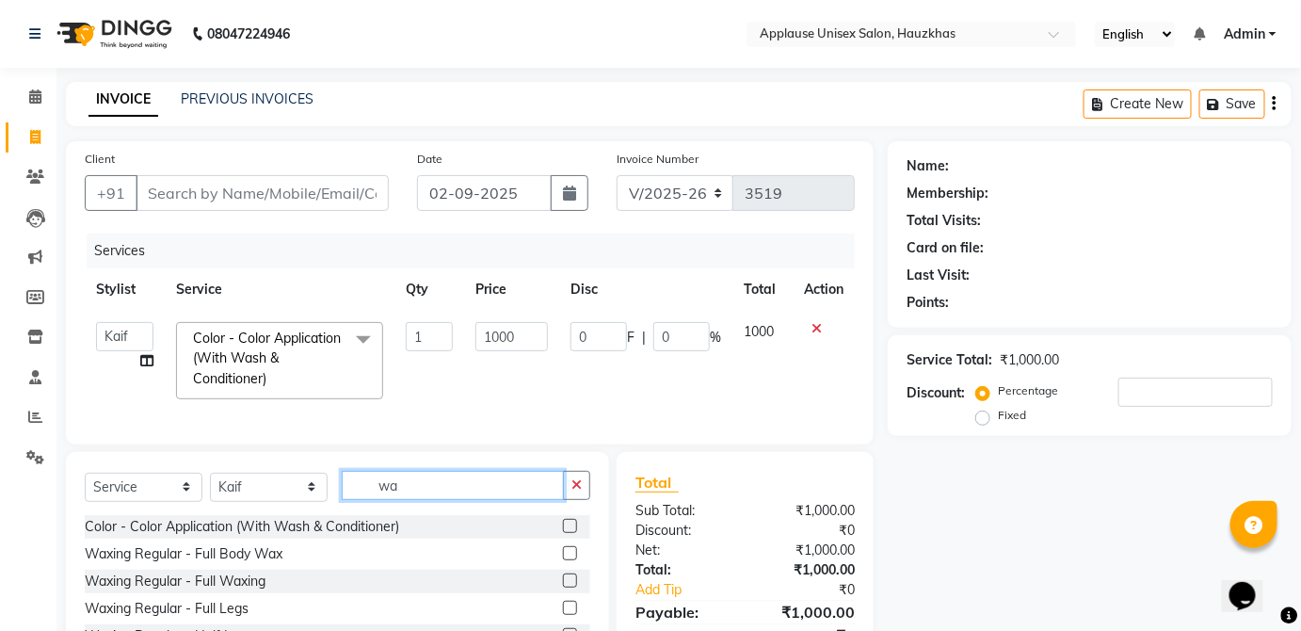
type input "w"
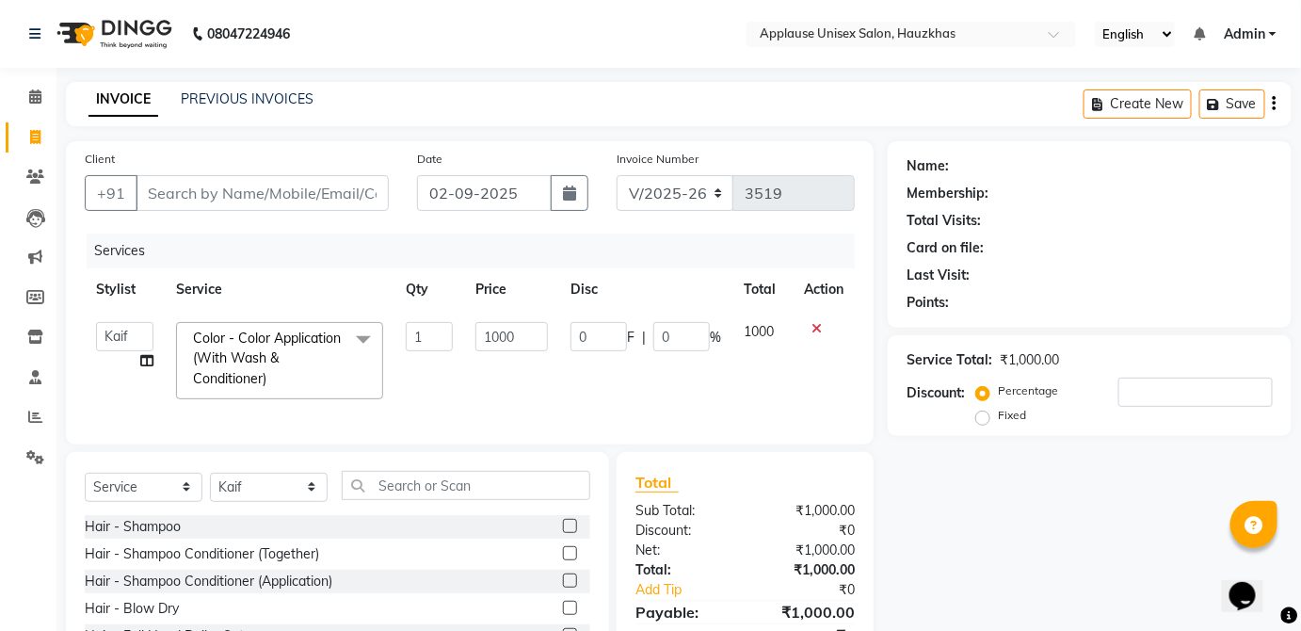
click at [563, 533] on label at bounding box center [570, 526] width 14 height 14
click at [563, 533] on input "checkbox" at bounding box center [569, 527] width 12 height 12
checkbox input "true"
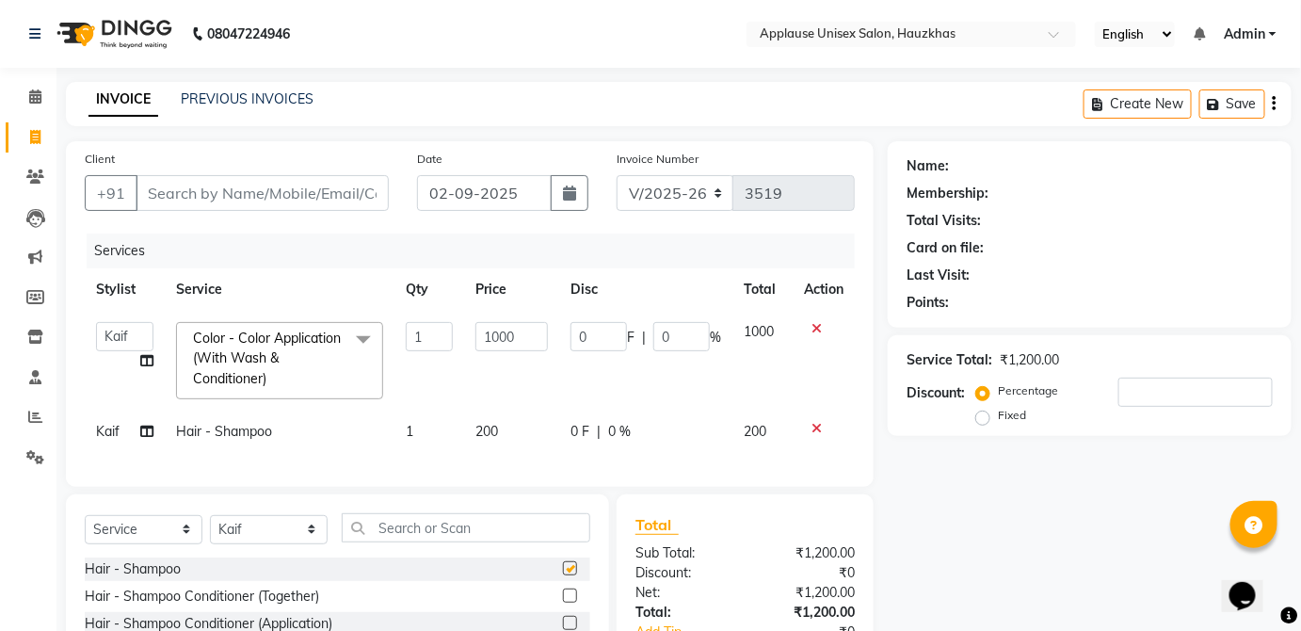
click at [705, 435] on div "0 F | 0 %" at bounding box center [646, 432] width 151 height 20
select select "32126"
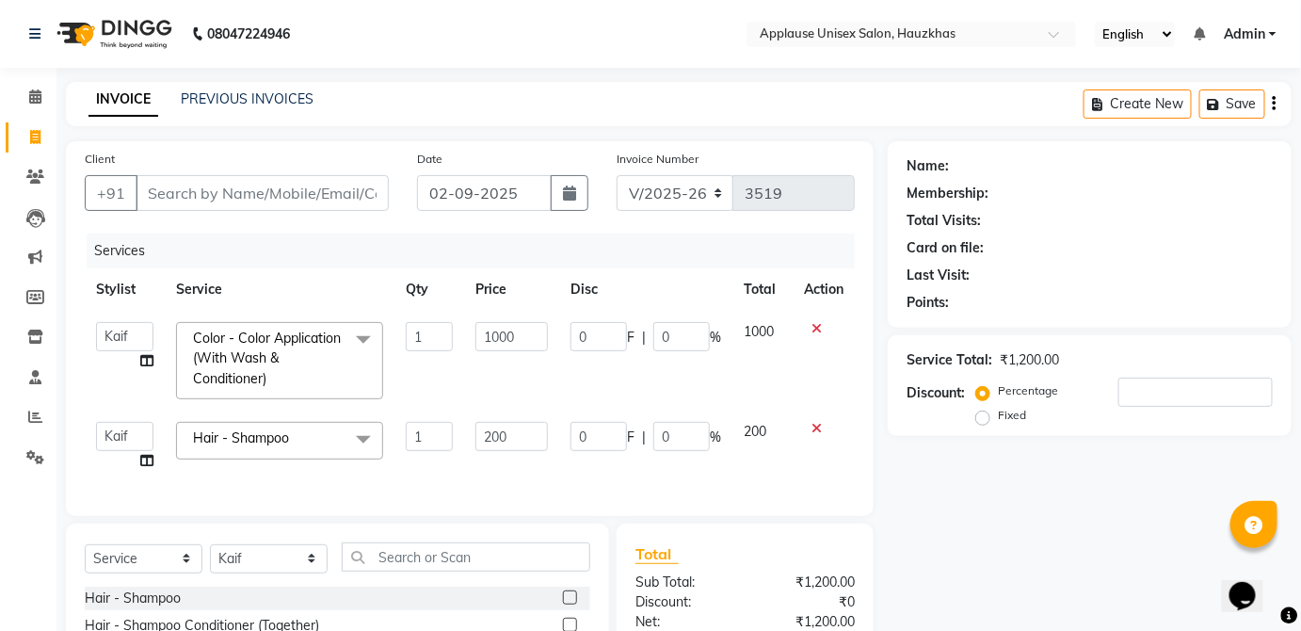
checkbox input "false"
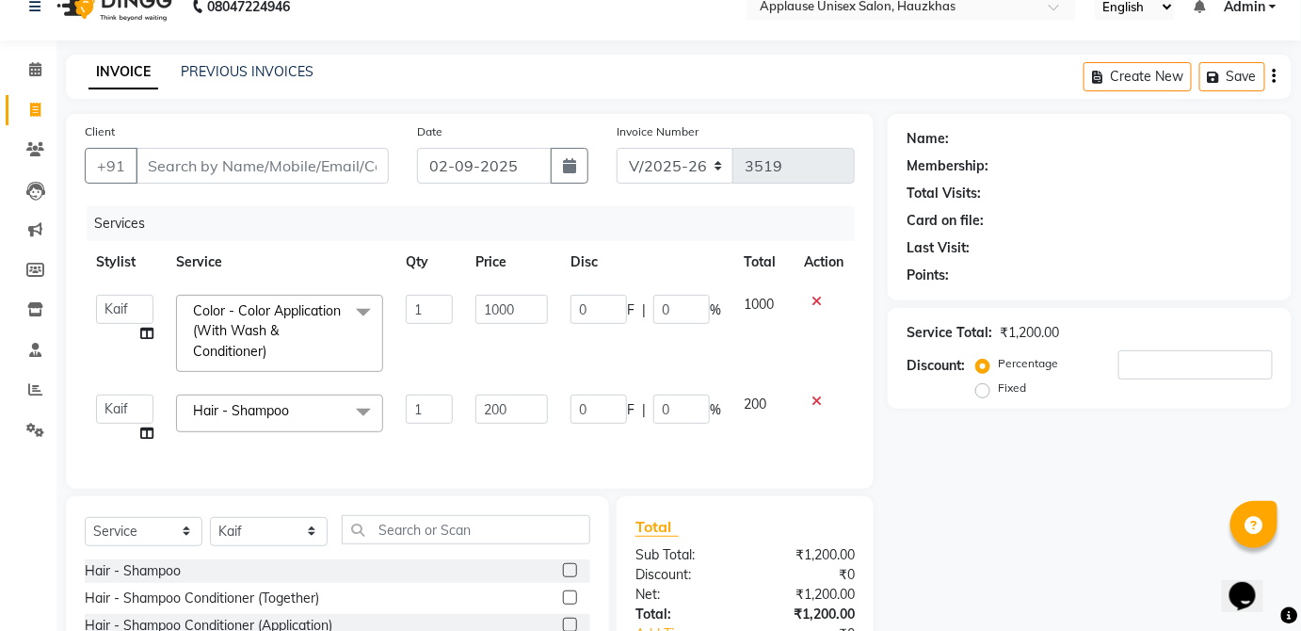
scroll to position [31, 0]
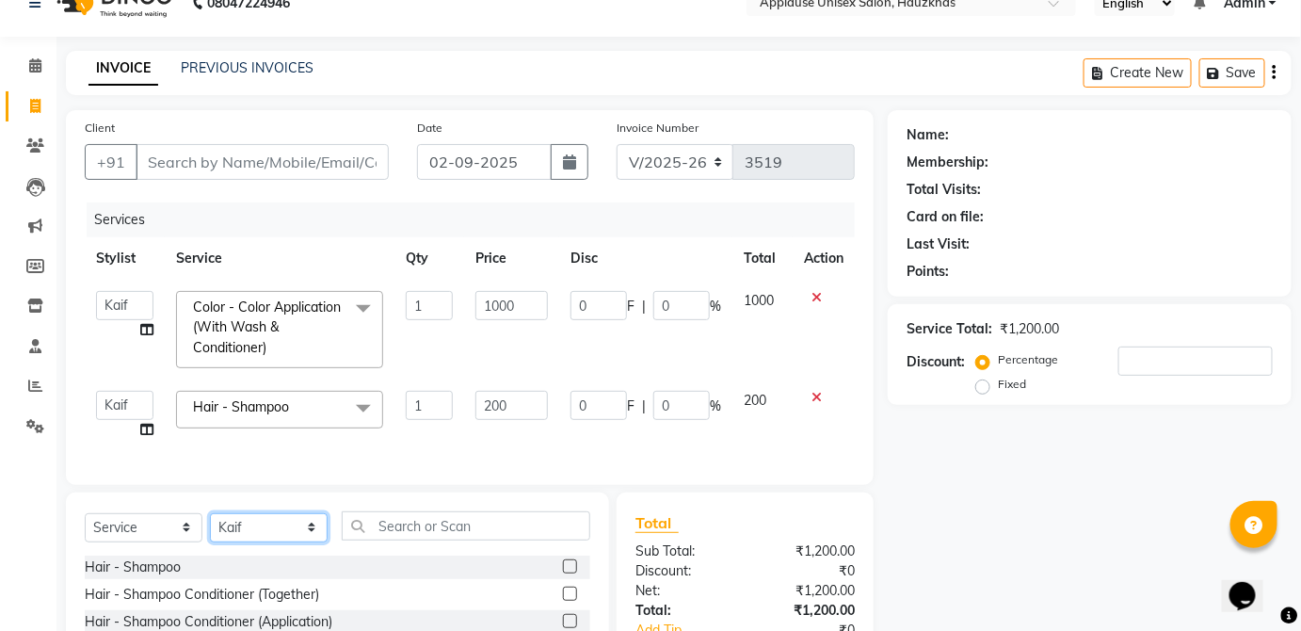
click at [300, 542] on select "Select Stylist [PERSON_NAME] [PERSON_NAME] [PERSON_NAME] [PERSON_NAME] [PERSON_…" at bounding box center [269, 527] width 118 height 29
select select "66558"
click at [210, 525] on select "Select Stylist [PERSON_NAME] [PERSON_NAME] [PERSON_NAME] [PERSON_NAME] [PERSON_…" at bounding box center [269, 527] width 118 height 29
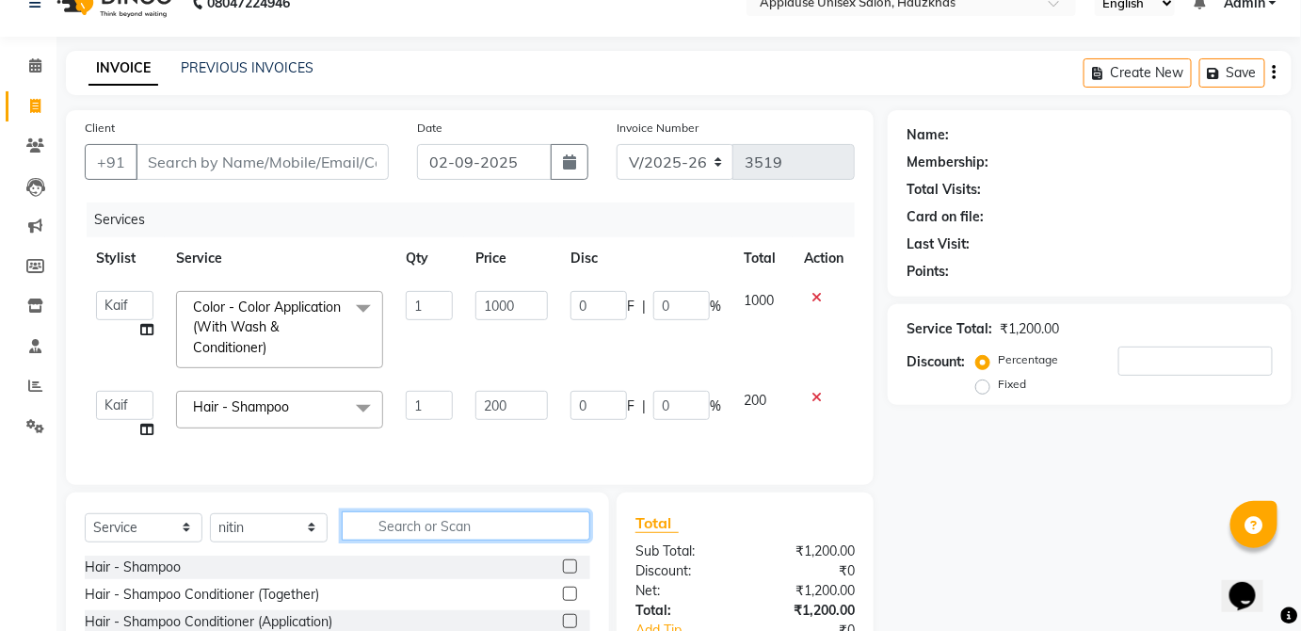
click at [477, 532] on input "text" at bounding box center [466, 525] width 249 height 29
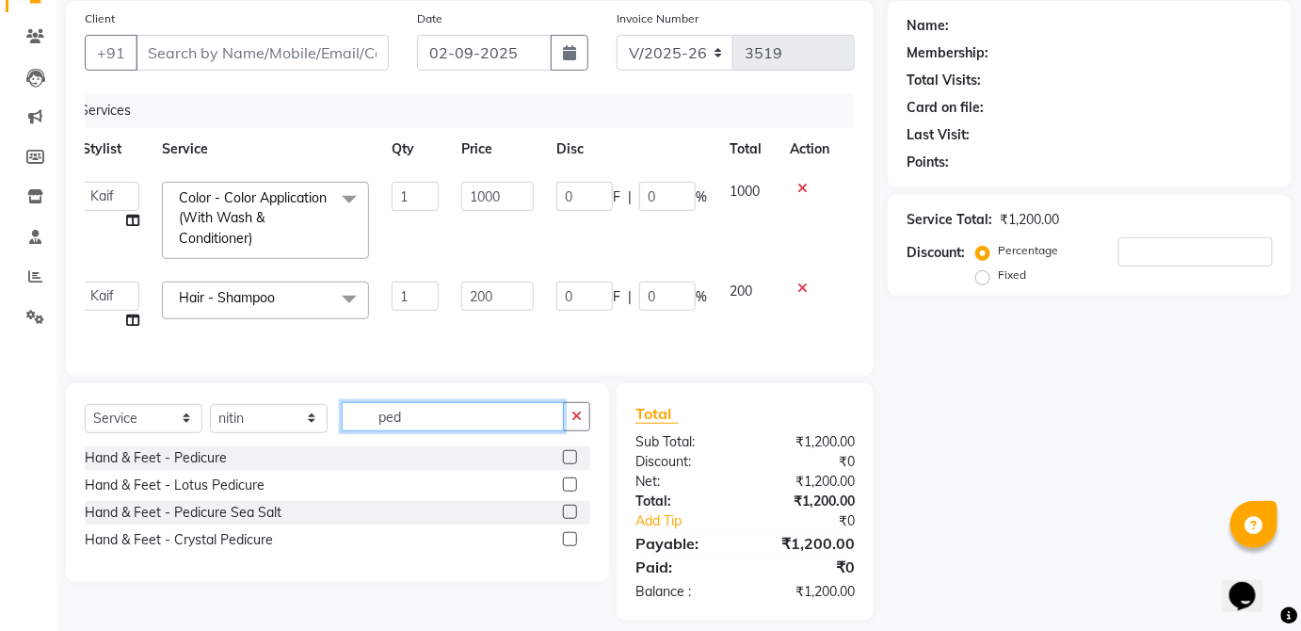
scroll to position [141, 0]
type input "ped"
click at [571, 463] on label at bounding box center [570, 456] width 14 height 14
click at [571, 463] on input "checkbox" at bounding box center [569, 457] width 12 height 12
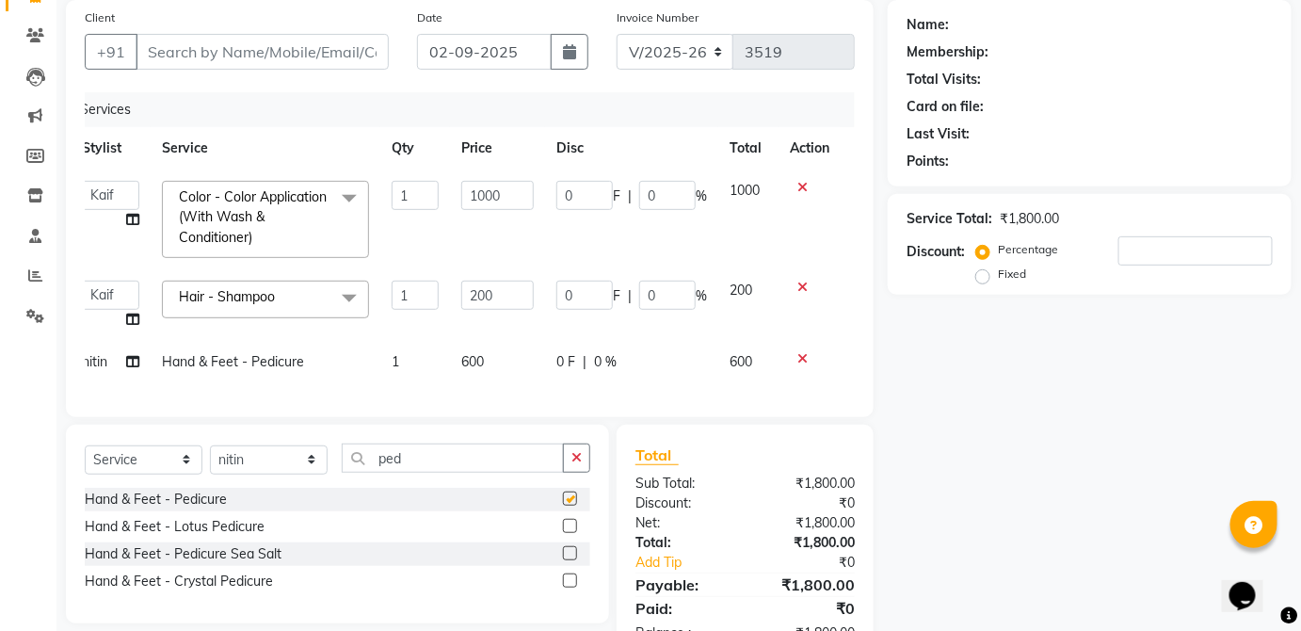
click at [708, 369] on td "0 F | 0 %" at bounding box center [631, 362] width 173 height 42
checkbox input "false"
select select "66558"
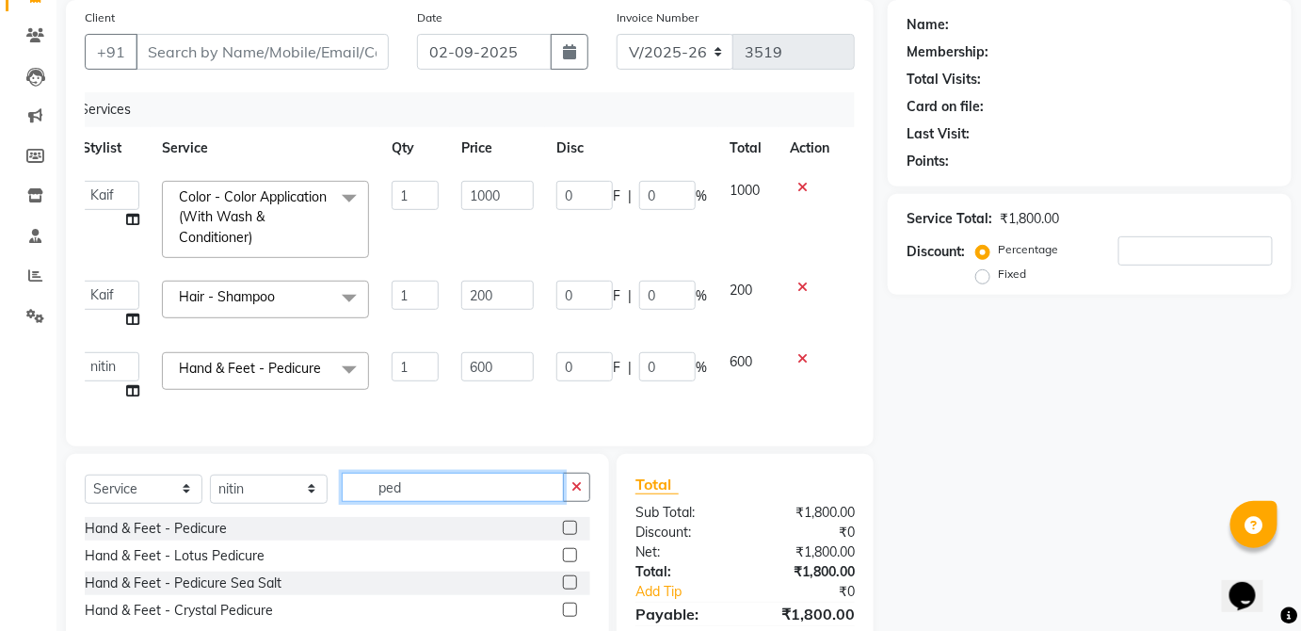
click at [537, 502] on input "ped" at bounding box center [453, 487] width 222 height 29
type input "p"
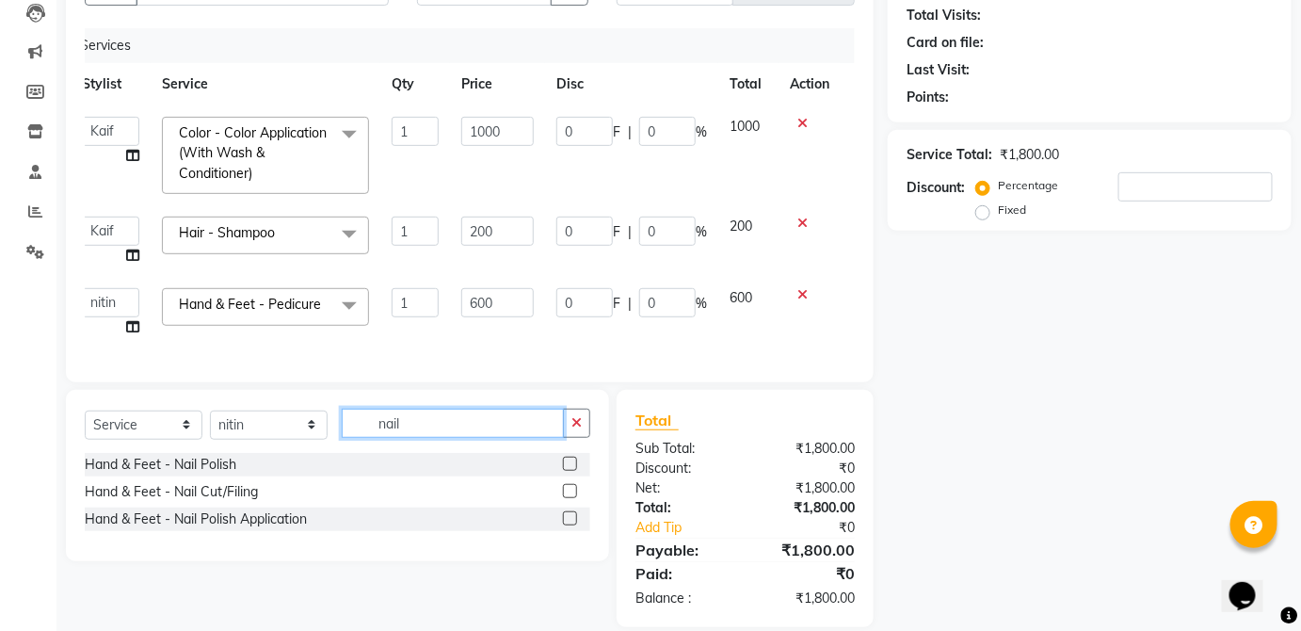
scroll to position [218, 0]
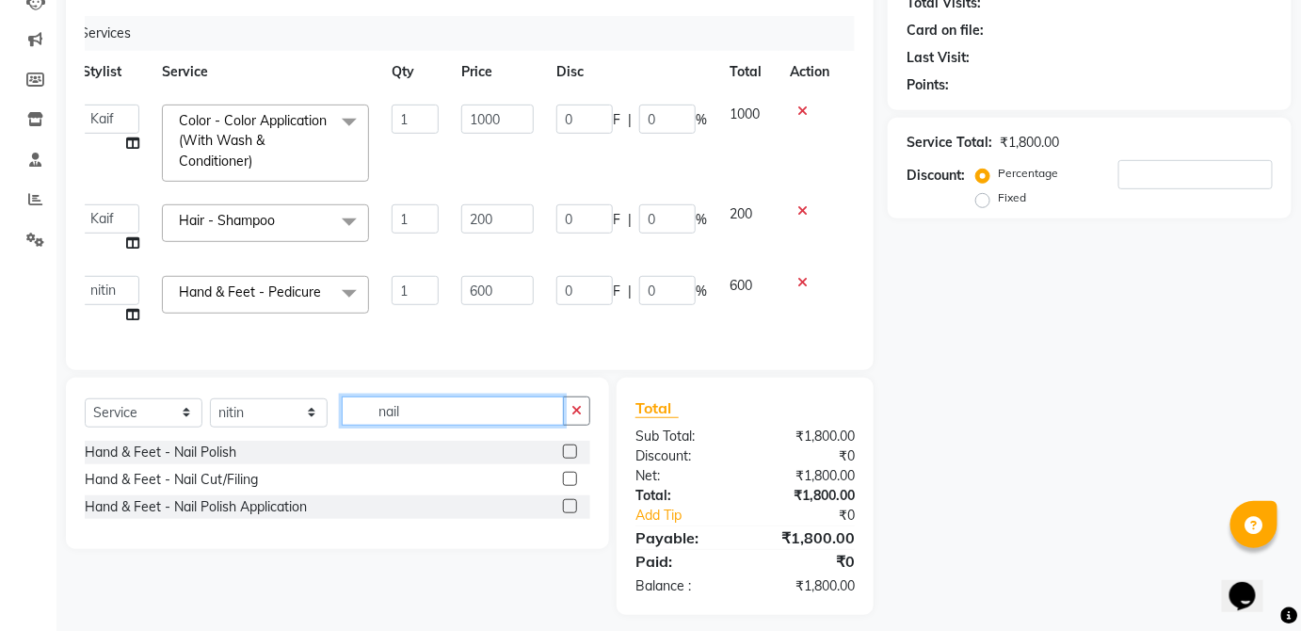
type input "nail"
click at [572, 486] on label at bounding box center [570, 479] width 14 height 14
click at [572, 486] on input "checkbox" at bounding box center [569, 480] width 12 height 12
checkbox input "true"
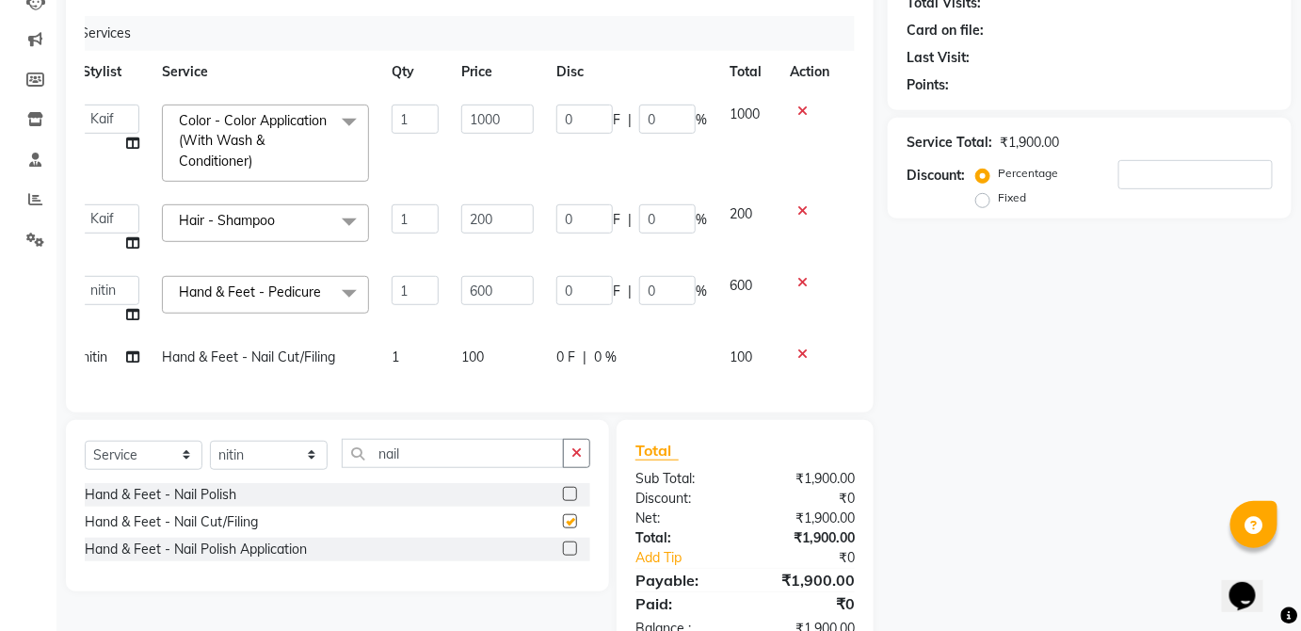
click at [709, 362] on td "0 F | 0 %" at bounding box center [631, 357] width 173 height 42
select select "66558"
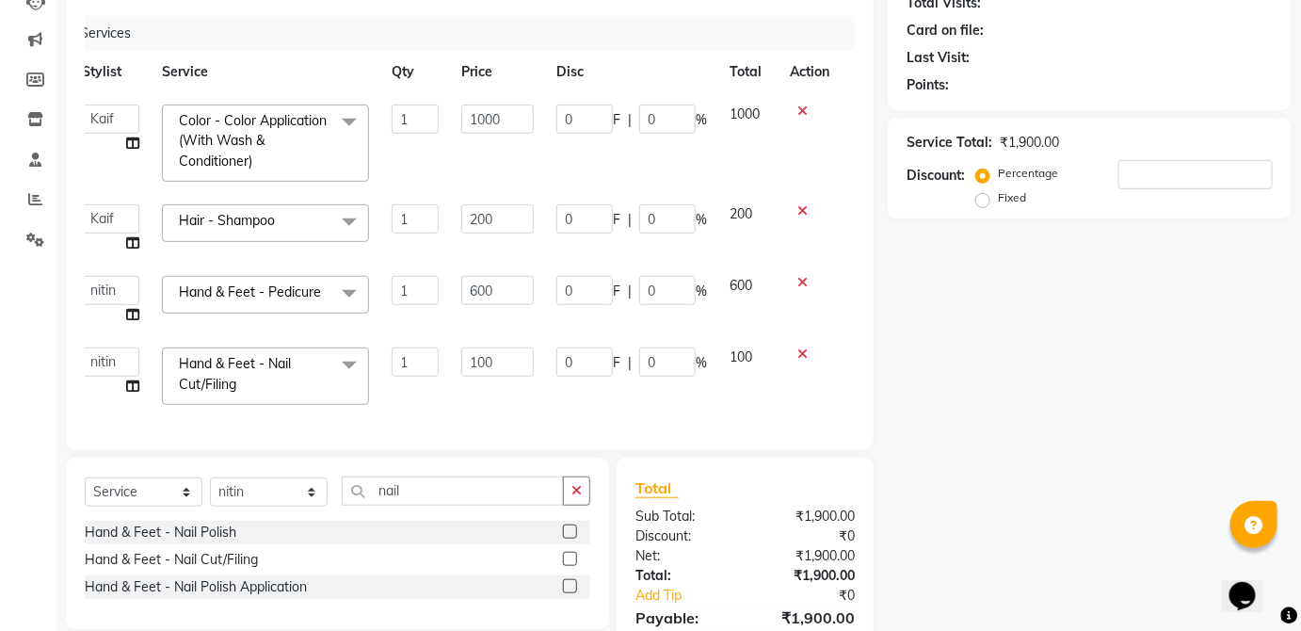
checkbox input "false"
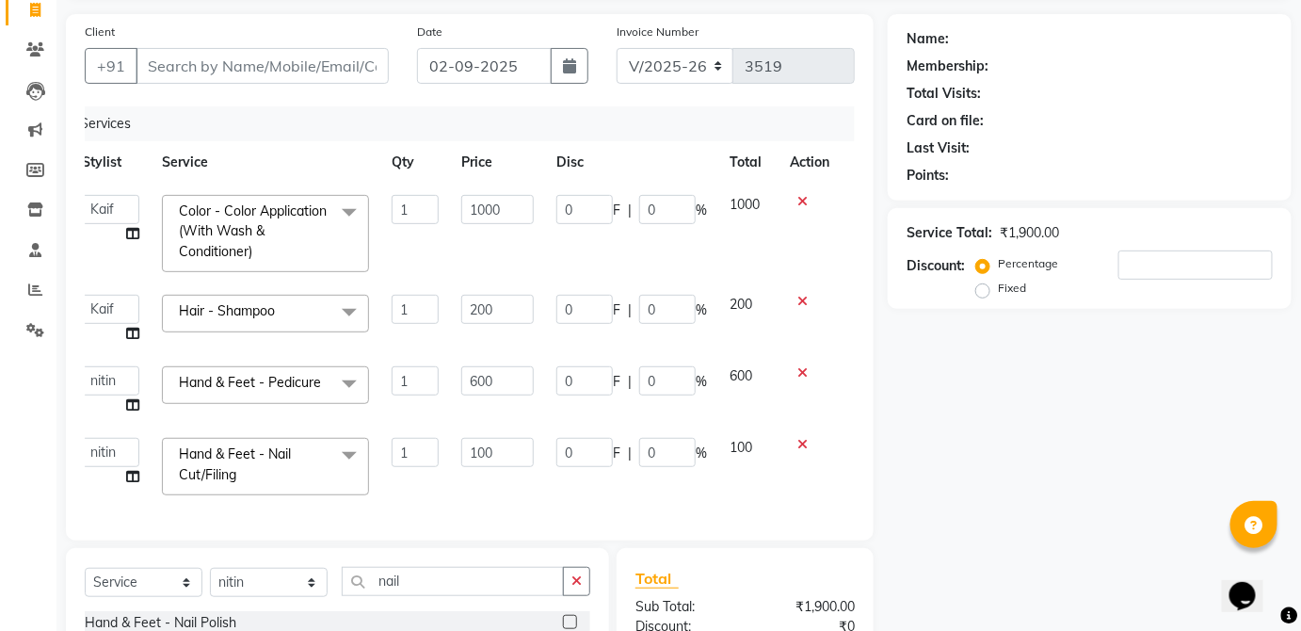
scroll to position [111, 0]
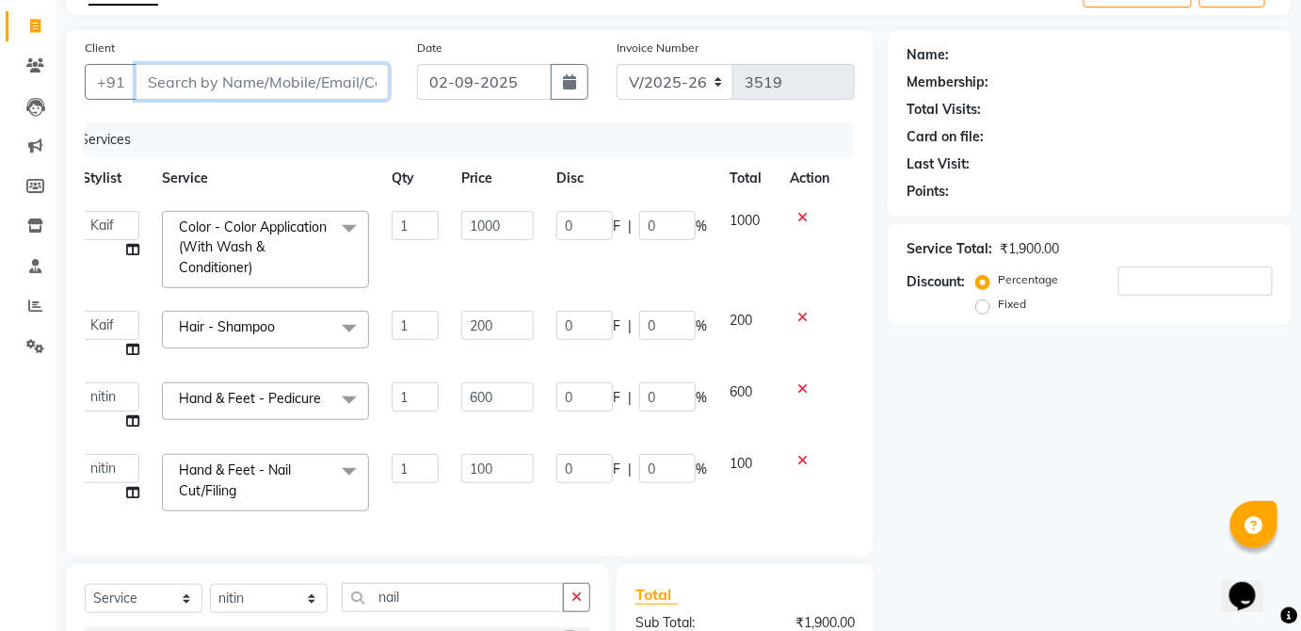
click at [358, 77] on input "Client" at bounding box center [262, 82] width 253 height 36
type input "a"
type input "0"
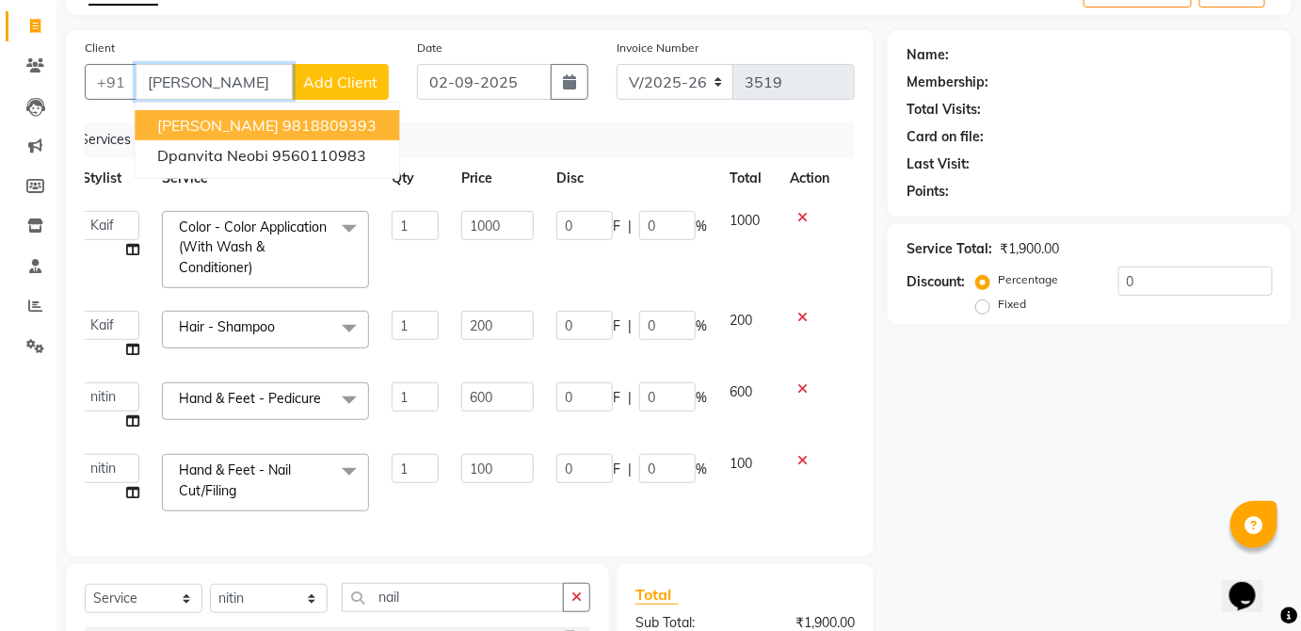
click at [355, 121] on ngb-highlight "9818809393" at bounding box center [330, 125] width 94 height 19
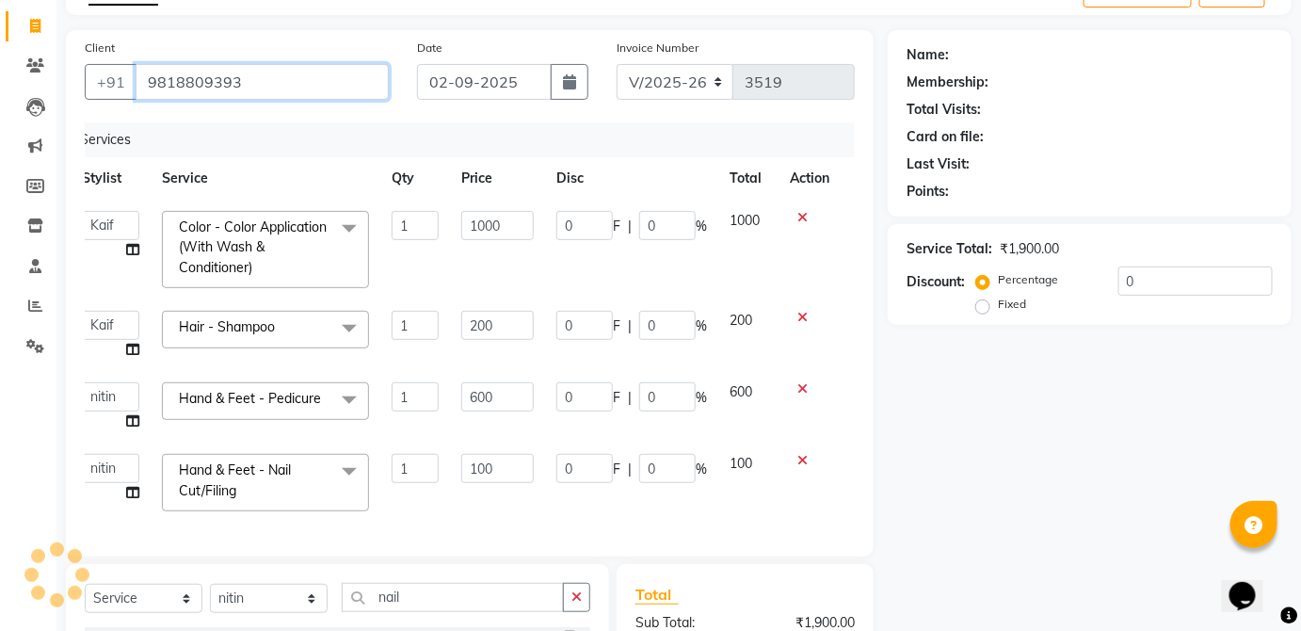
type input "9818809393"
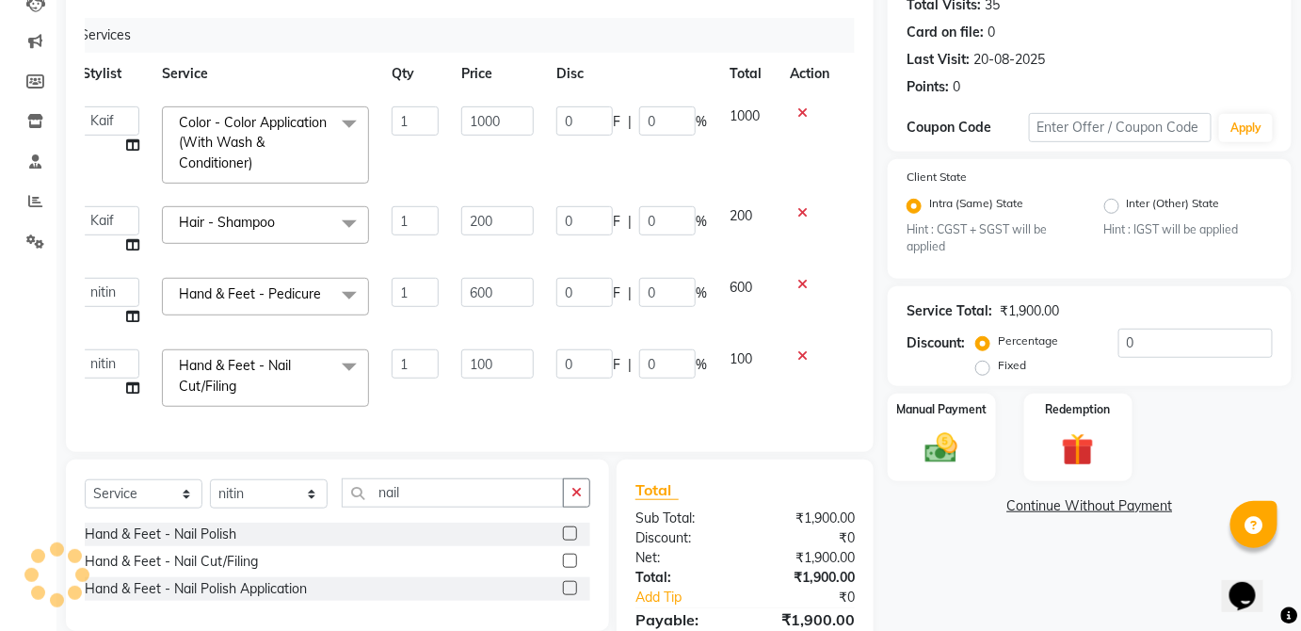
scroll to position [320, 0]
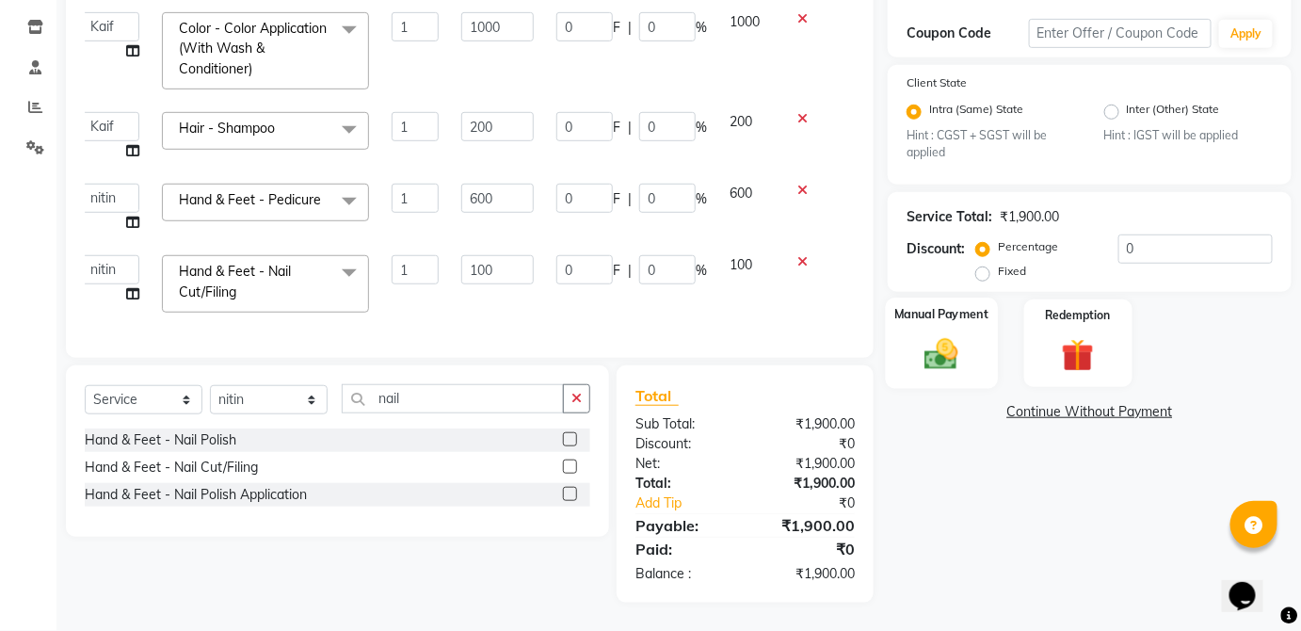
click at [965, 335] on img at bounding box center [941, 354] width 55 height 39
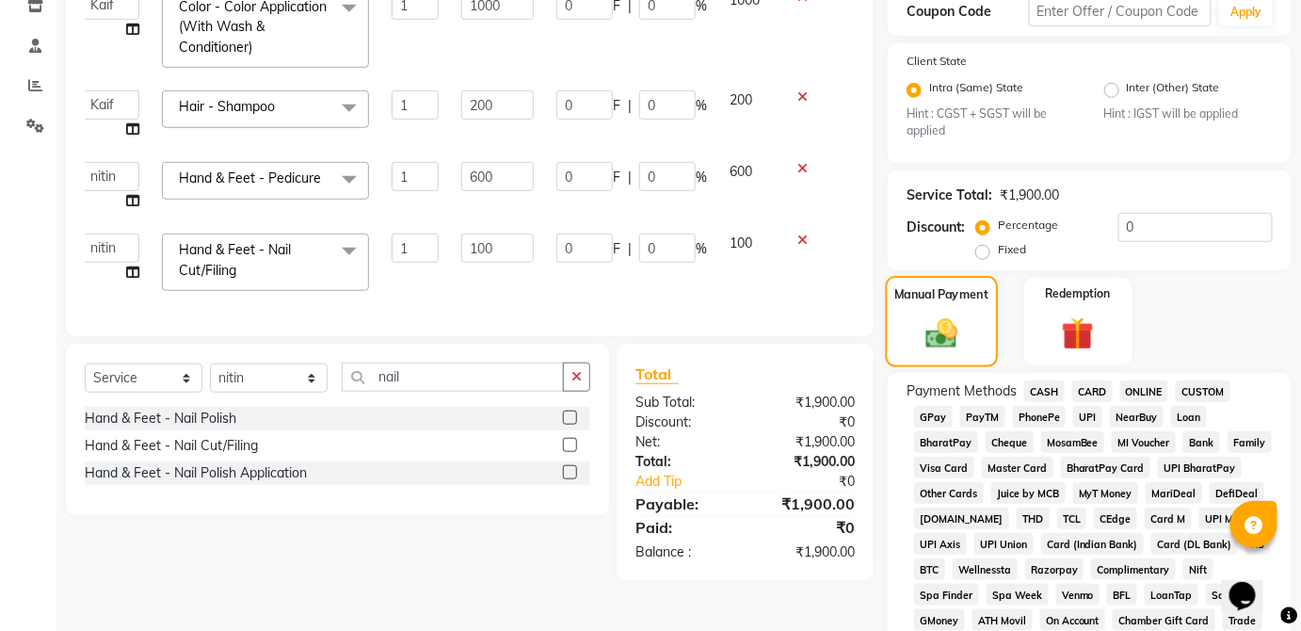
scroll to position [332, 0]
click at [1105, 385] on span "CARD" at bounding box center [1093, 391] width 40 height 22
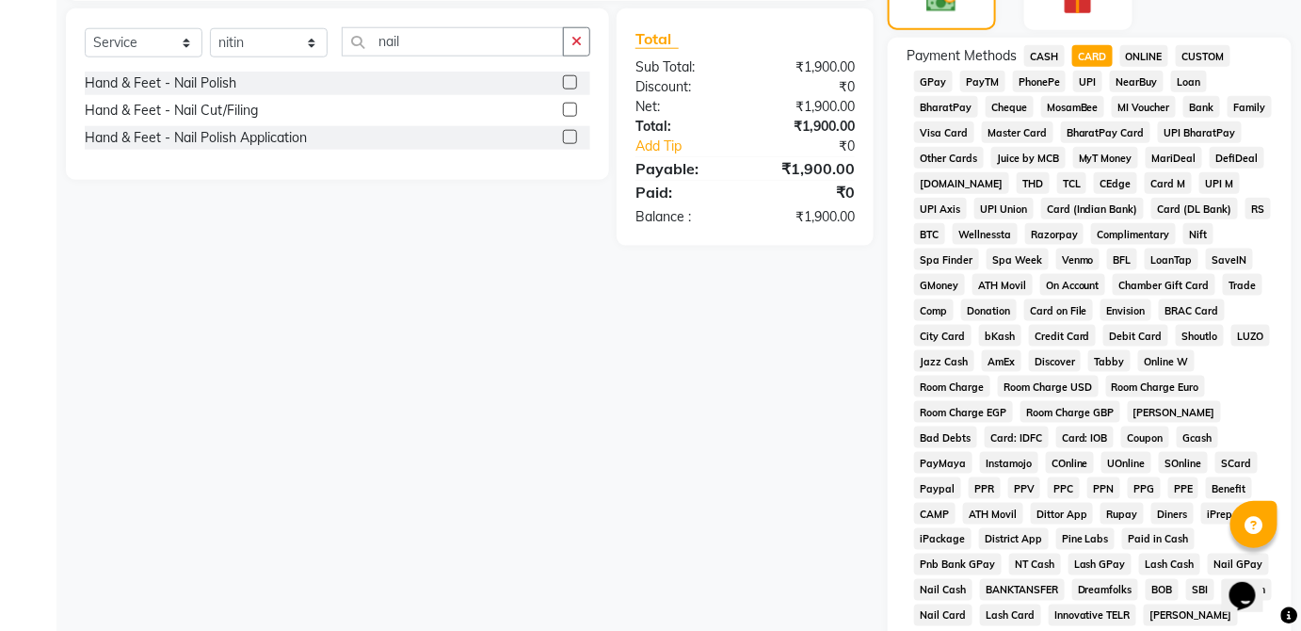
scroll to position [913, 0]
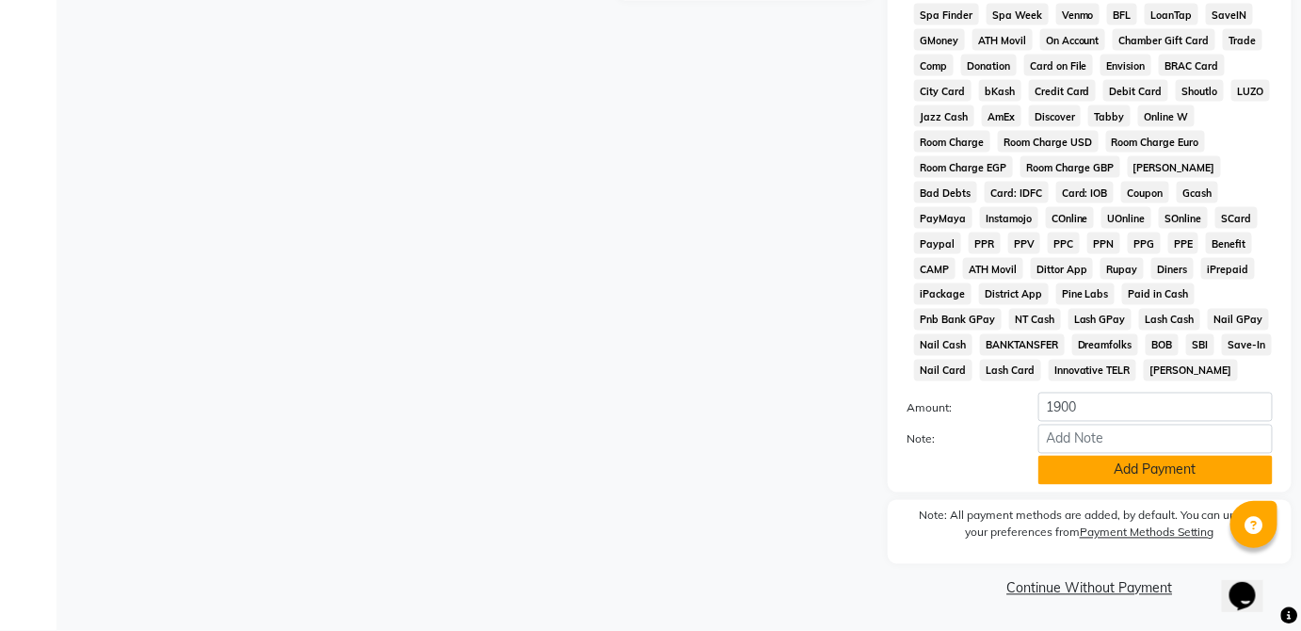
click at [1158, 475] on button "Add Payment" at bounding box center [1156, 470] width 234 height 29
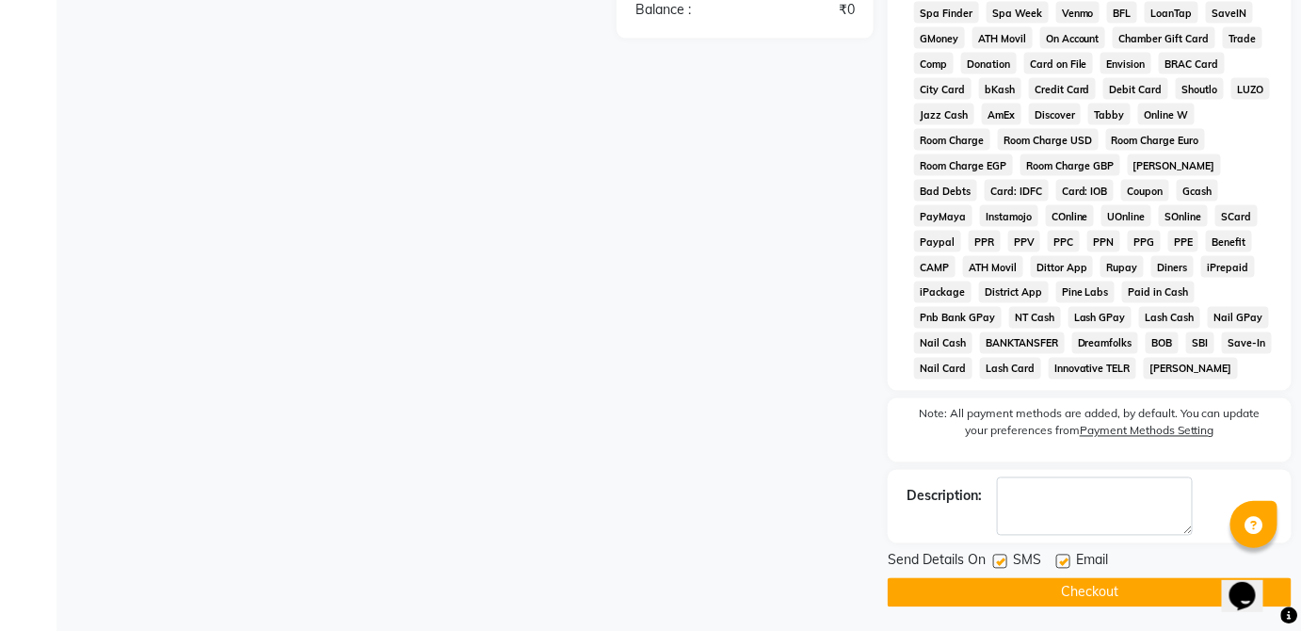
click at [1095, 605] on button "Checkout" at bounding box center [1090, 592] width 404 height 29
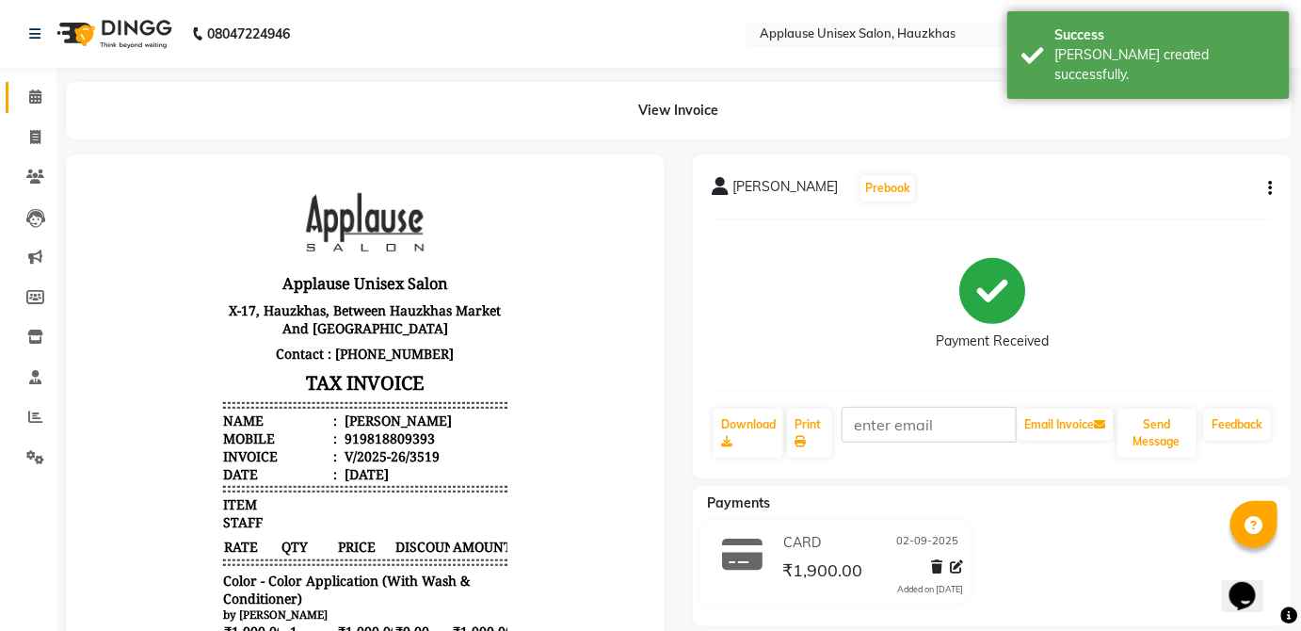
click at [22, 100] on span at bounding box center [35, 98] width 33 height 22
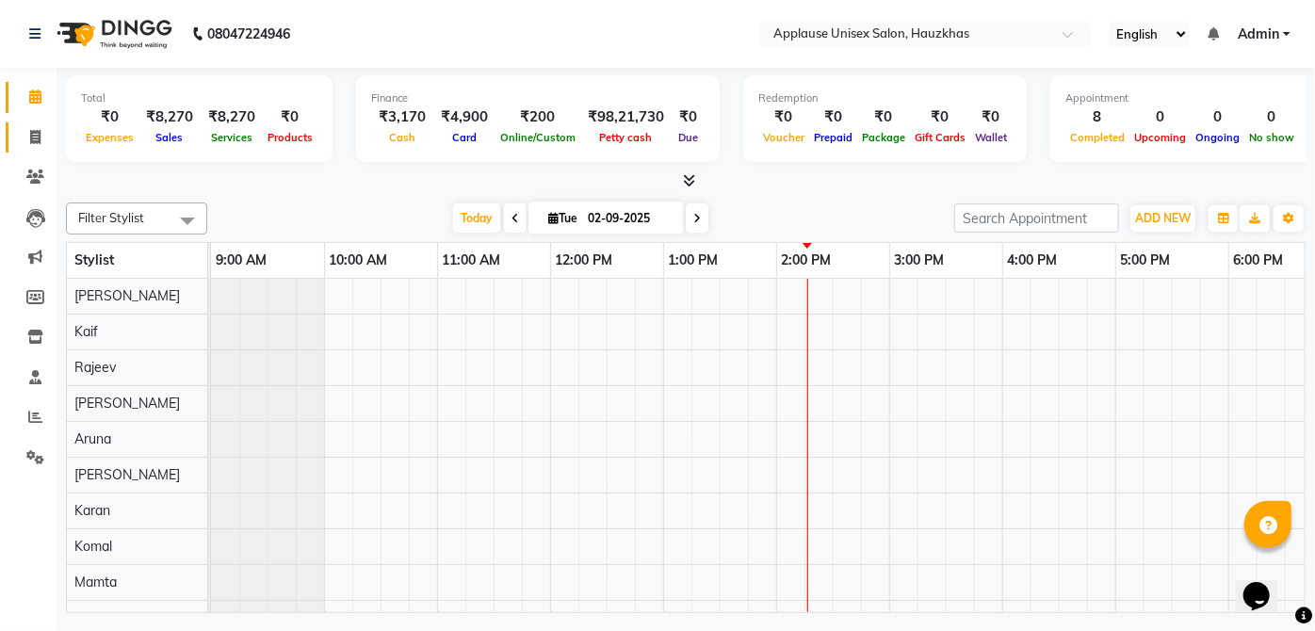
click at [26, 135] on span at bounding box center [35, 138] width 33 height 22
select select "service"
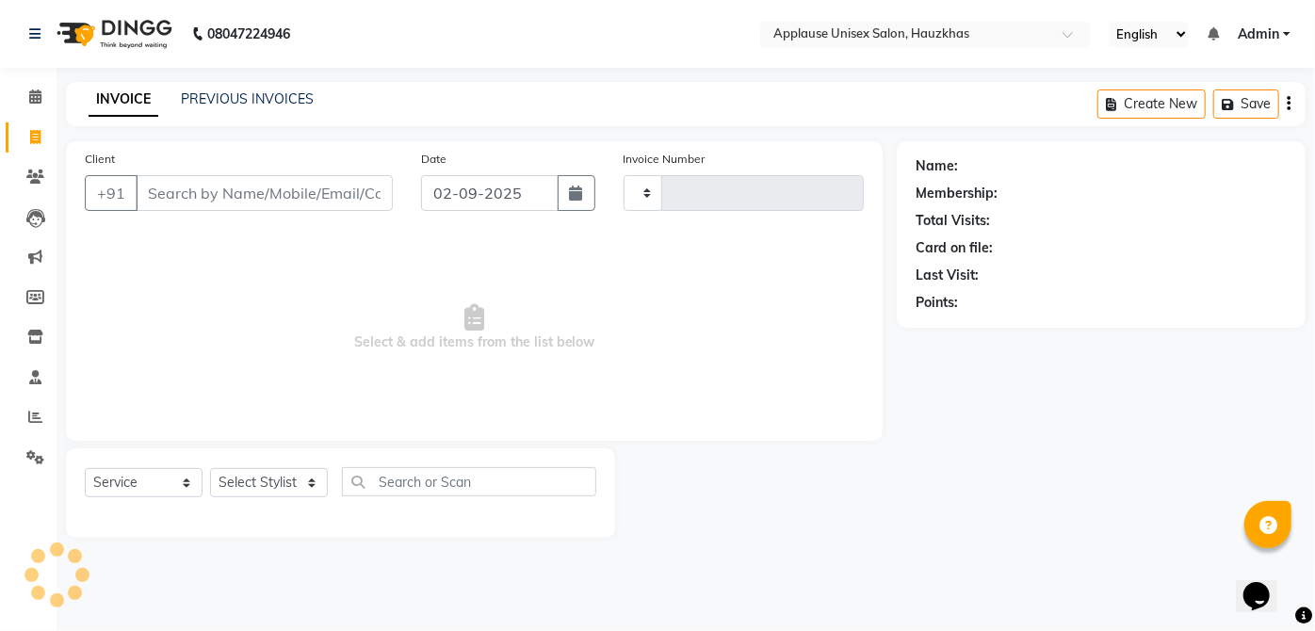
type input "3520"
select select "5082"
click at [178, 76] on div "08047224946 Select Location × Applause Unisex Salon, Hauzkhas English ENGLISH E…" at bounding box center [657, 315] width 1315 height 631
click at [218, 97] on link "PREVIOUS INVOICES" at bounding box center [247, 98] width 133 height 17
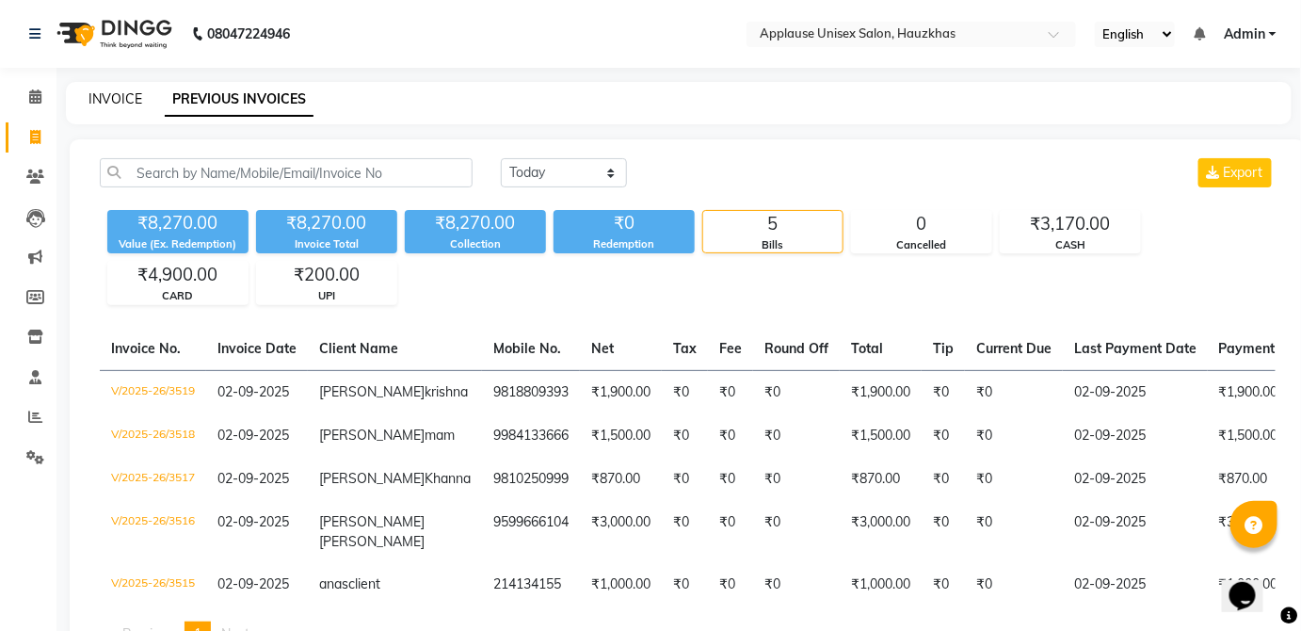
click at [95, 104] on link "INVOICE" at bounding box center [116, 98] width 54 height 17
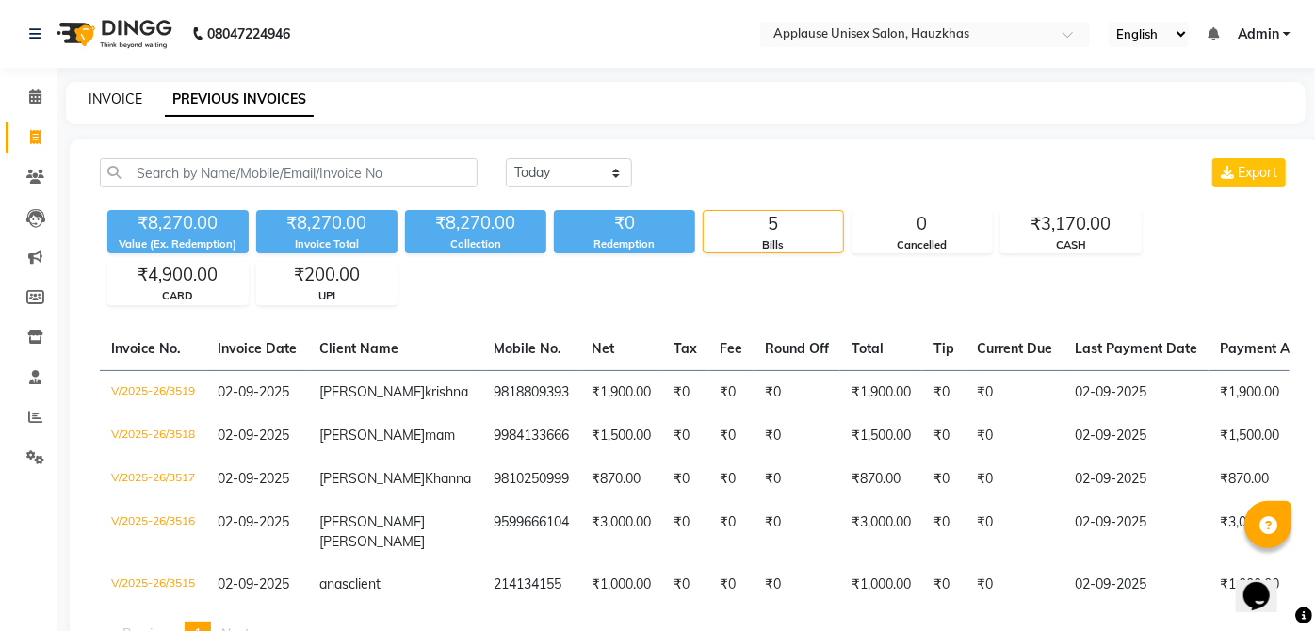
select select "5082"
select select "service"
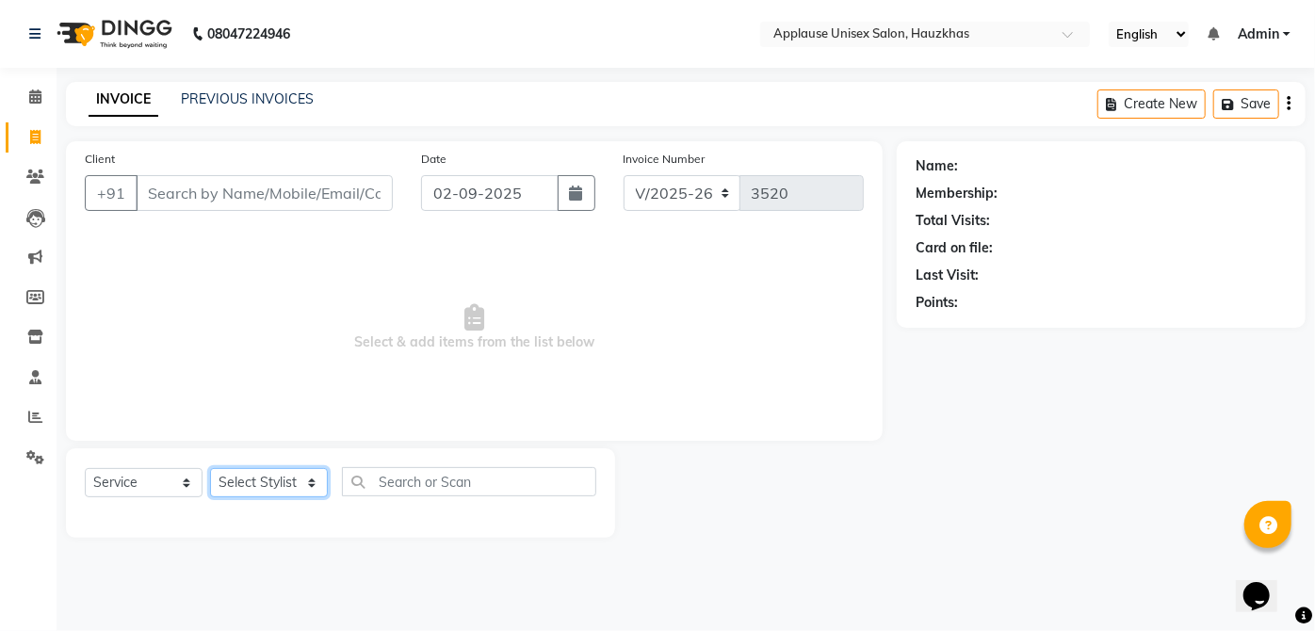
click at [269, 470] on select "Select Stylist [PERSON_NAME] [PERSON_NAME] [PERSON_NAME] [PERSON_NAME] [PERSON_…" at bounding box center [269, 482] width 118 height 29
select select "32125"
click at [210, 468] on select "Select Stylist [PERSON_NAME] [PERSON_NAME] [PERSON_NAME] [PERSON_NAME] [PERSON_…" at bounding box center [269, 482] width 118 height 29
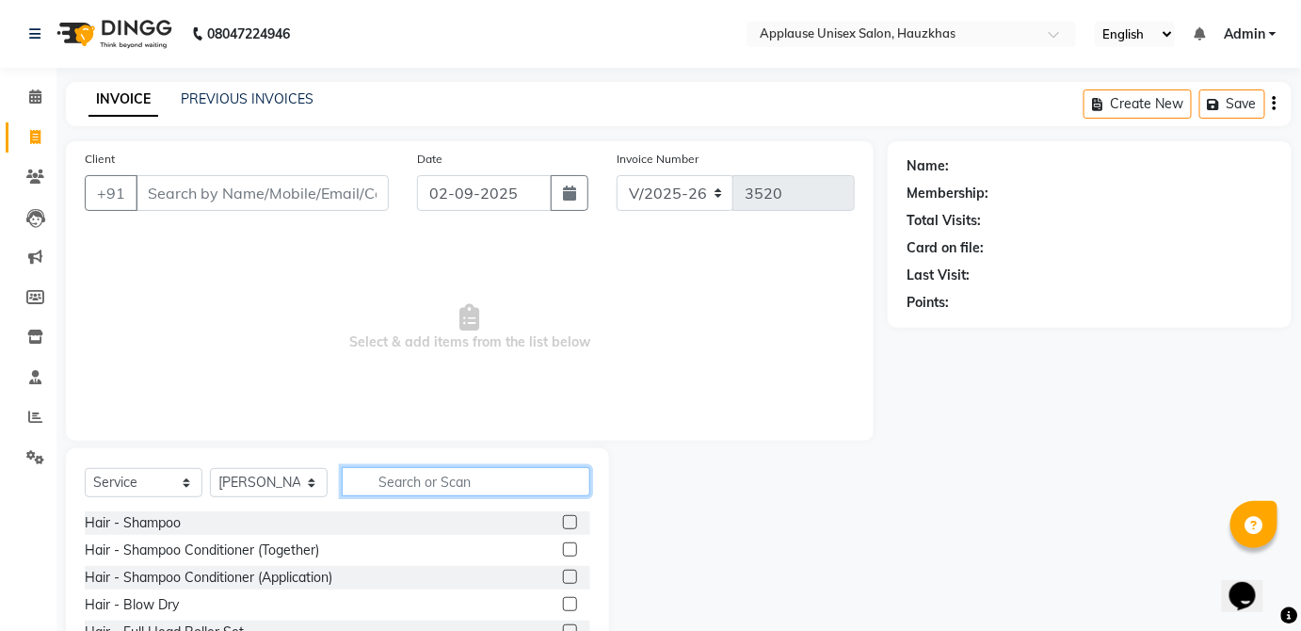
click at [453, 485] on input "text" at bounding box center [466, 481] width 249 height 29
click at [563, 550] on label at bounding box center [570, 549] width 14 height 14
click at [563, 550] on input "checkbox" at bounding box center [569, 550] width 12 height 12
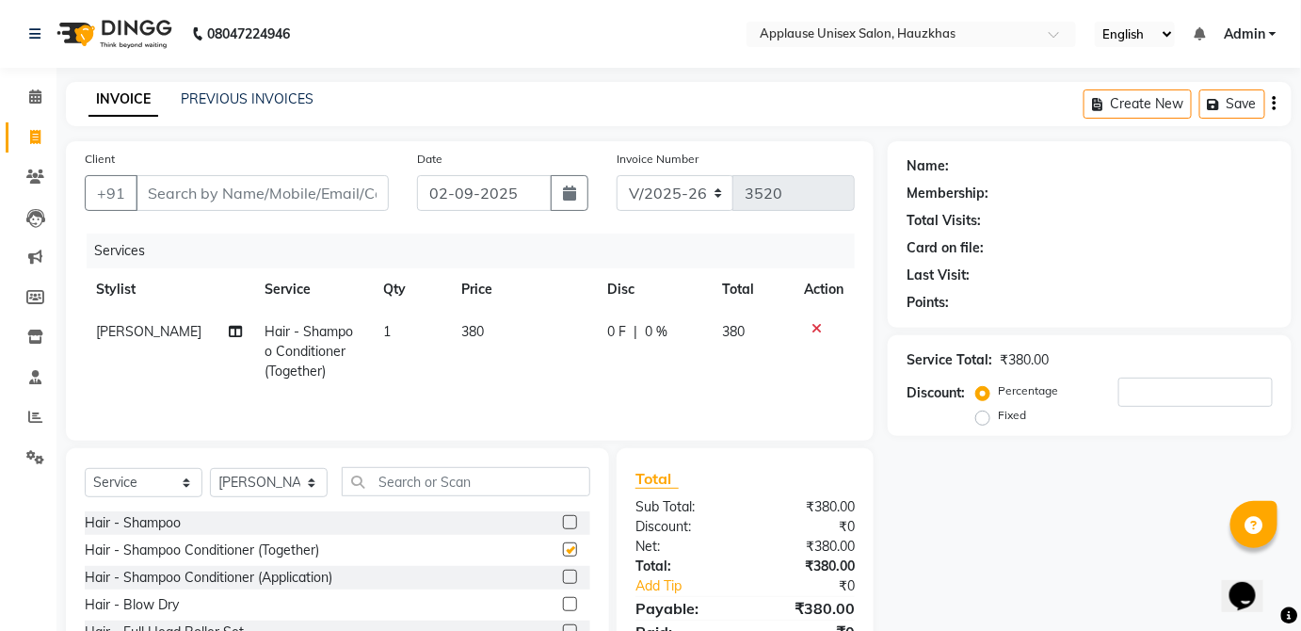
click at [512, 336] on td "380" at bounding box center [522, 352] width 145 height 82
checkbox input "false"
select select "32125"
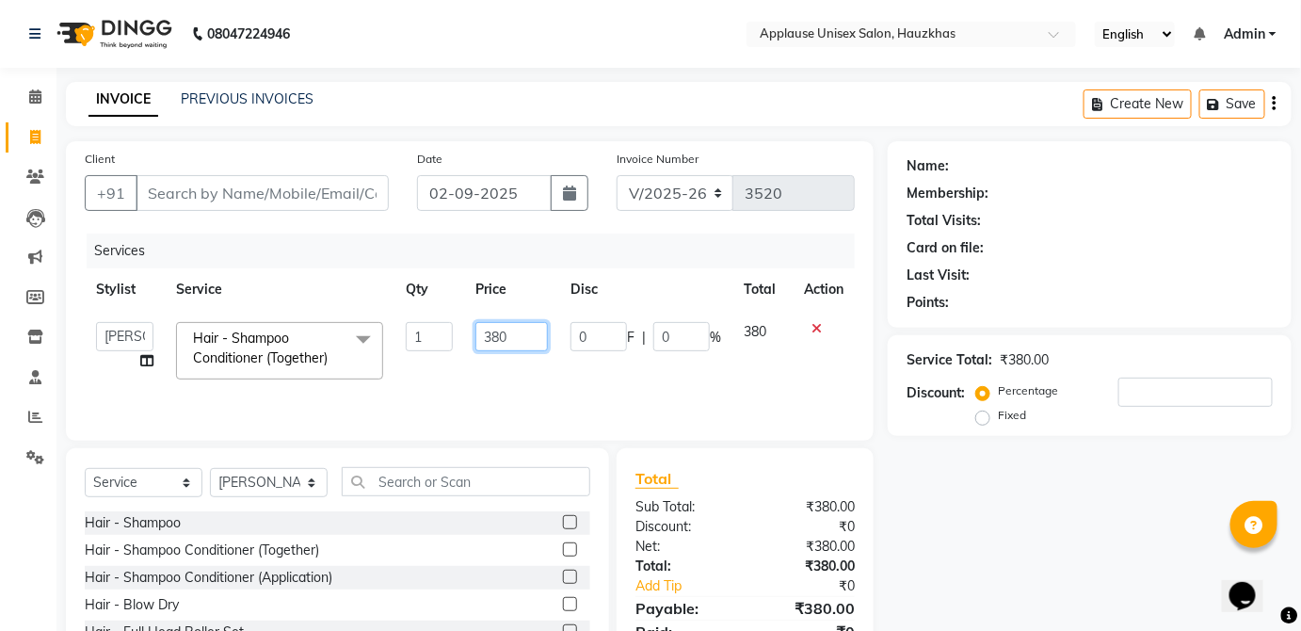
click at [510, 329] on input "380" at bounding box center [512, 336] width 73 height 29
type input "3"
type input "400"
click at [735, 329] on td "380" at bounding box center [763, 351] width 60 height 80
select select "32125"
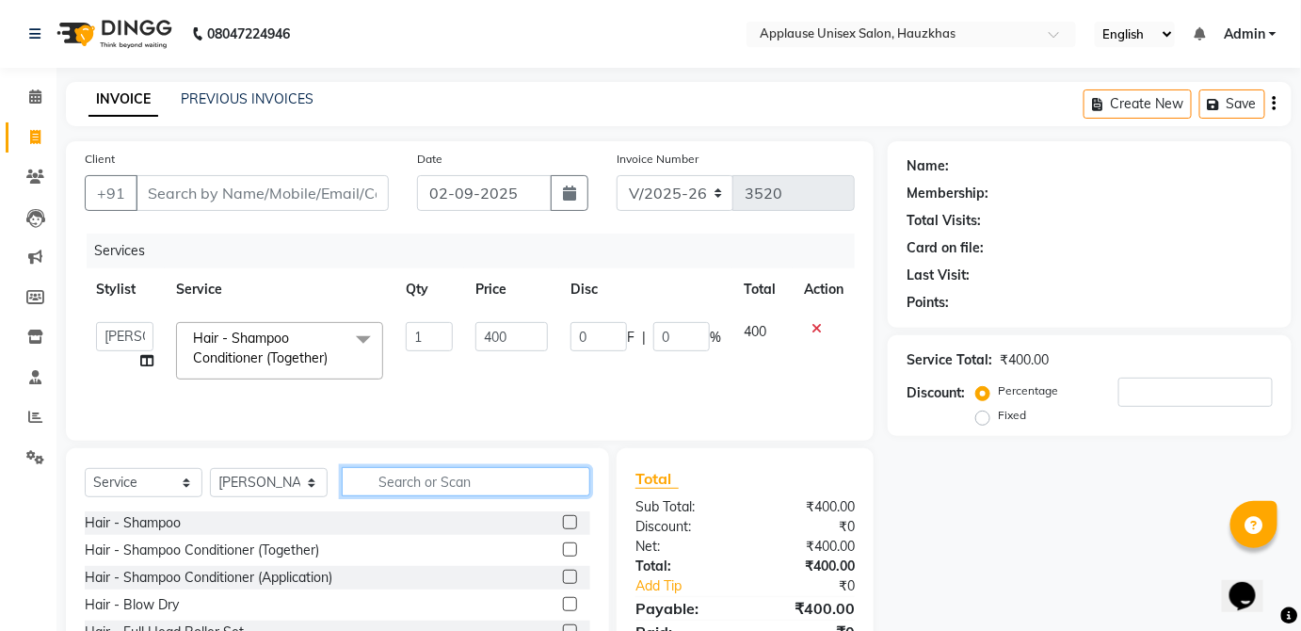
click at [529, 477] on input "text" at bounding box center [466, 481] width 249 height 29
type input "blo"
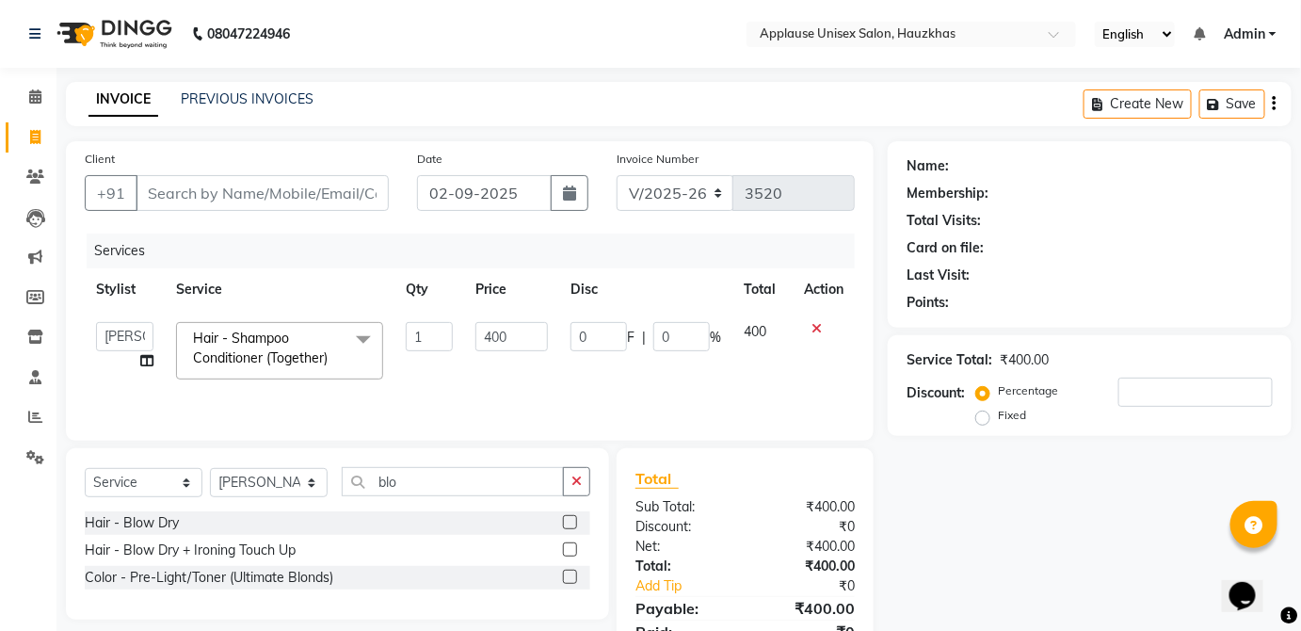
click at [571, 522] on label at bounding box center [570, 522] width 14 height 14
click at [571, 522] on input "checkbox" at bounding box center [569, 523] width 12 height 12
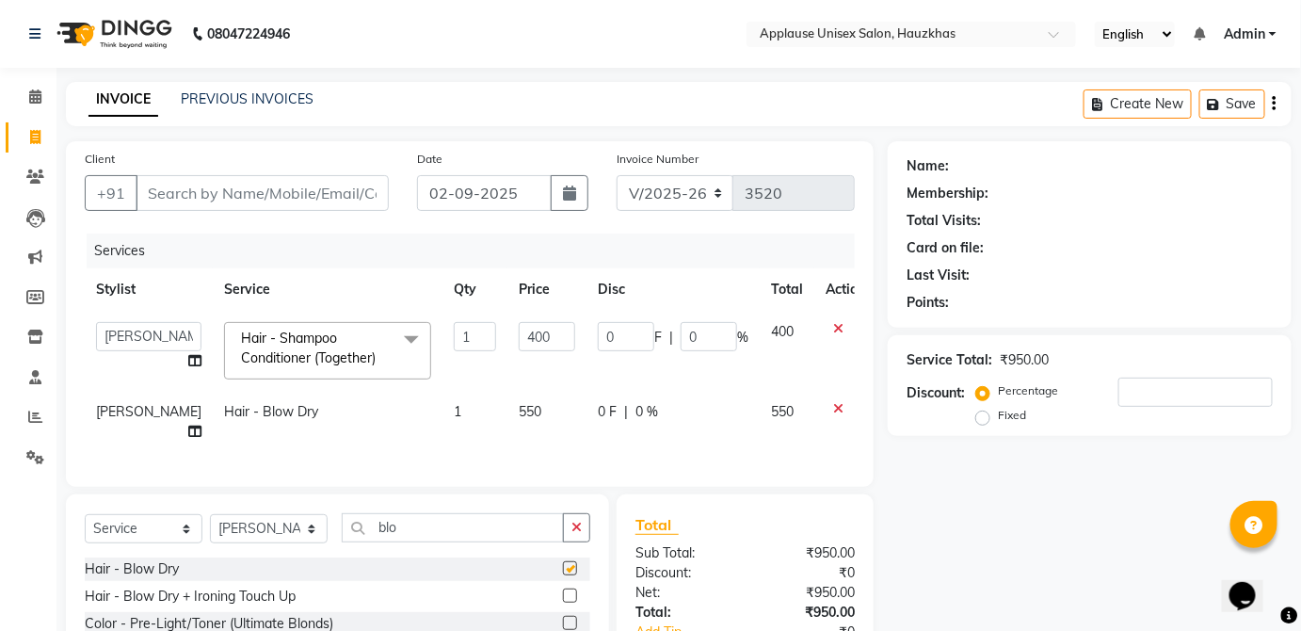
click at [531, 429] on td "550" at bounding box center [547, 422] width 79 height 62
checkbox input "false"
select select "32125"
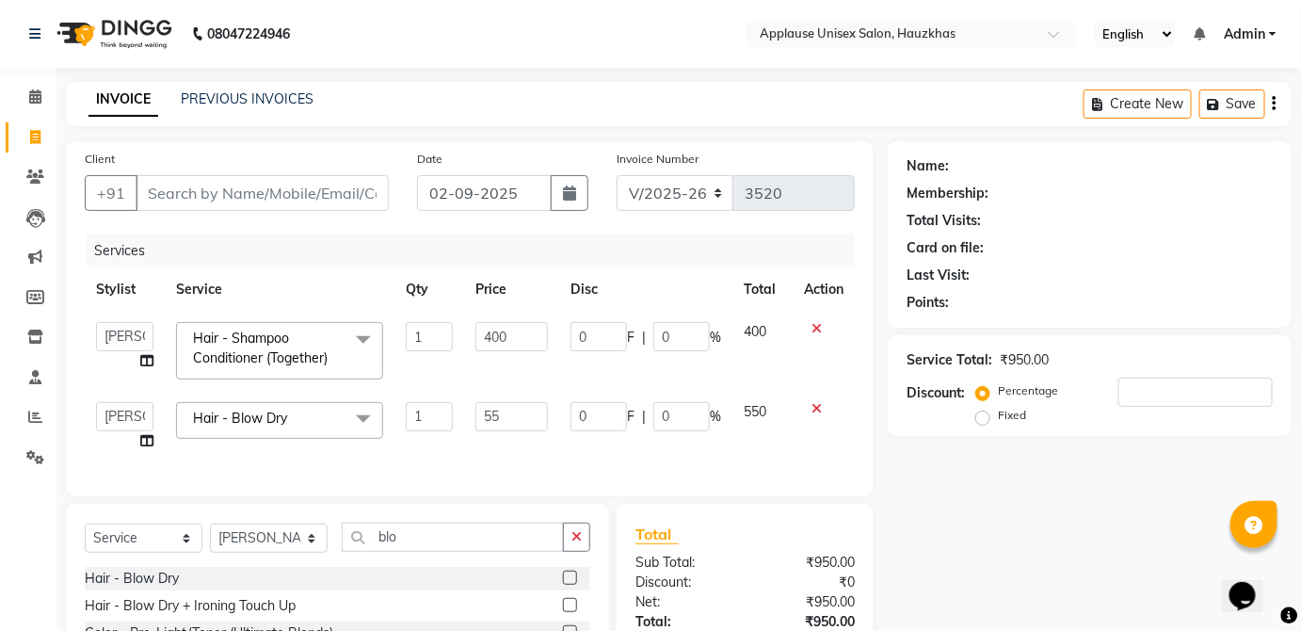
type input "5"
type input "600"
click at [785, 412] on td "550" at bounding box center [763, 427] width 60 height 72
select select "32125"
